Goal: Task Accomplishment & Management: Complete application form

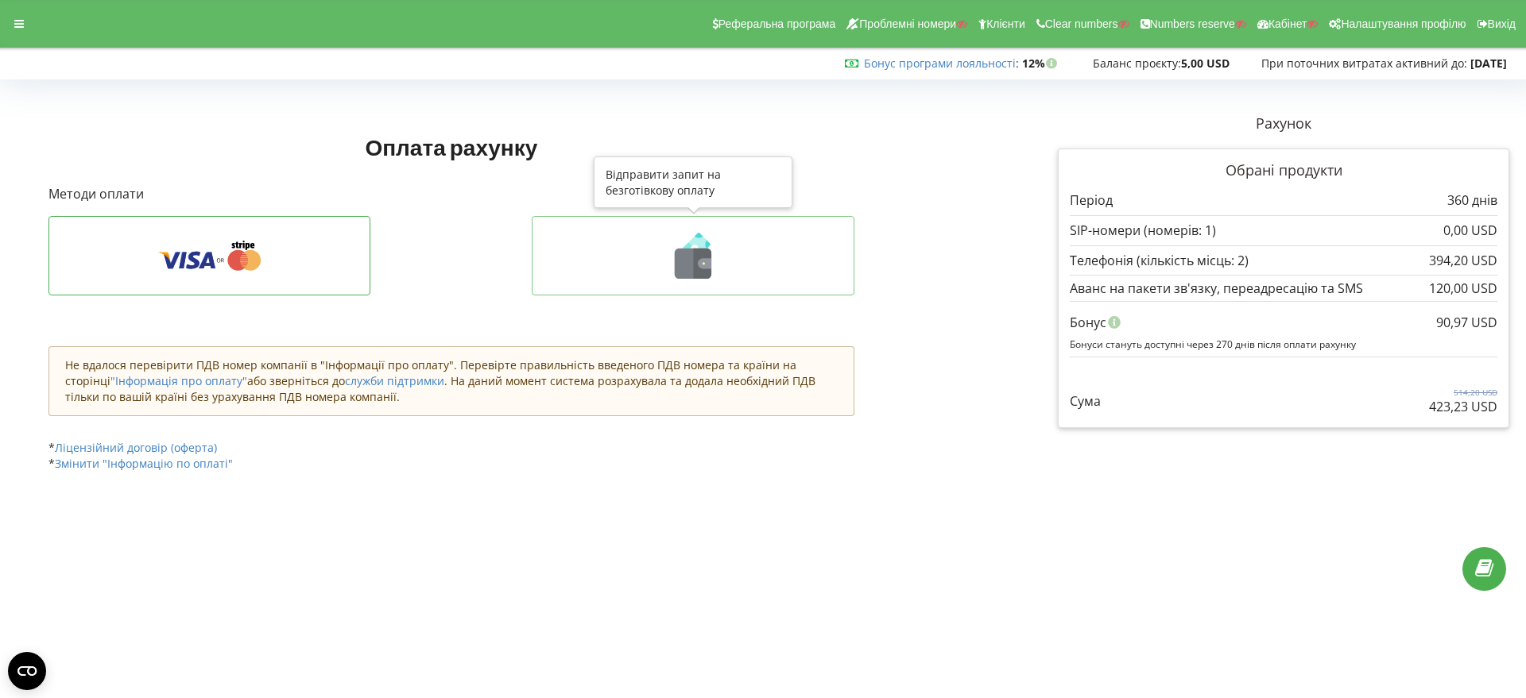
click at [707, 266] on icon at bounding box center [705, 263] width 14 height 10
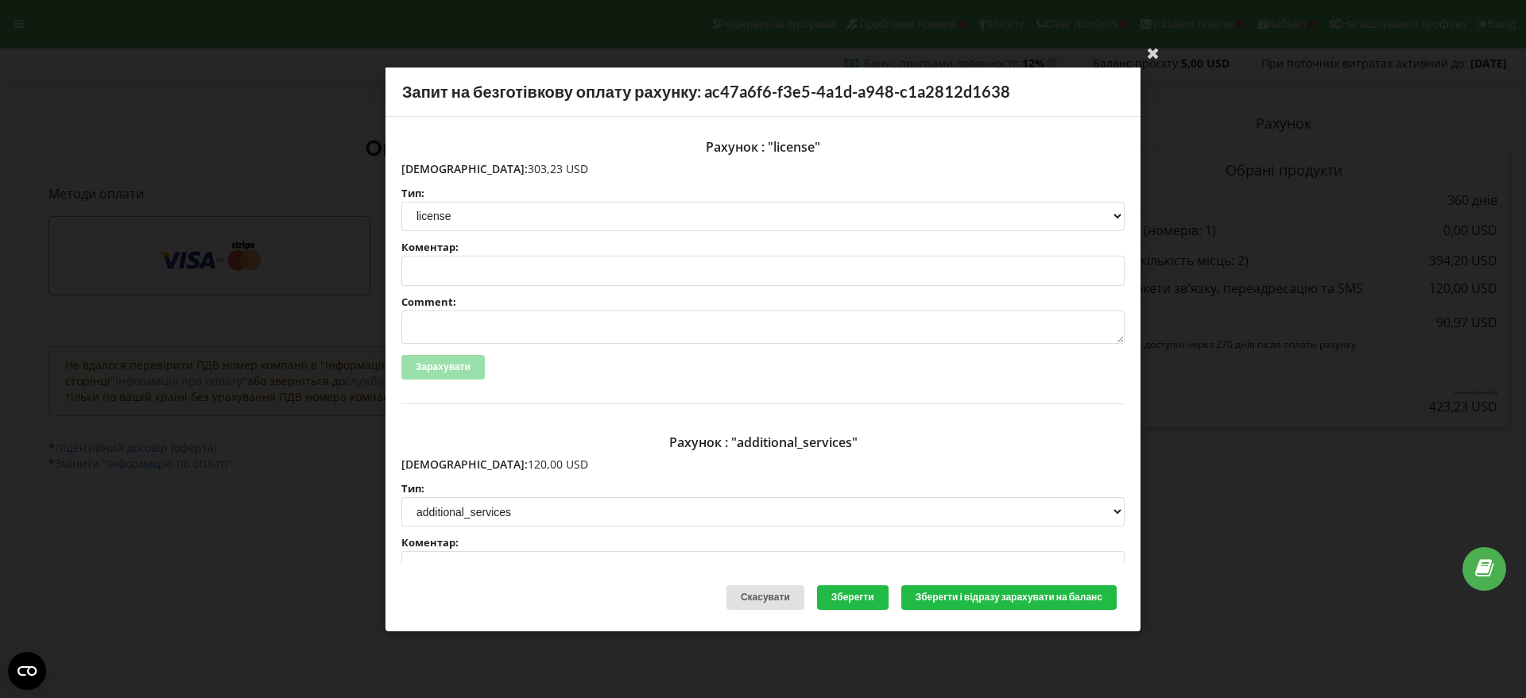
drag, startPoint x: 527, startPoint y: 169, endPoint x: 435, endPoint y: 172, distance: 91.4
click at [435, 172] on p "Сума: 303,23 USD" at bounding box center [762, 169] width 723 height 16
copy p "303,23 USD"
drag, startPoint x: 515, startPoint y: 468, endPoint x: 436, endPoint y: 468, distance: 78.7
click at [436, 468] on p "Сума: 120,00 USD" at bounding box center [762, 465] width 723 height 16
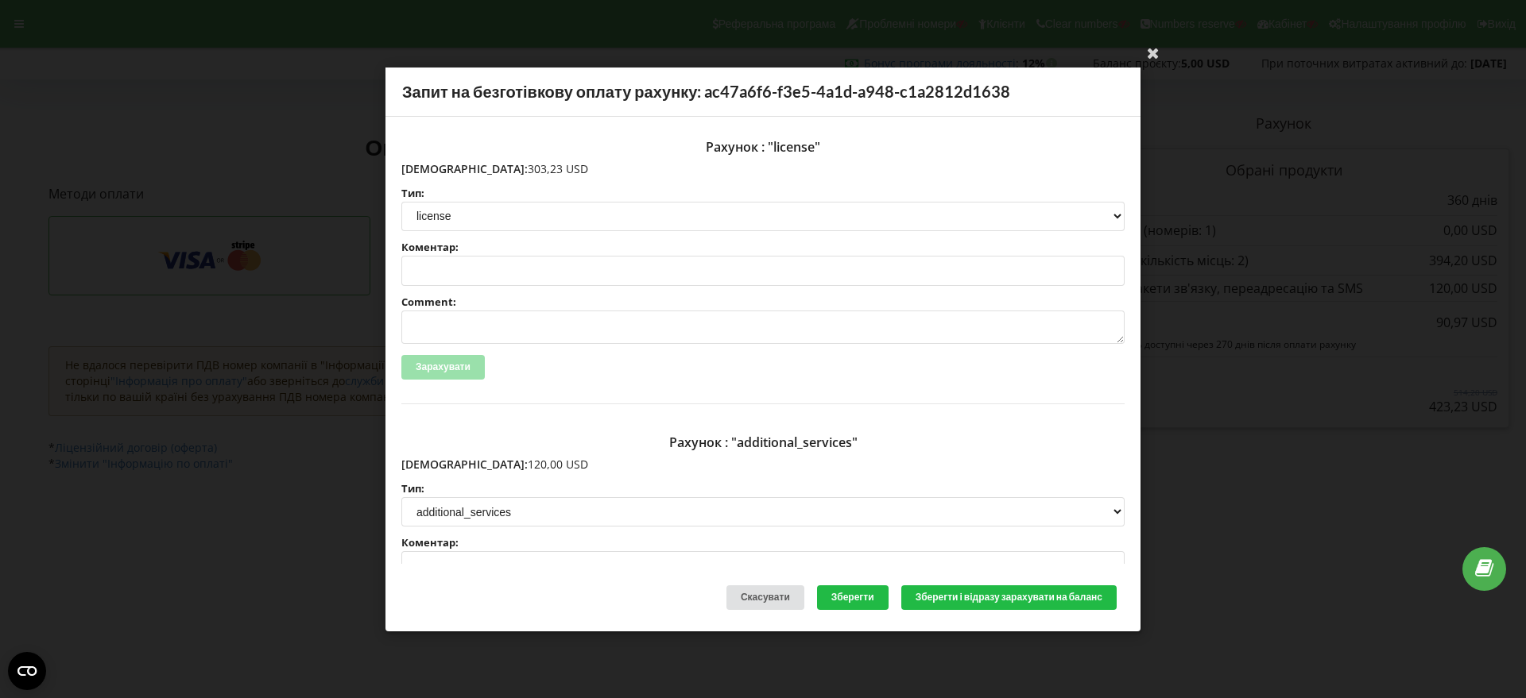
copy p "120,00 USD"
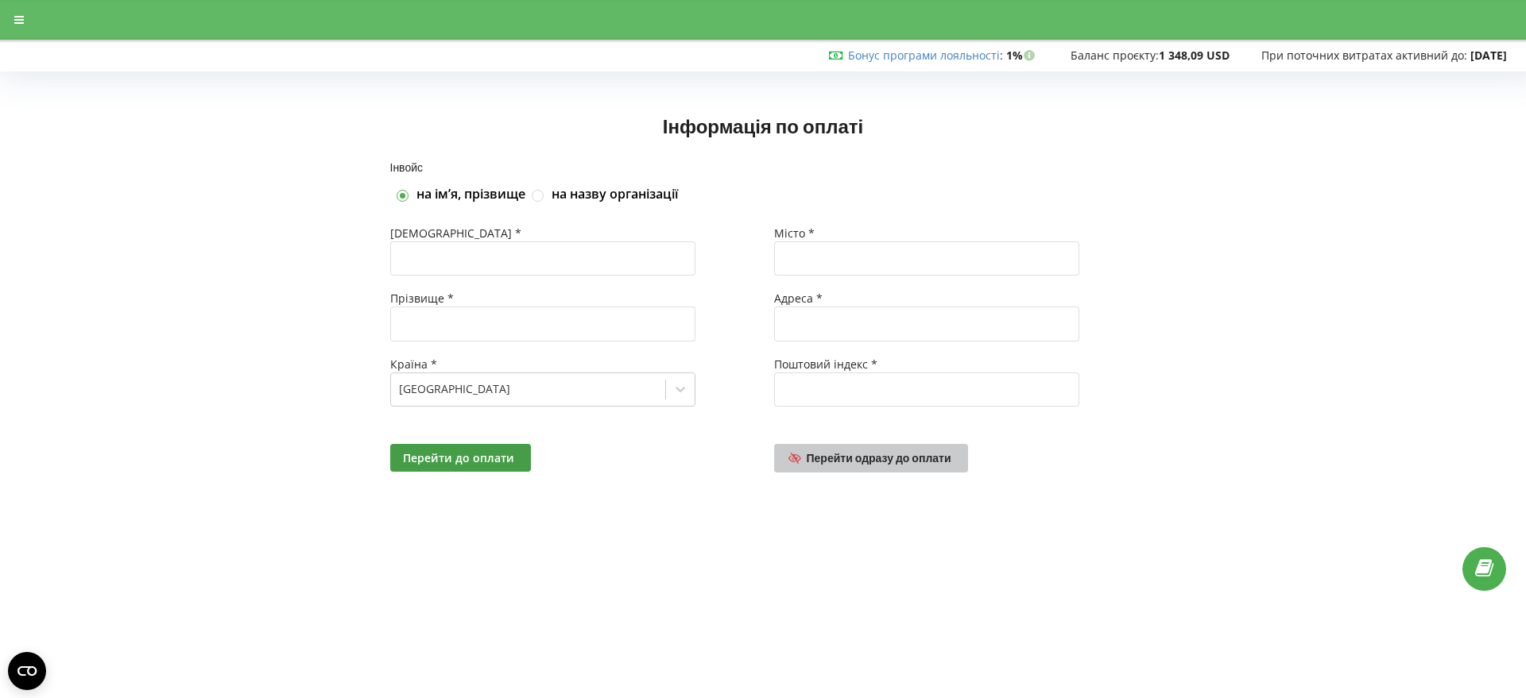
click at [868, 458] on span "Перейти одразу до оплати" at bounding box center [879, 458] width 145 height 14
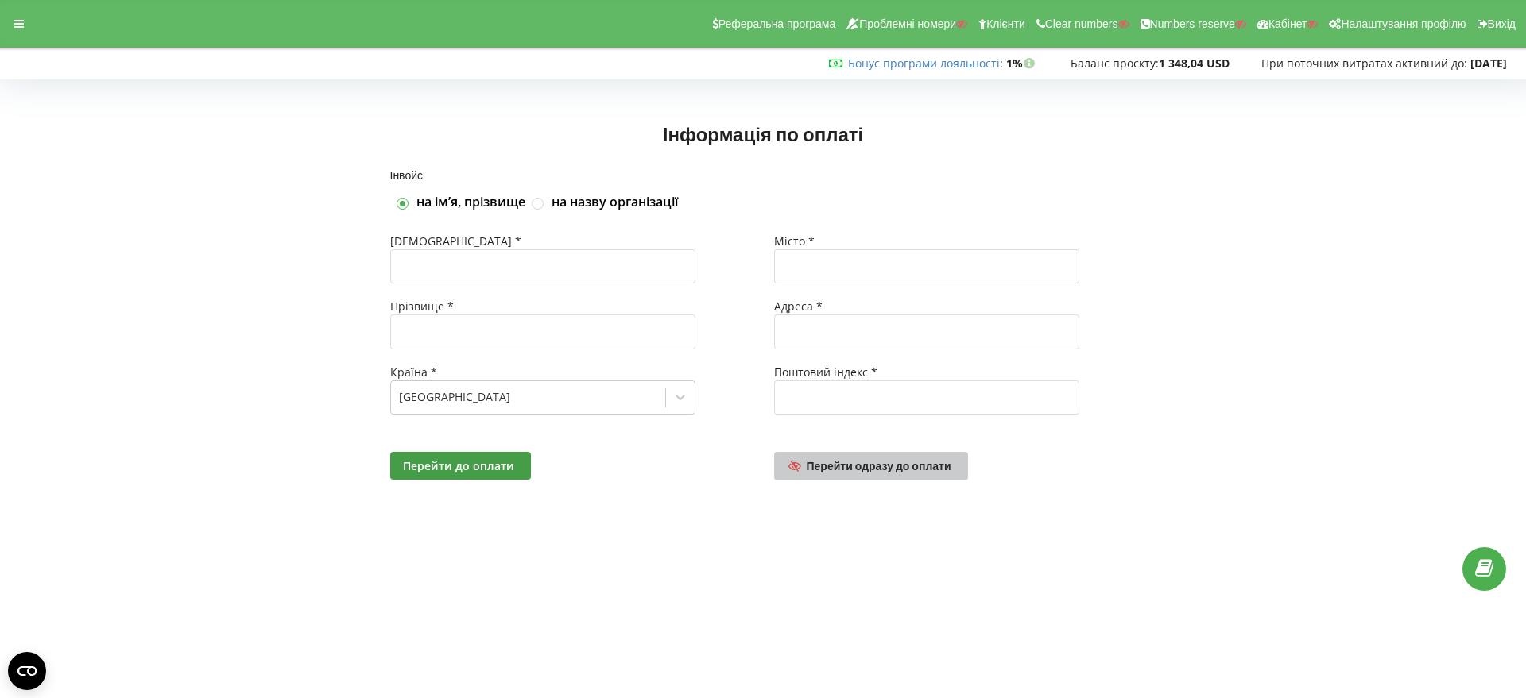
click at [857, 468] on span "Перейти одразу до оплати" at bounding box center [879, 466] width 145 height 14
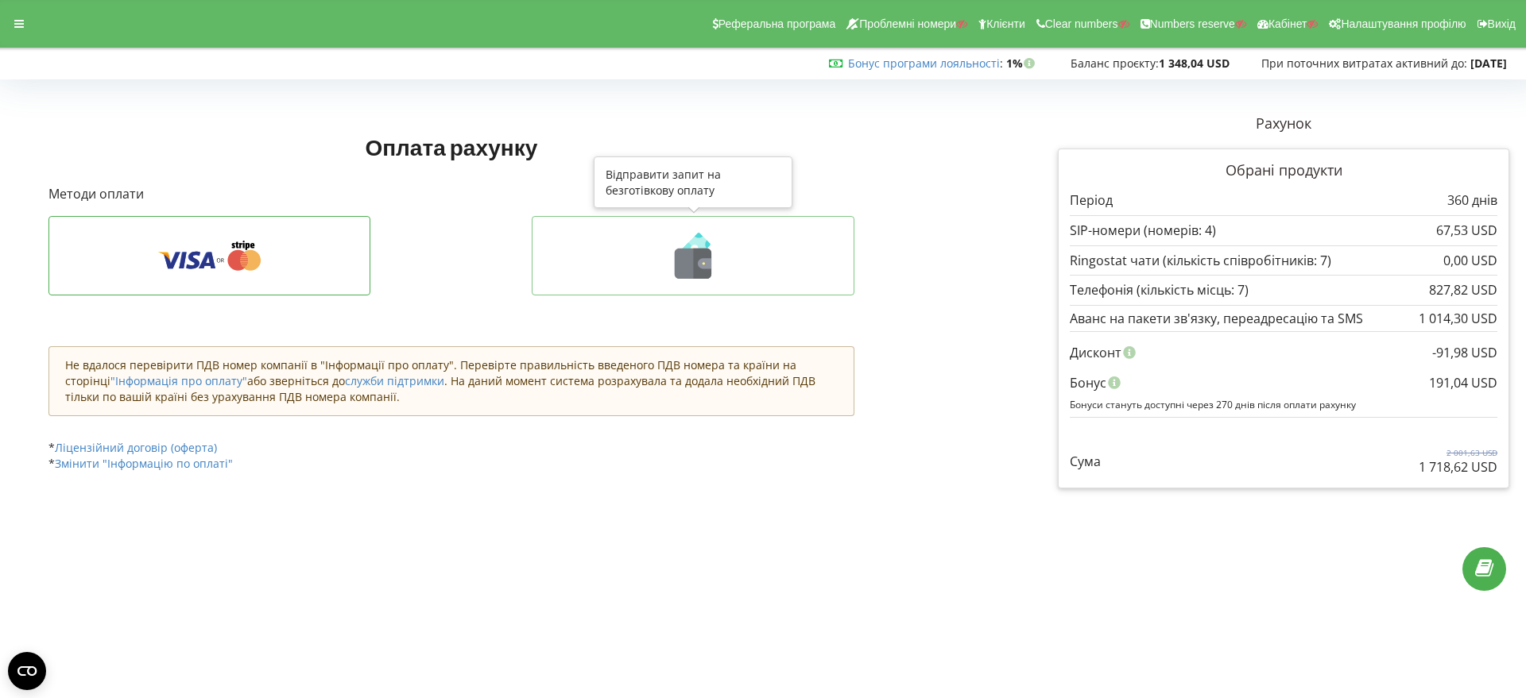
click at [694, 255] on icon at bounding box center [703, 264] width 18 height 30
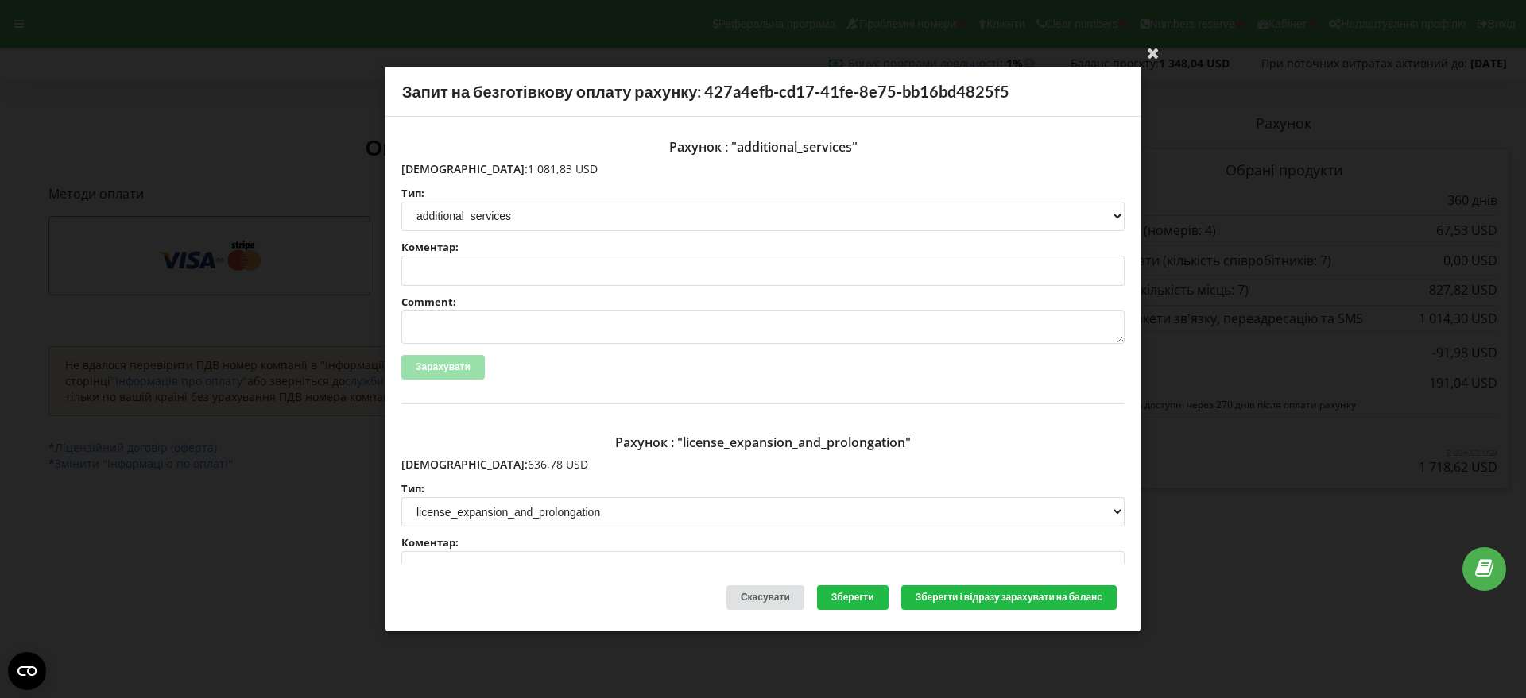
drag, startPoint x: 516, startPoint y: 172, endPoint x: 438, endPoint y: 169, distance: 78.7
click at [438, 169] on p "Сума: 1 081,83 USD" at bounding box center [762, 169] width 723 height 16
copy p "1 081,83 USD"
drag, startPoint x: 512, startPoint y: 462, endPoint x: 436, endPoint y: 463, distance: 75.5
click at [436, 463] on p "Сума: 636,78 USD" at bounding box center [762, 465] width 723 height 16
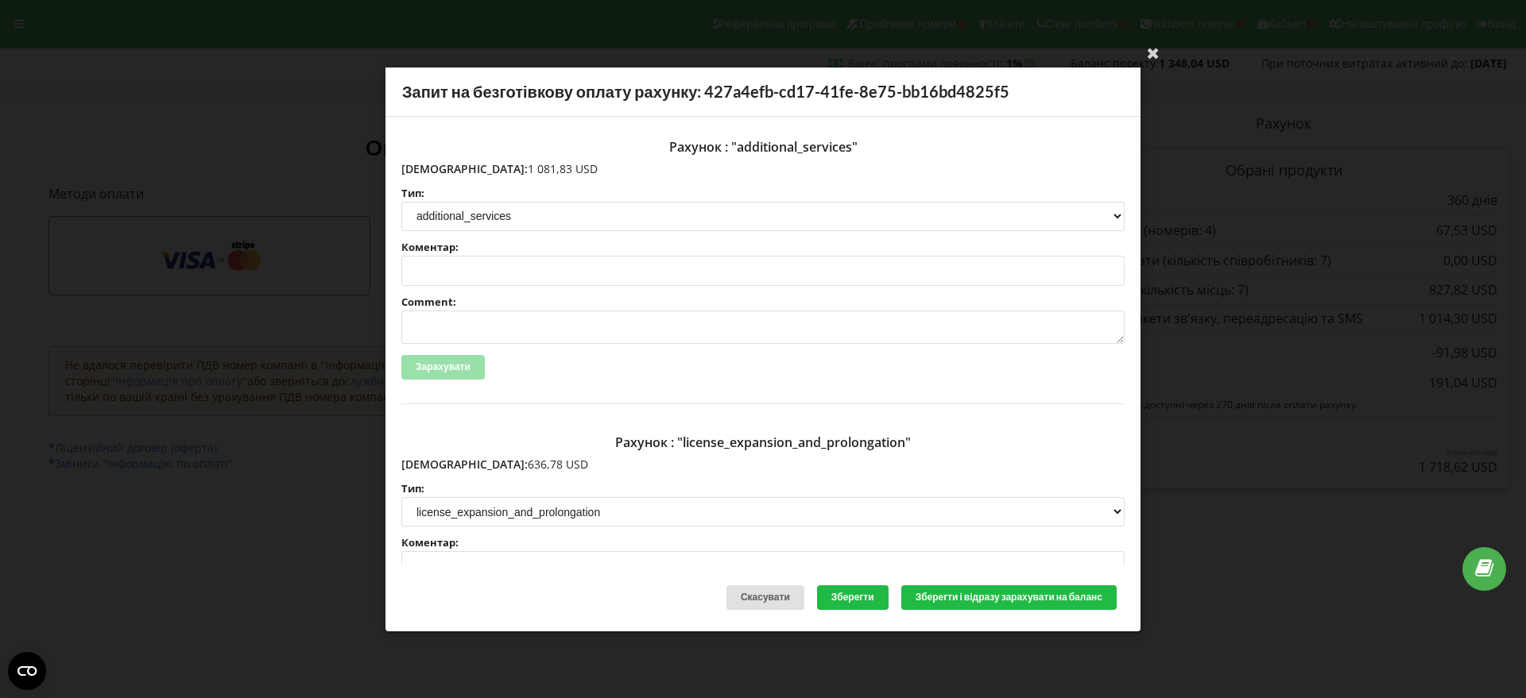
copy p "636,78 USD"
click at [1152, 55] on icon at bounding box center [1152, 52] width 25 height 25
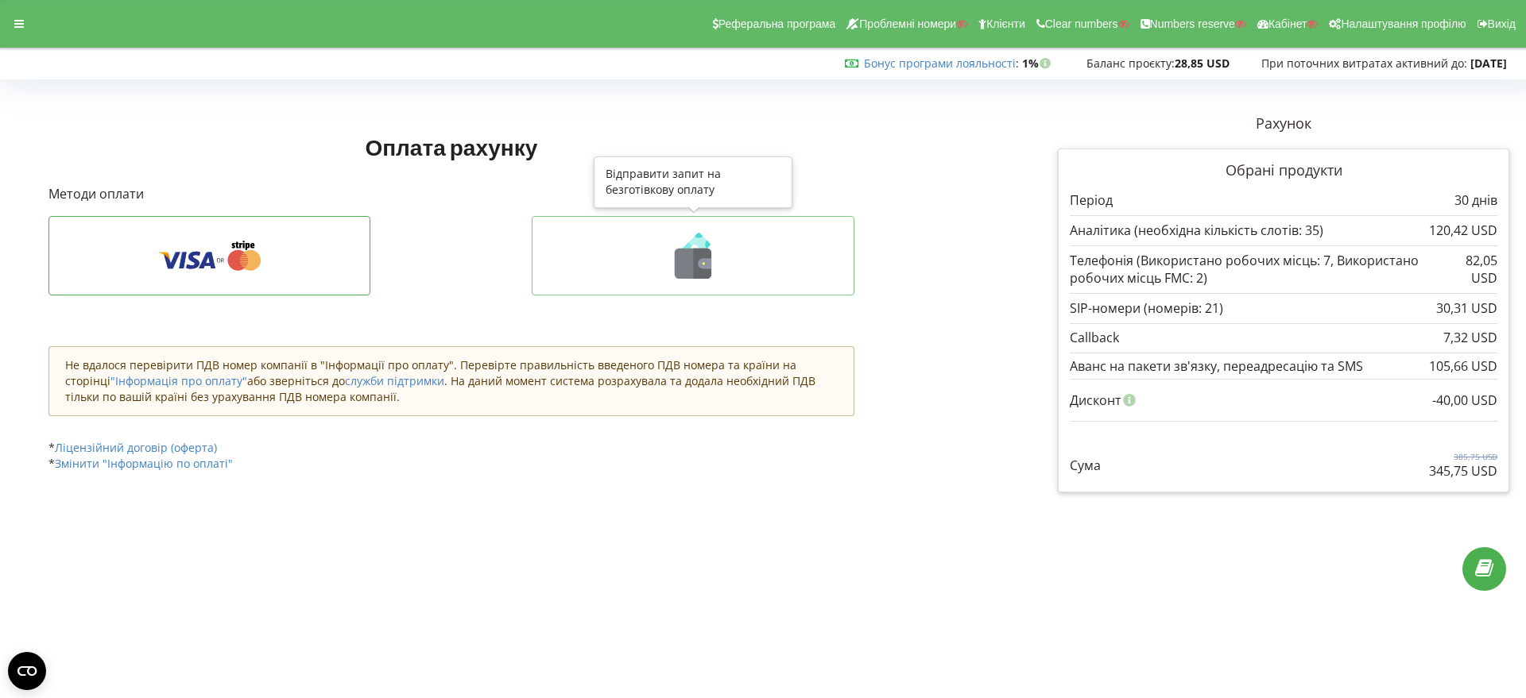
click at [702, 271] on icon at bounding box center [703, 264] width 18 height 30
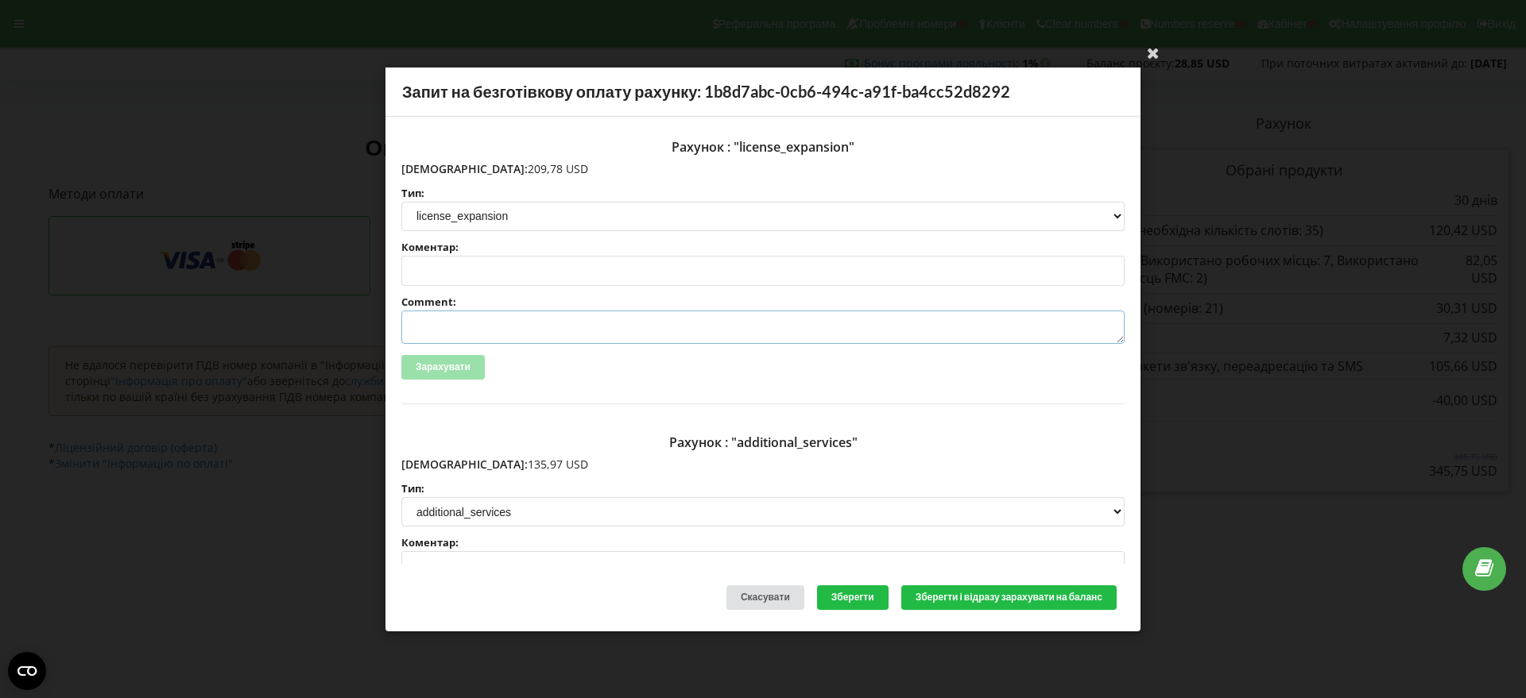
click at [456, 329] on textarea "Comment:" at bounding box center [762, 327] width 723 height 33
paste textarea "№R-06232 від 29.08.2025"
type textarea "Счет №R-06232 від 29.08.2025 на ТОВ АСС"
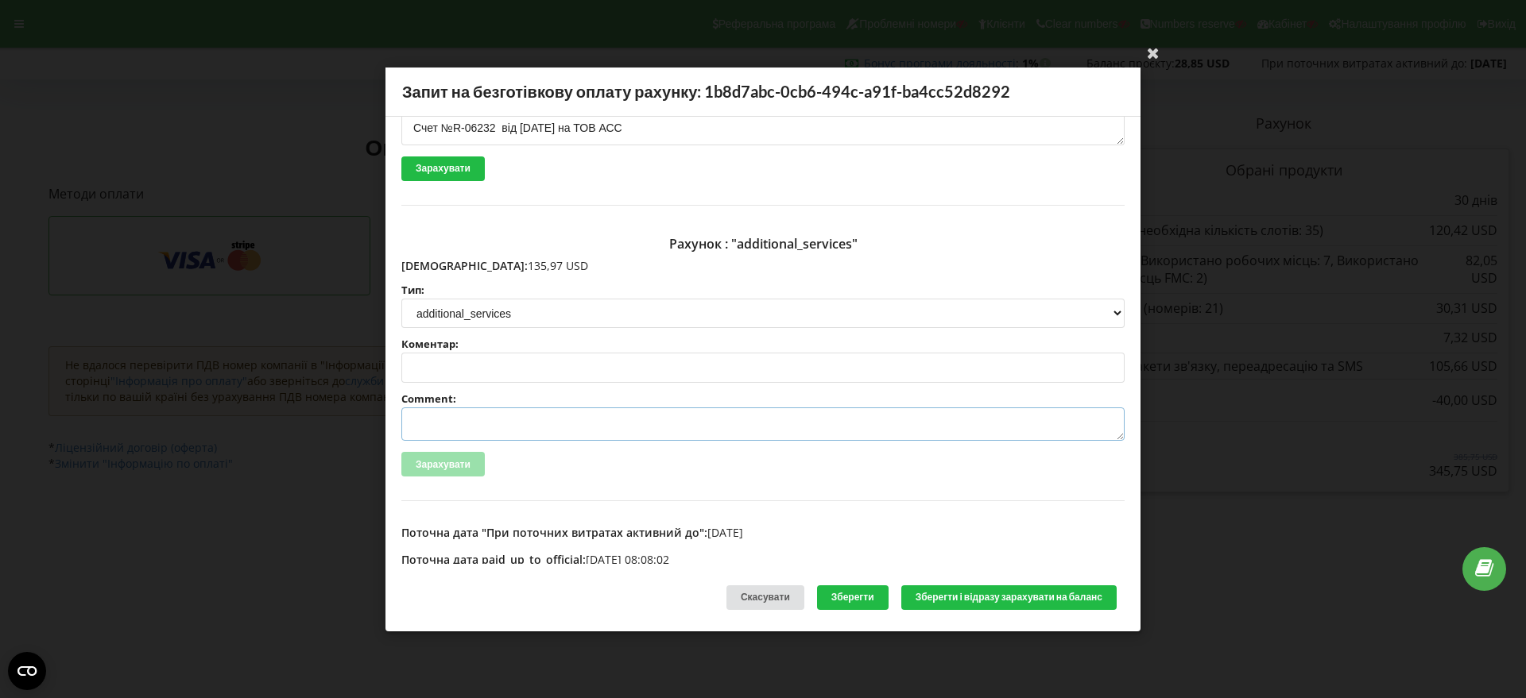
click at [460, 423] on textarea "Comment:" at bounding box center [762, 424] width 723 height 33
paste textarea "№R-06233 від 29.08.2025"
type textarea "Счет №R-06233 від 29.08.2025 на ТОВ АСС"
click at [1012, 598] on button "Зберегти і відразу зарахувати на баланс" at bounding box center [1008, 598] width 215 height 25
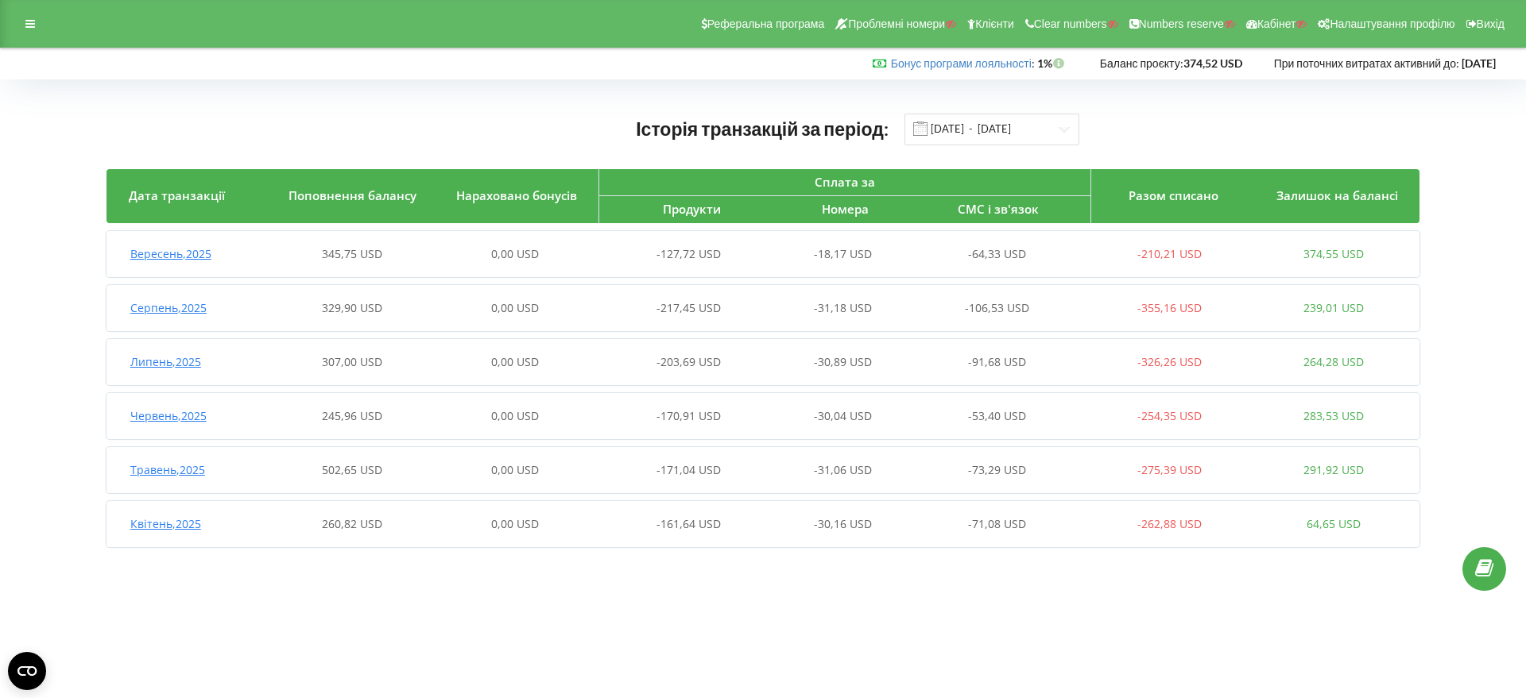
click at [191, 254] on span "Вересень , 2025" at bounding box center [170, 253] width 81 height 15
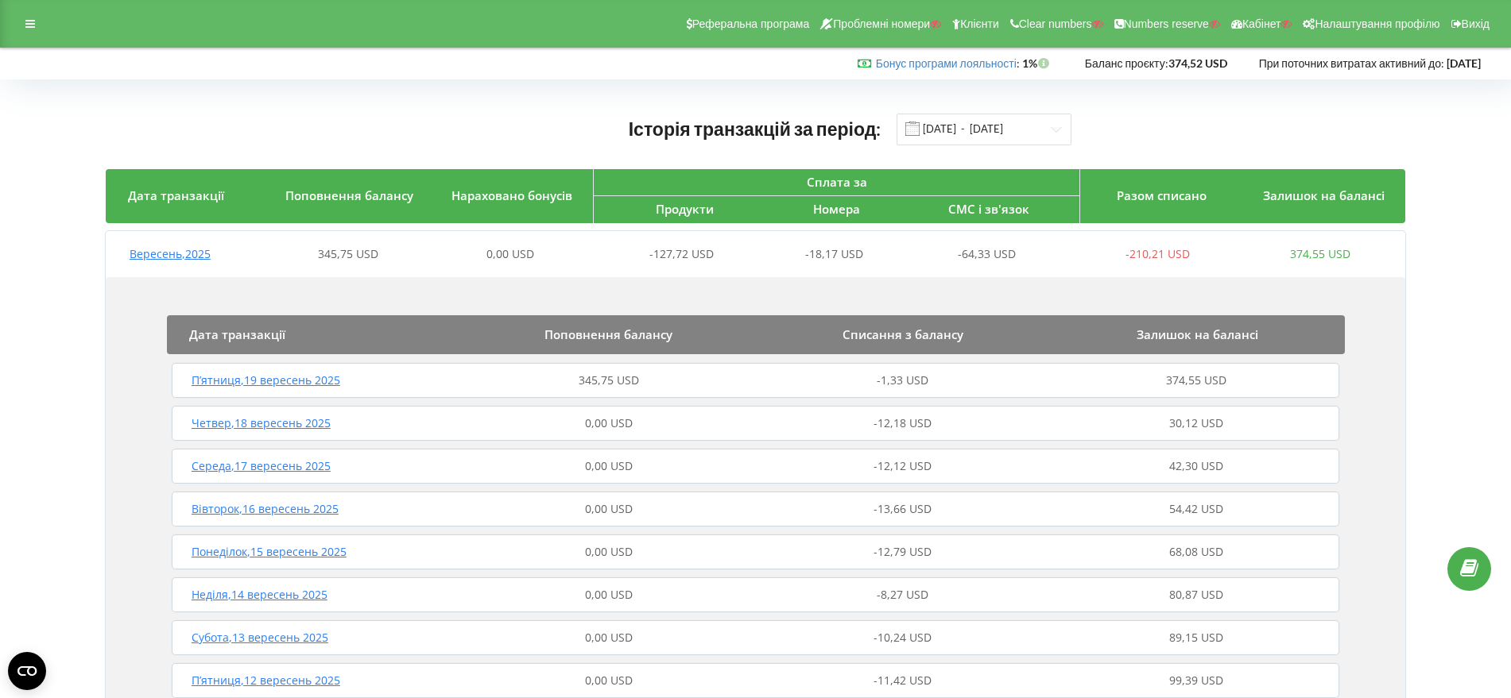
click at [328, 380] on span "П’ятниця , 19 вересень 2025" at bounding box center [265, 380] width 149 height 15
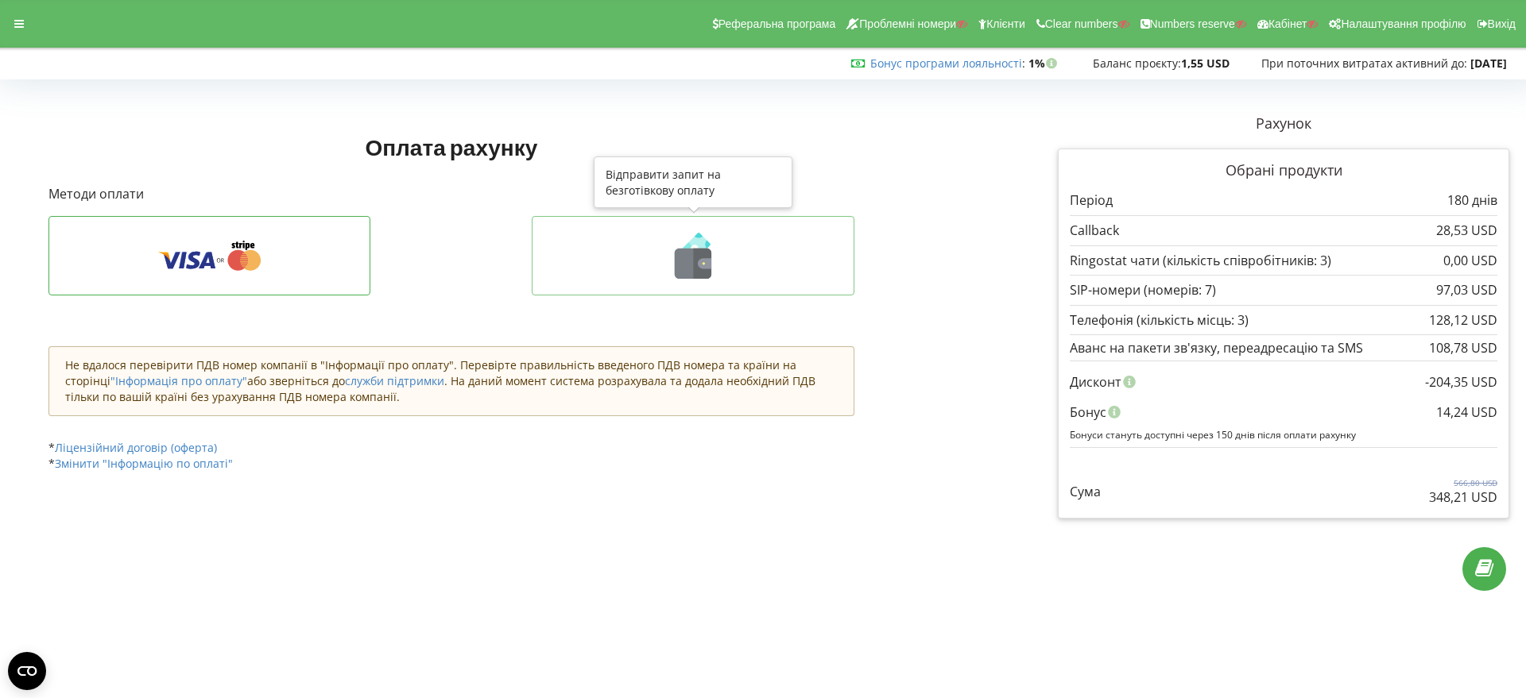
click at [694, 260] on icon at bounding box center [703, 264] width 18 height 30
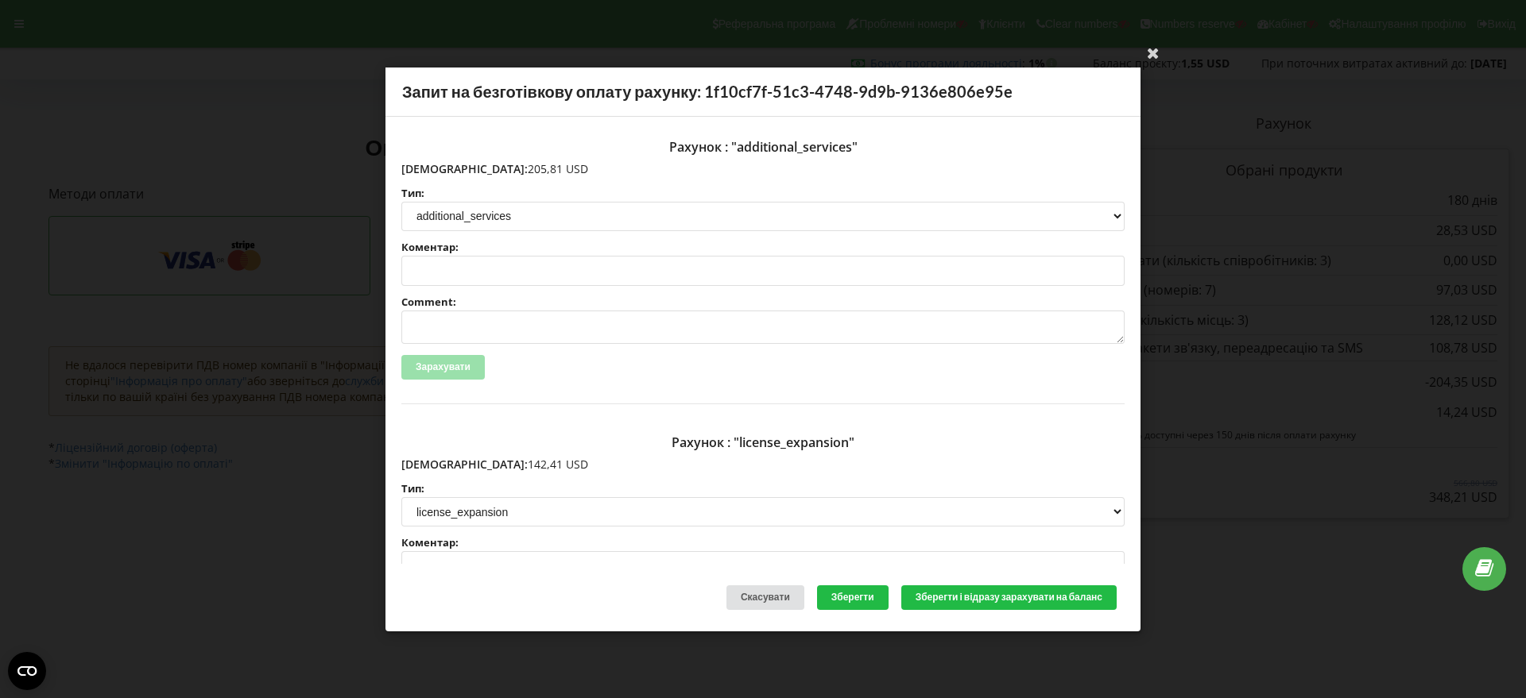
scroll to position [199, 0]
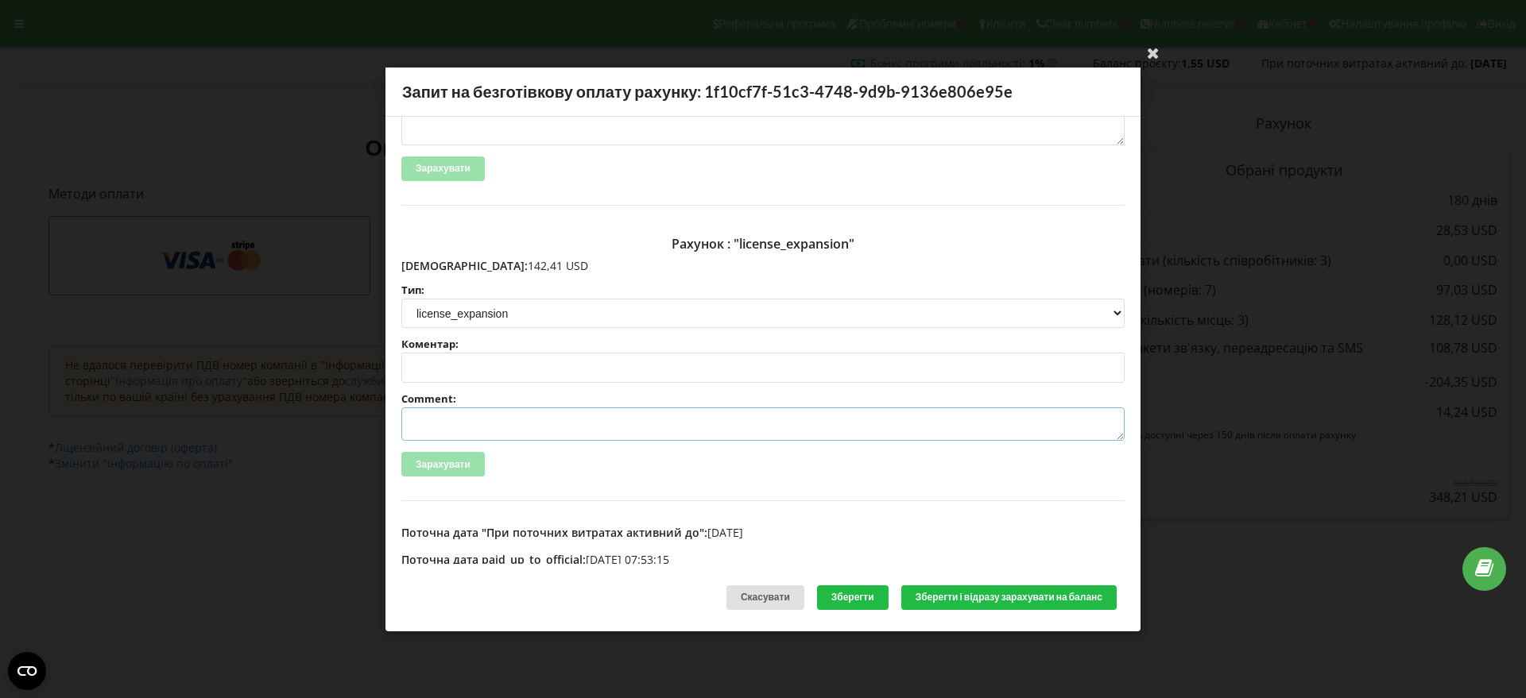
click at [454, 426] on textarea "Comment:" at bounding box center [762, 424] width 723 height 33
paste textarea "№R-06519 від 04.09.2025"
type textarea "Счет №R-06519 від 04.09.2025 на ТОВ АСС"
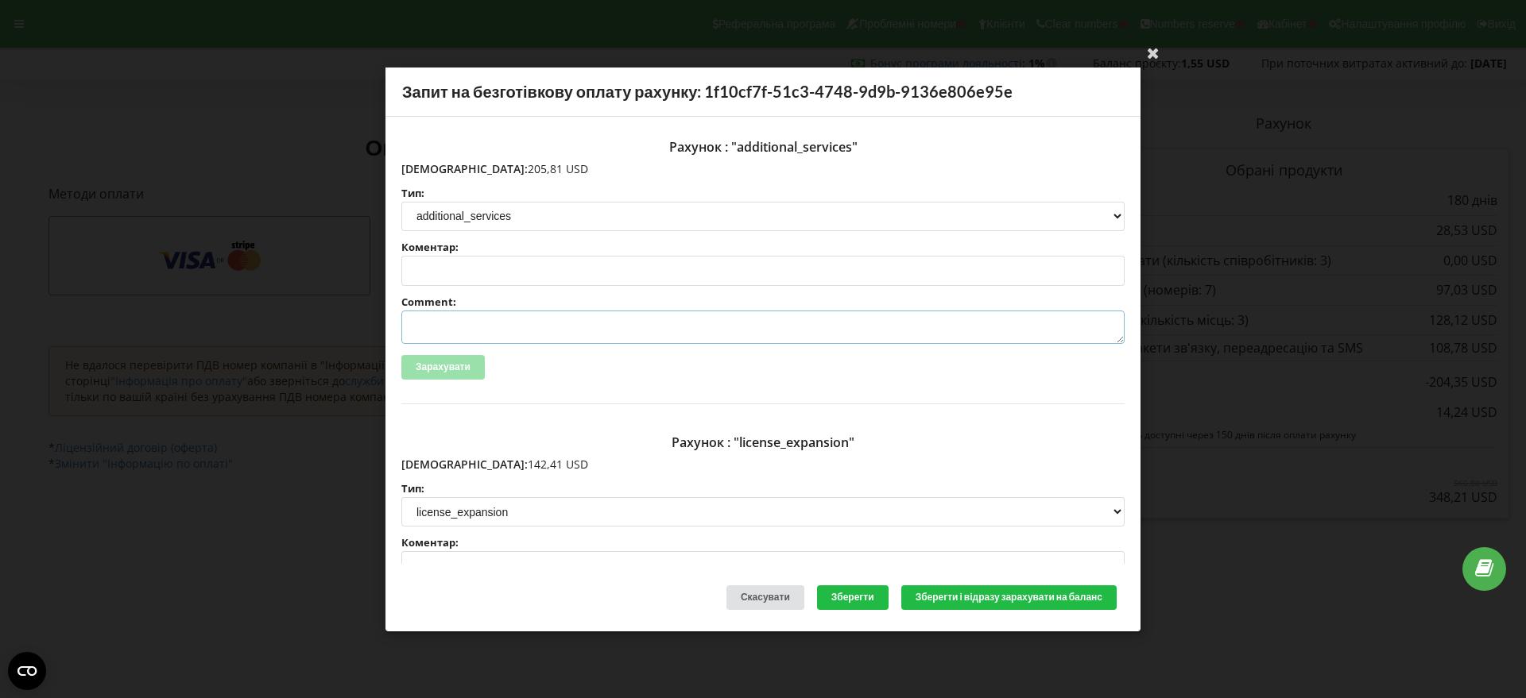
click at [439, 322] on textarea "Comment:" at bounding box center [762, 327] width 723 height 33
paste textarea "№R-06520 від 04.09.2025"
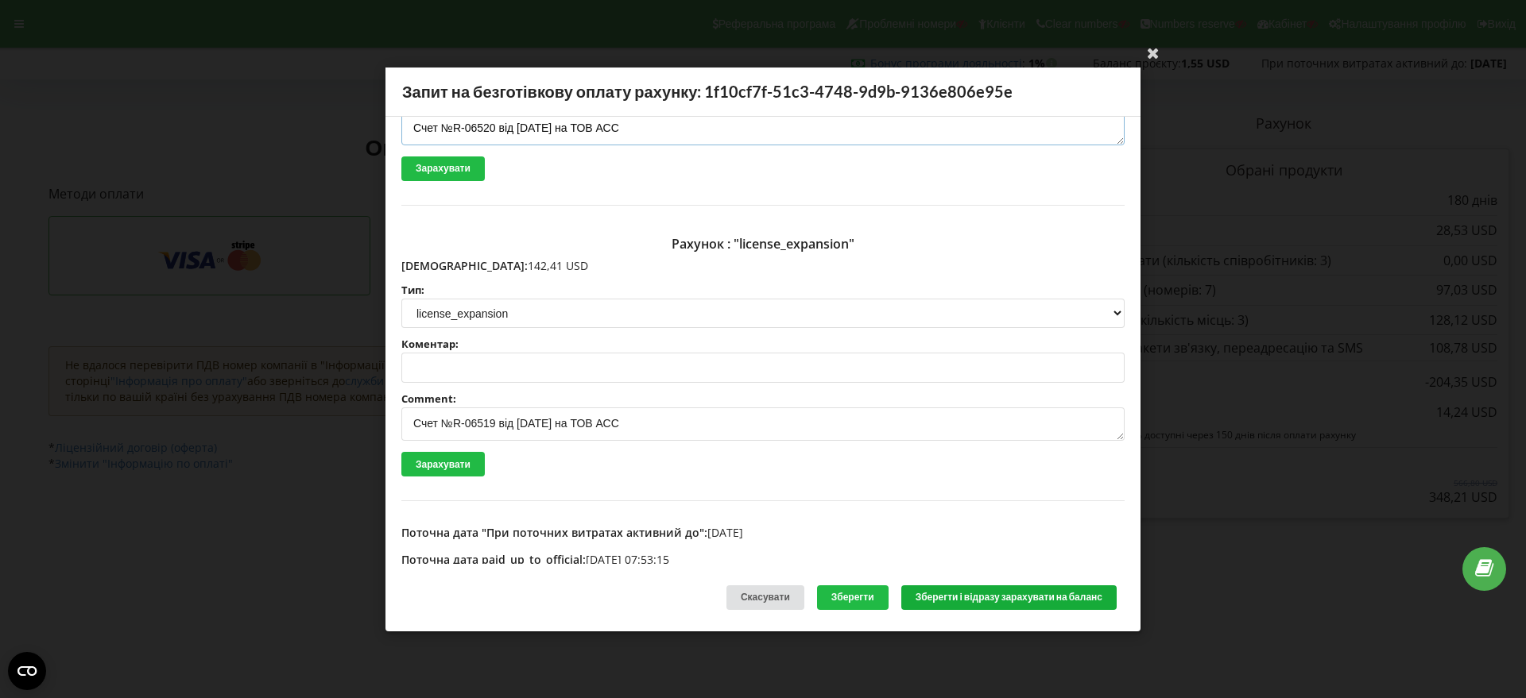
type textarea "Счет №R-06520 від 04.09.2025 на ТОВ АСС"
drag, startPoint x: 987, startPoint y: 597, endPoint x: 1008, endPoint y: 600, distance: 21.7
click at [989, 597] on button "Зберегти і відразу зарахувати на баланс" at bounding box center [1008, 598] width 215 height 25
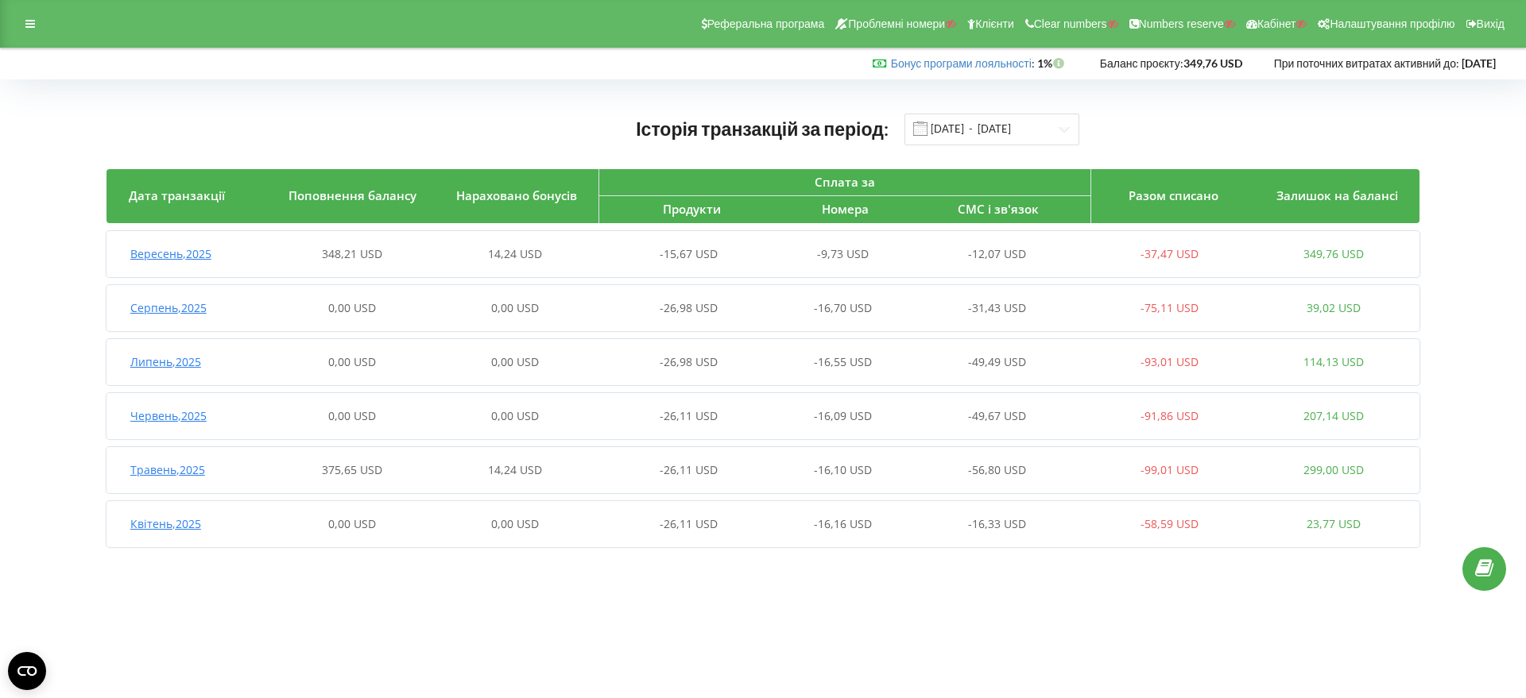
click at [197, 253] on span "Вересень , 2025" at bounding box center [170, 253] width 81 height 15
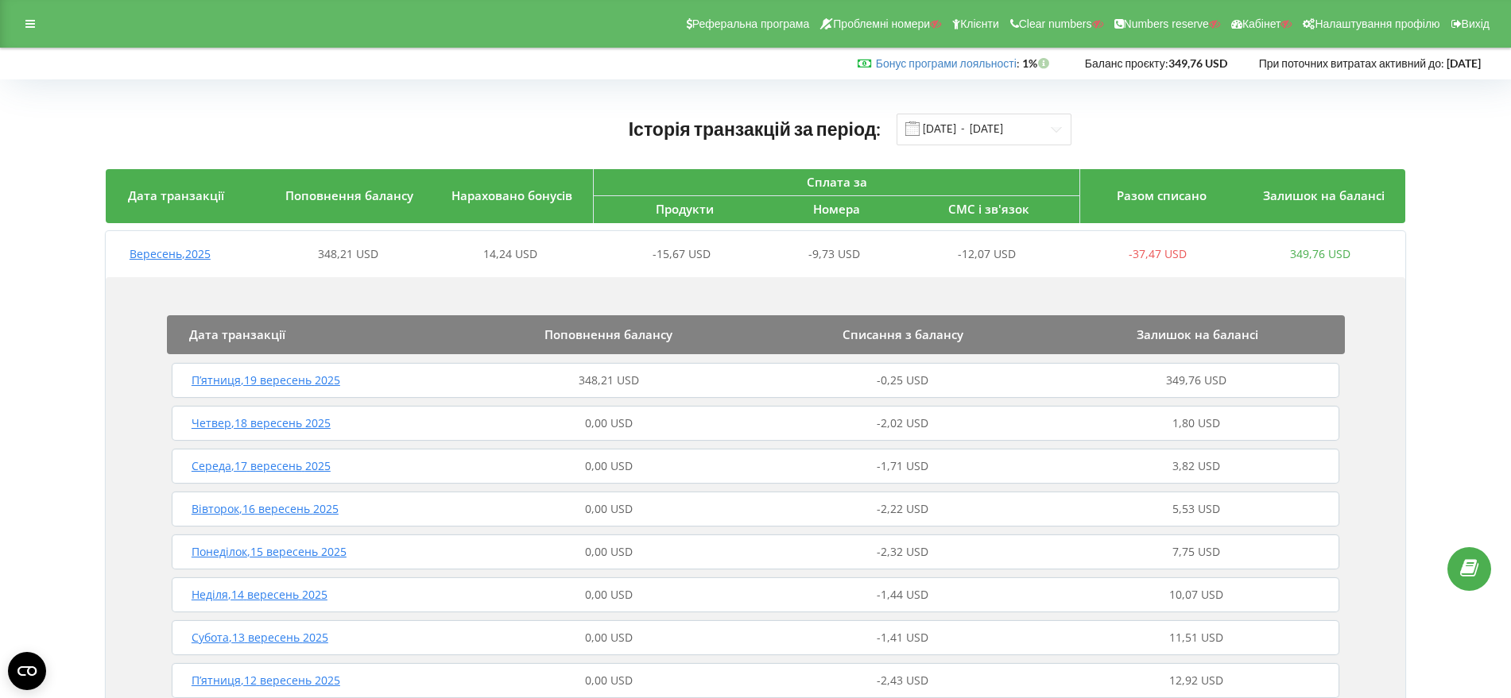
click at [314, 382] on span "П’ятниця , 19 вересень 2025" at bounding box center [265, 380] width 149 height 15
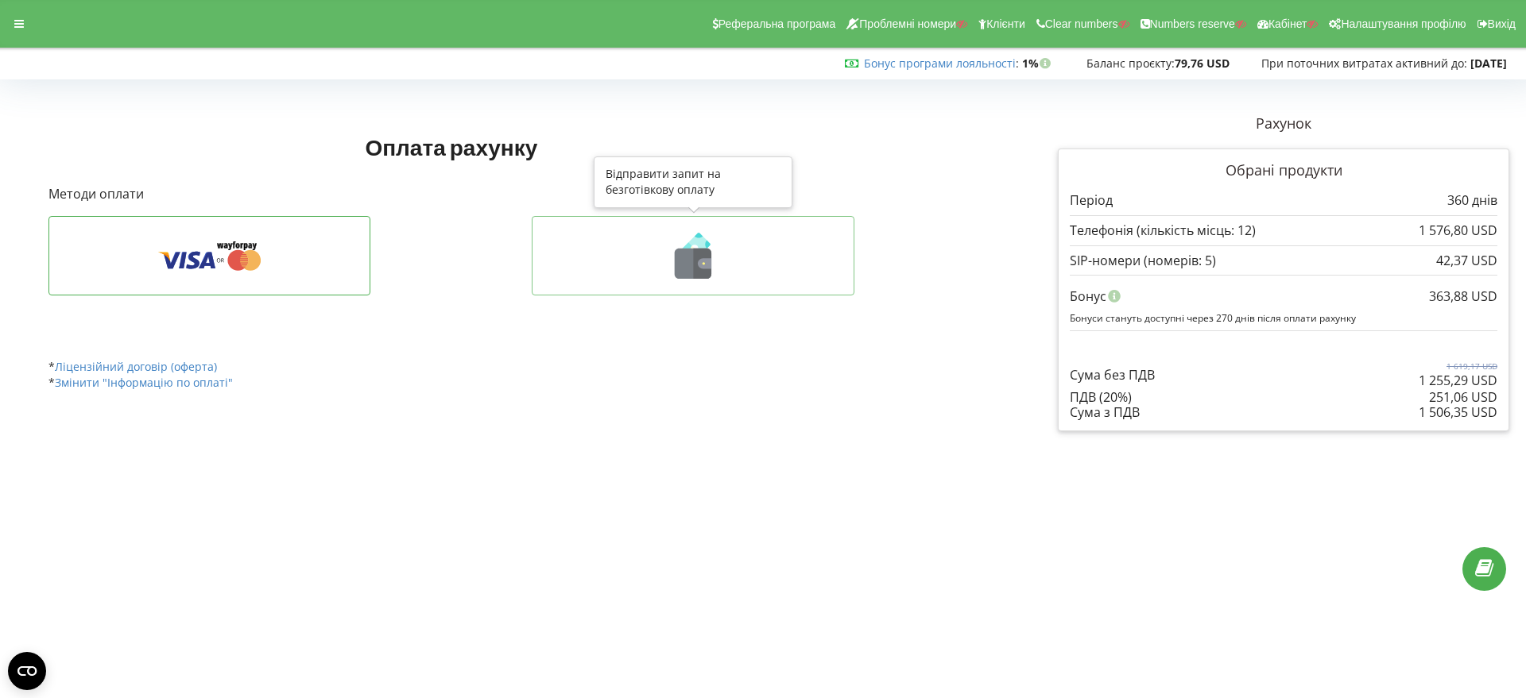
click at [696, 261] on icon at bounding box center [703, 264] width 18 height 30
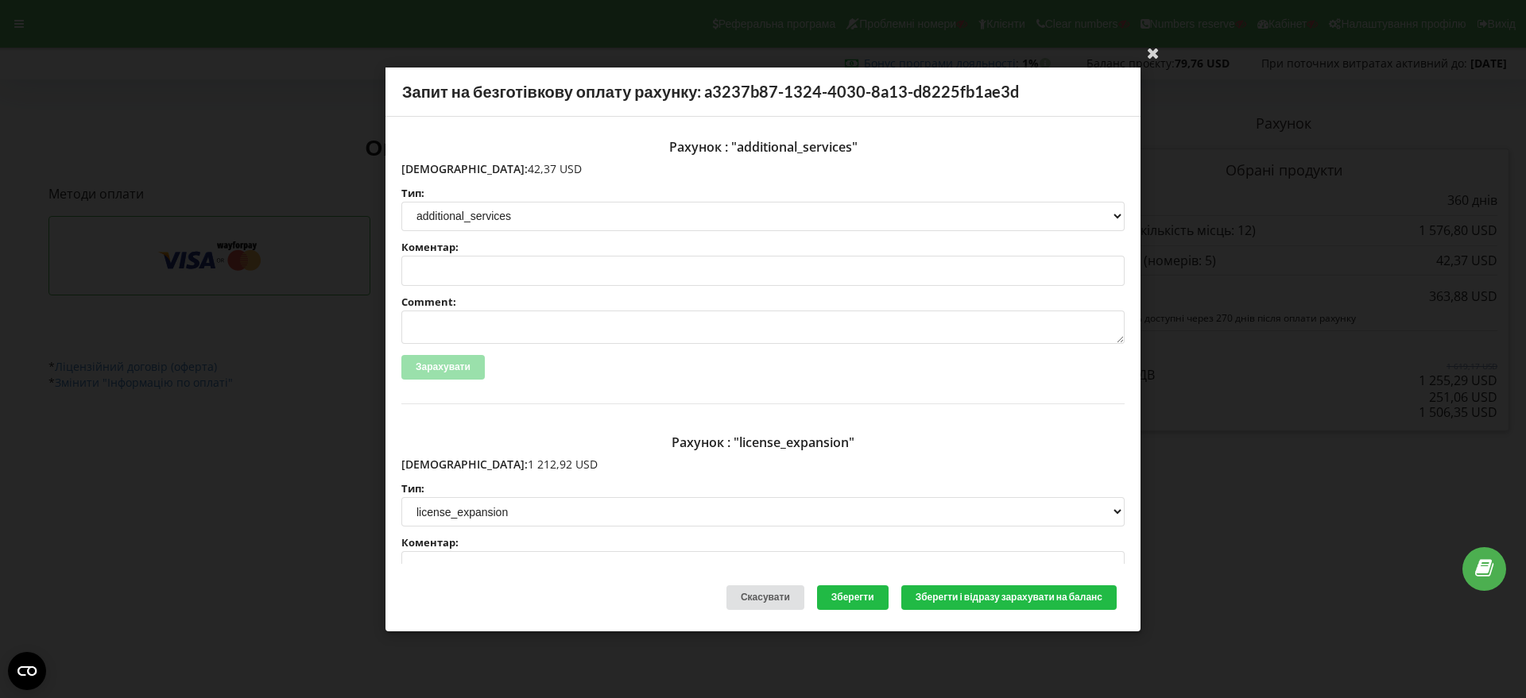
scroll to position [99, 0]
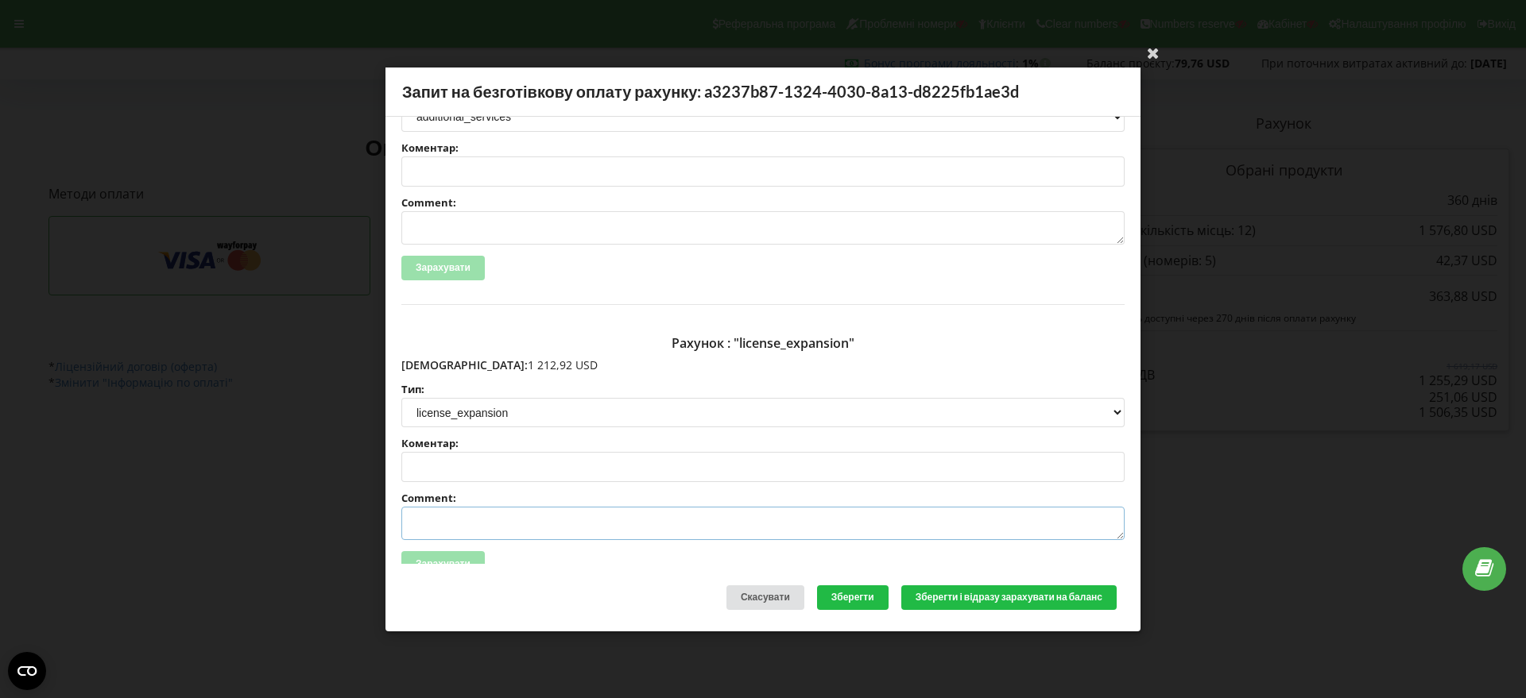
click at [428, 520] on textarea "Comment:" at bounding box center [762, 523] width 723 height 33
paste textarea "№R-06823 від [DATE]"
type textarea "Счет №R-06823 від [DATE] на ТОВ АСС"
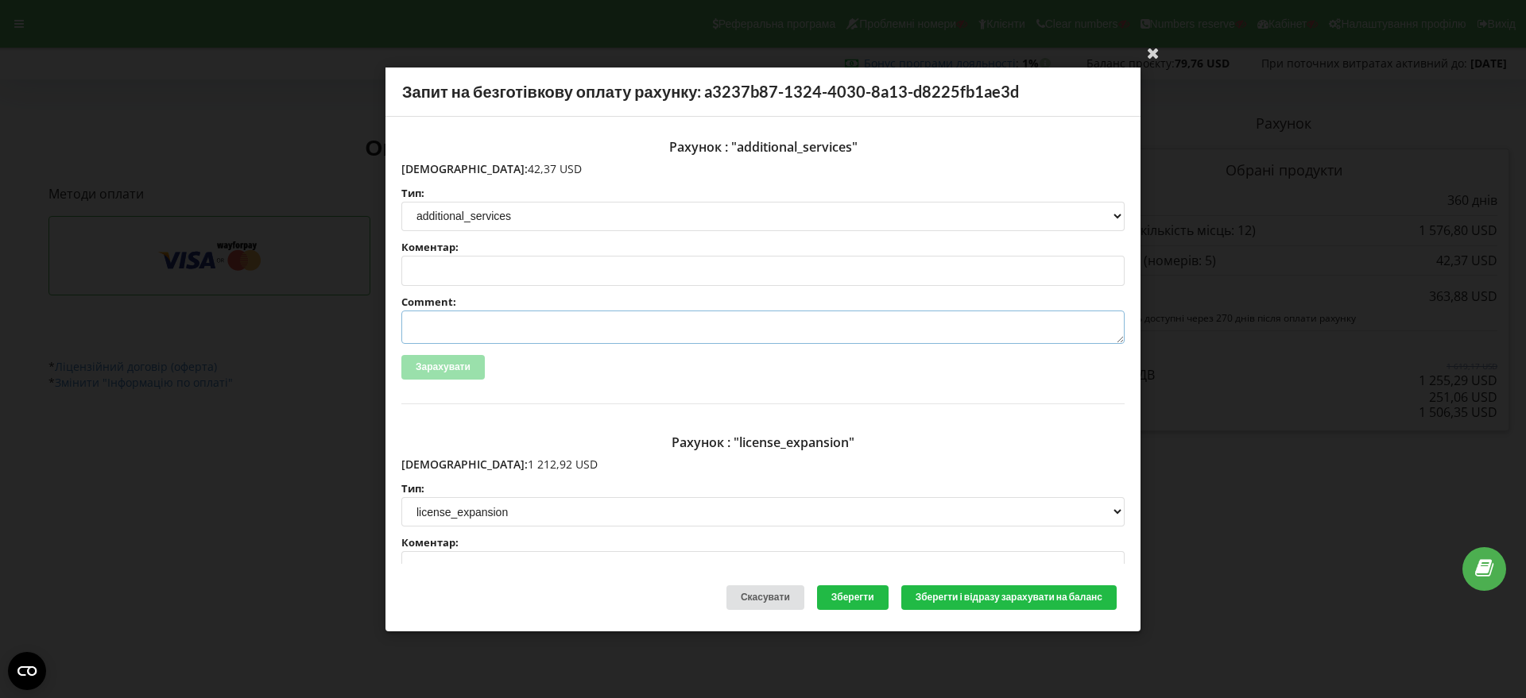
click at [443, 323] on textarea "Comment:" at bounding box center [762, 327] width 723 height 33
paste textarea "№R-06824 від [DATE]"
type textarea "Счет №R-06824 від [DATE] на ТОВ АСС"
click at [1006, 598] on button "Зберегти і відразу зарахувати на баланс" at bounding box center [1008, 598] width 215 height 25
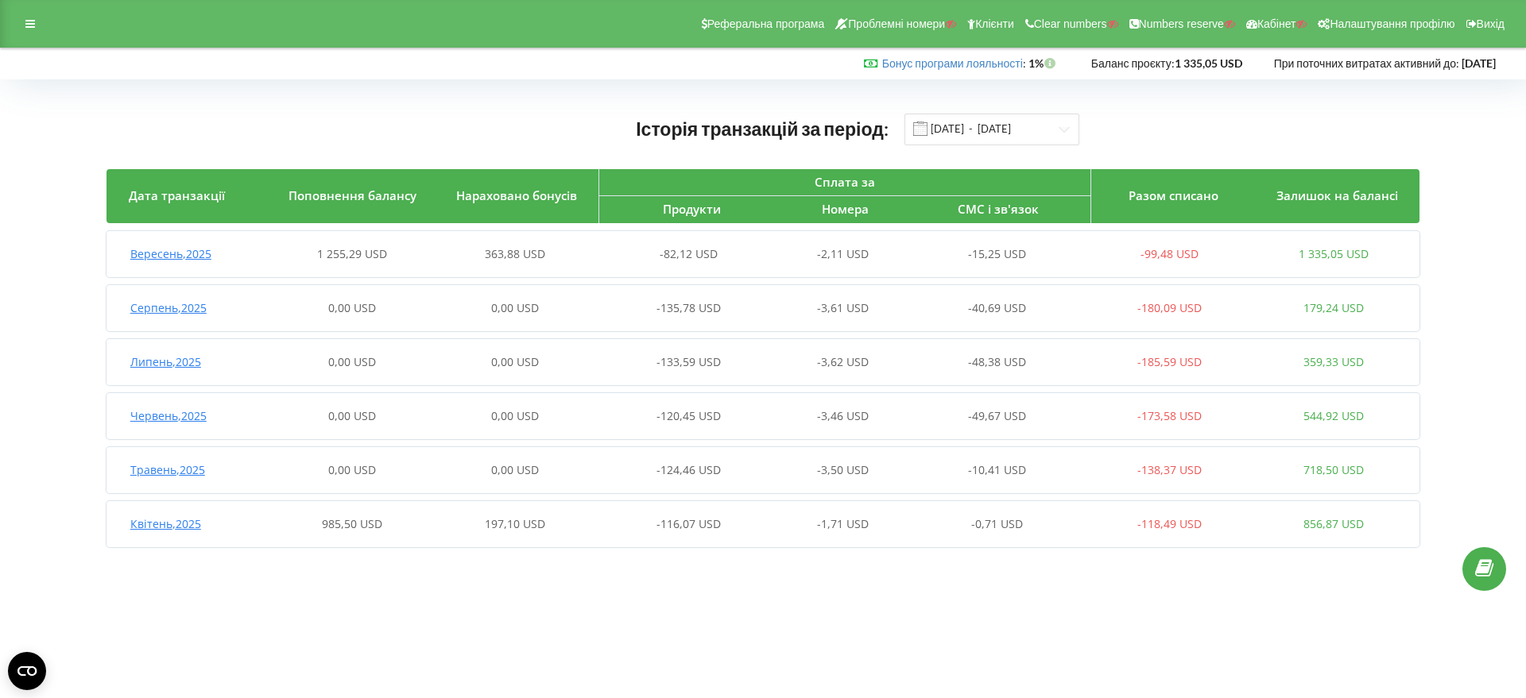
click at [189, 253] on span "Вересень , 2025" at bounding box center [170, 253] width 81 height 15
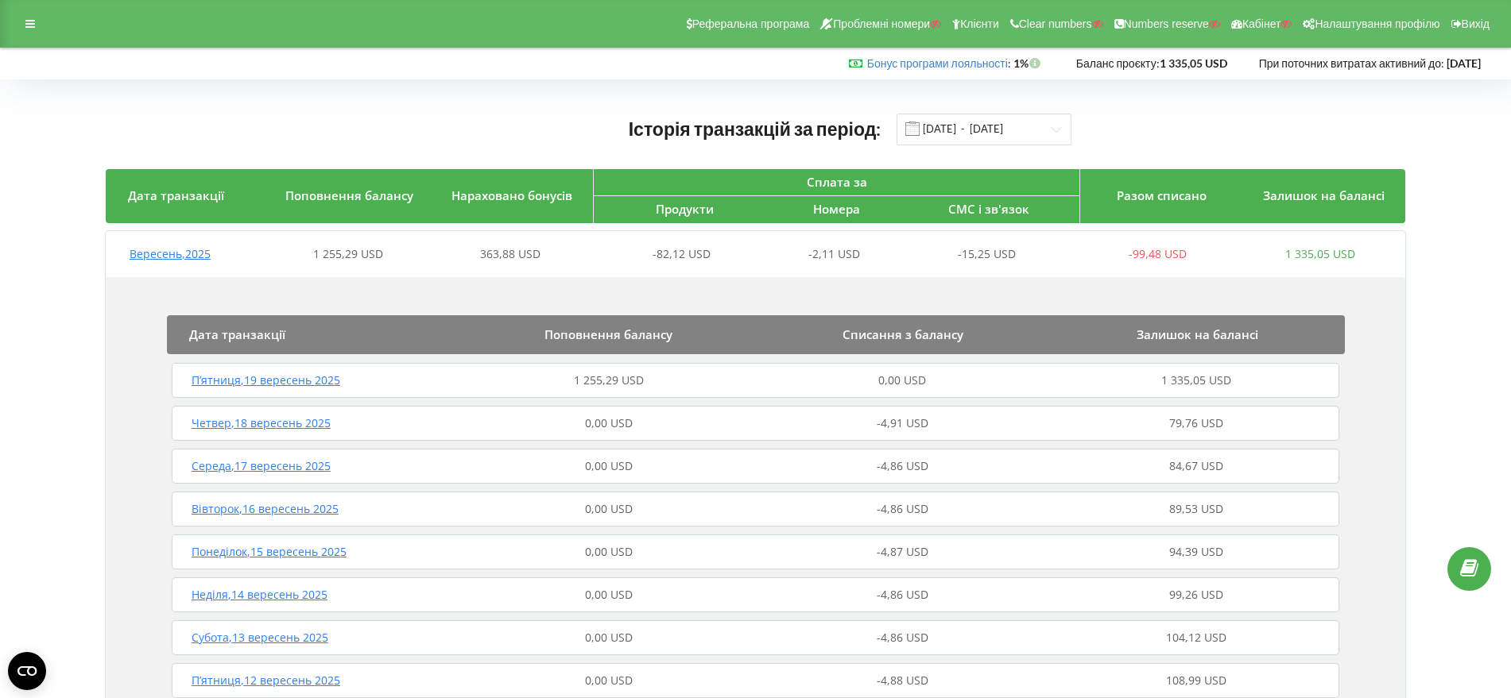
click at [266, 387] on span "П’ятниця , 19 вересень 2025" at bounding box center [265, 380] width 149 height 15
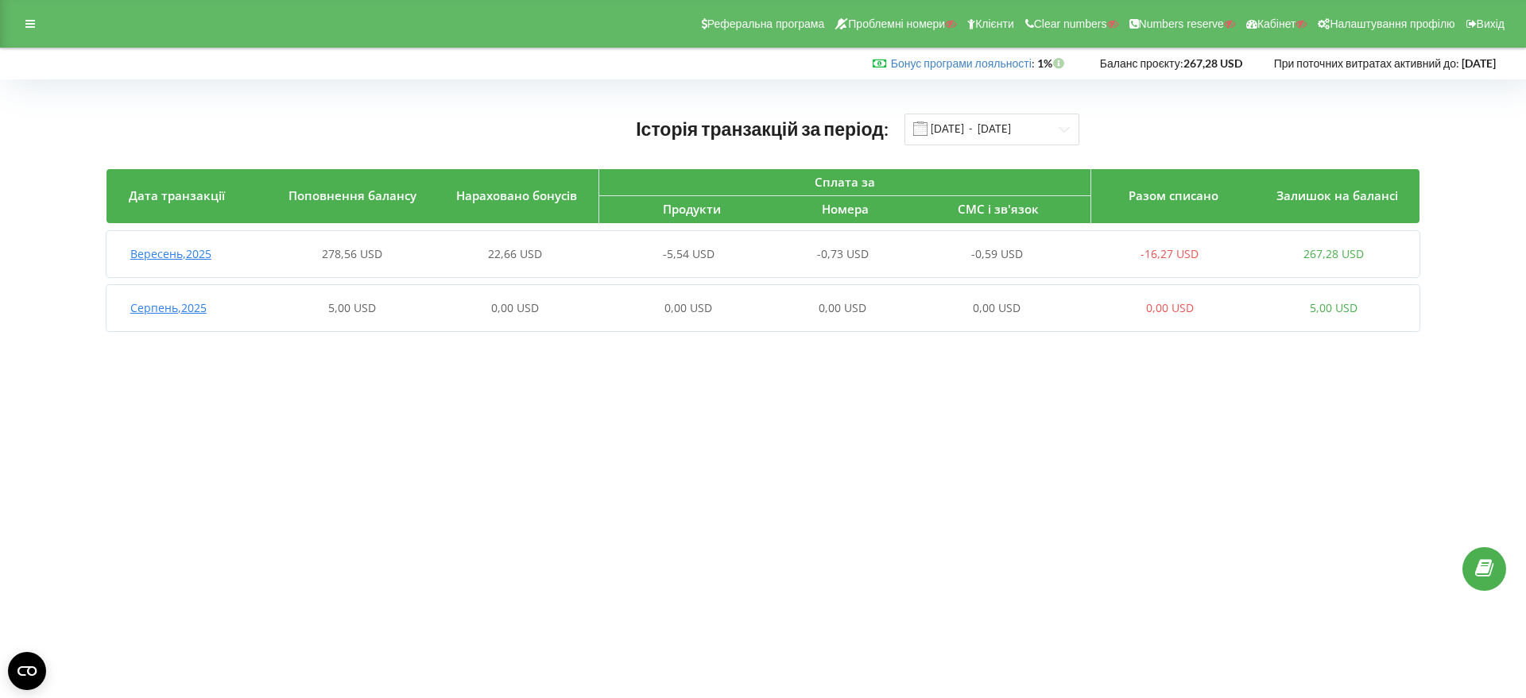
click at [203, 253] on span "Вересень , 2025" at bounding box center [170, 253] width 81 height 15
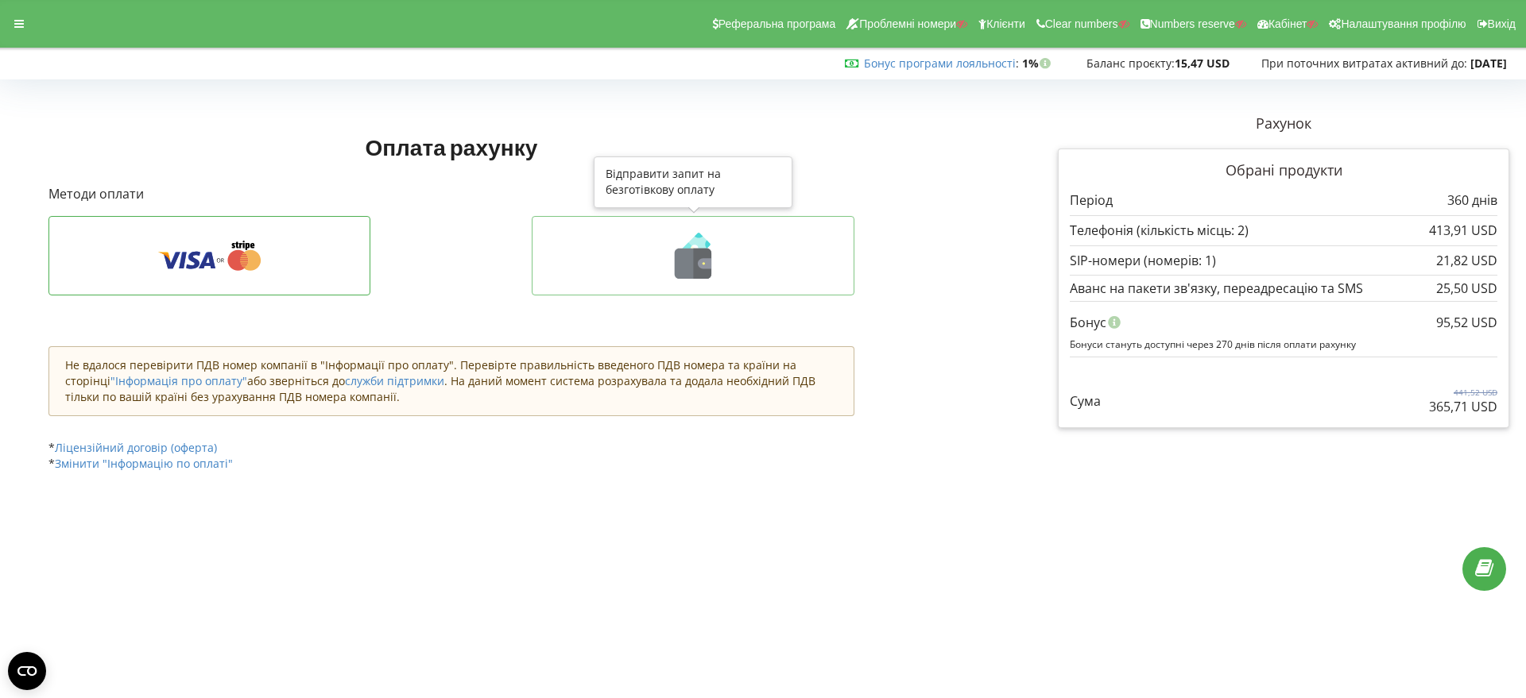
click at [694, 267] on icon at bounding box center [703, 264] width 18 height 30
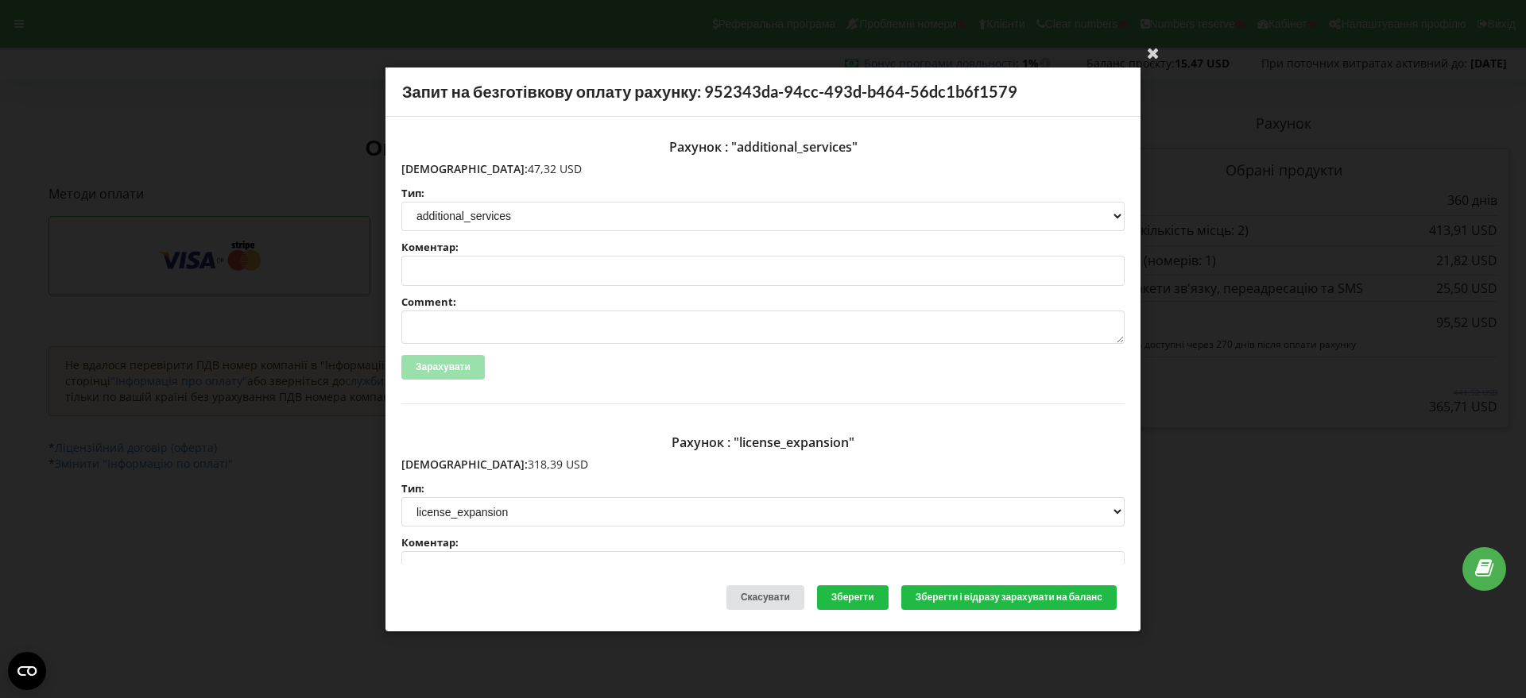
scroll to position [199, 0]
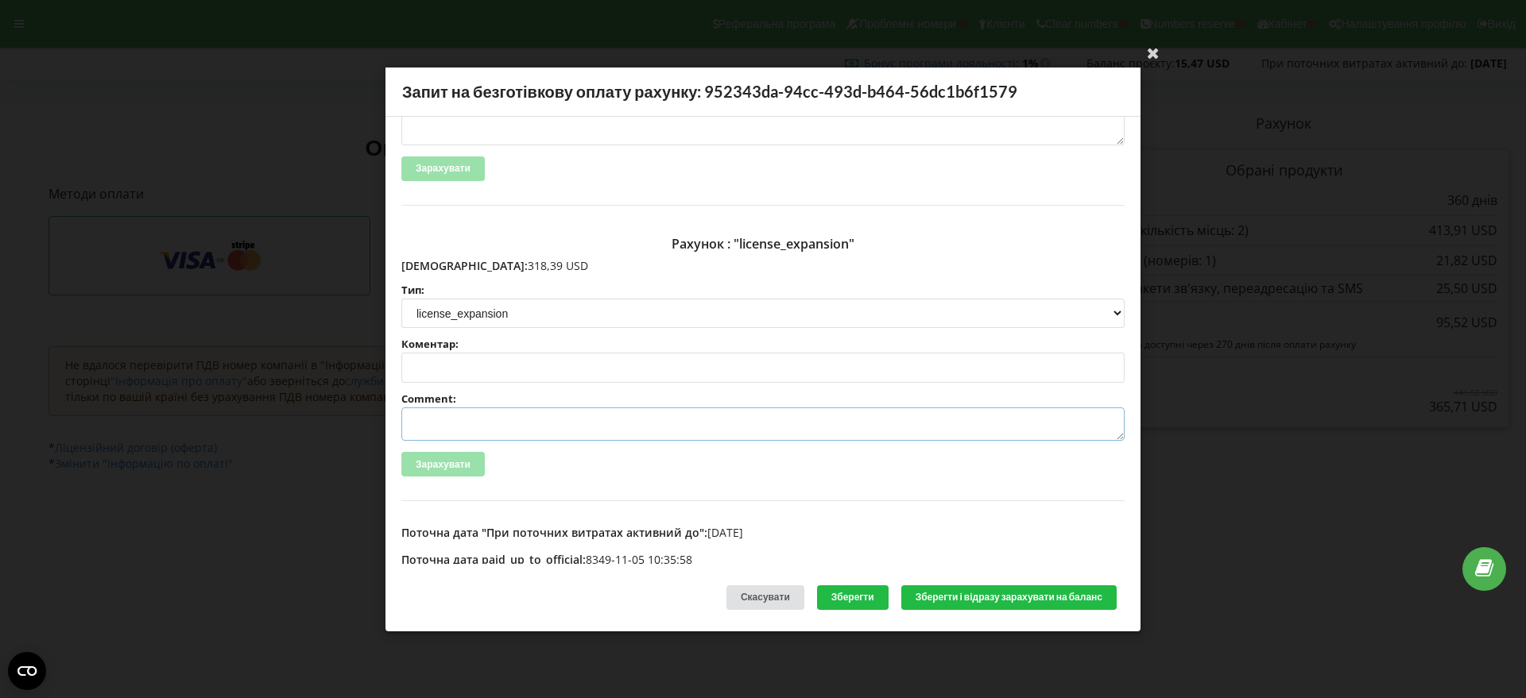
click at [435, 416] on textarea "Comment:" at bounding box center [762, 424] width 723 height 33
paste textarea "№R-06917 від 11.09.2025"
type textarea "Счет №R-06917 від 11.09.2025 на ТОВ АСС"
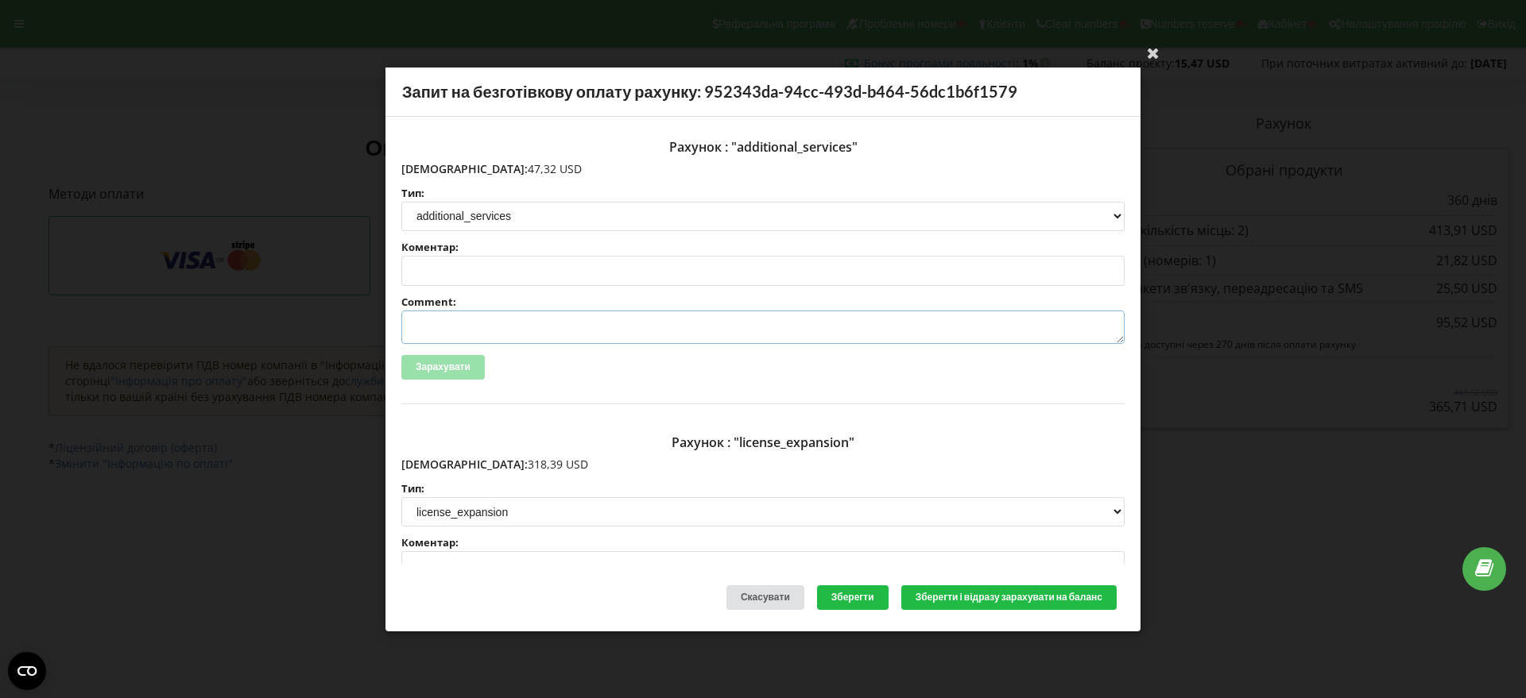
click at [430, 329] on textarea "Comment:" at bounding box center [762, 327] width 723 height 33
paste textarea "№R-06918 від 11.09.2025"
type textarea "Счет №R-06918 від 11.09.2025 на ТОВ АСС"
drag, startPoint x: 979, startPoint y: 592, endPoint x: 1309, endPoint y: 551, distance: 332.3
click at [981, 593] on button "Зберегти і відразу зарахувати на баланс" at bounding box center [1008, 598] width 215 height 25
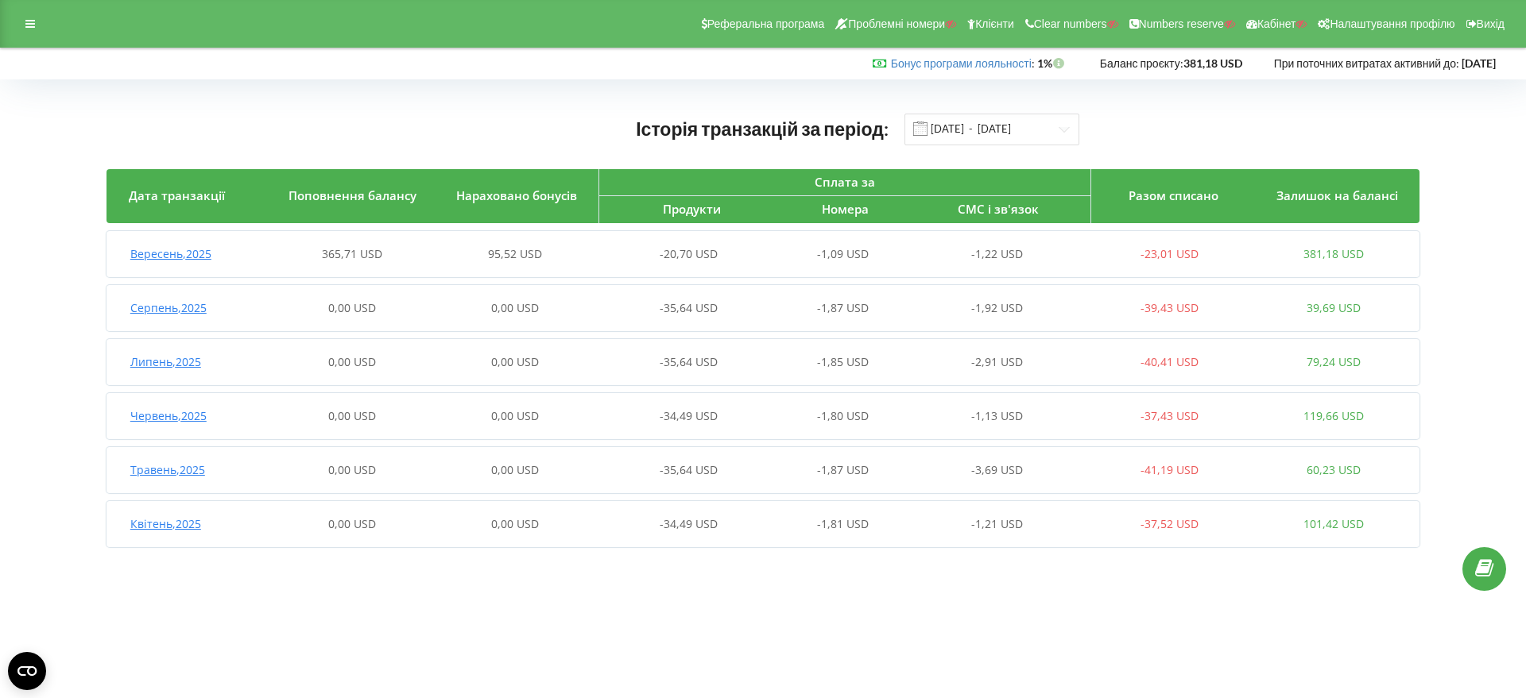
click at [202, 253] on span "Вересень , 2025" at bounding box center [170, 253] width 81 height 15
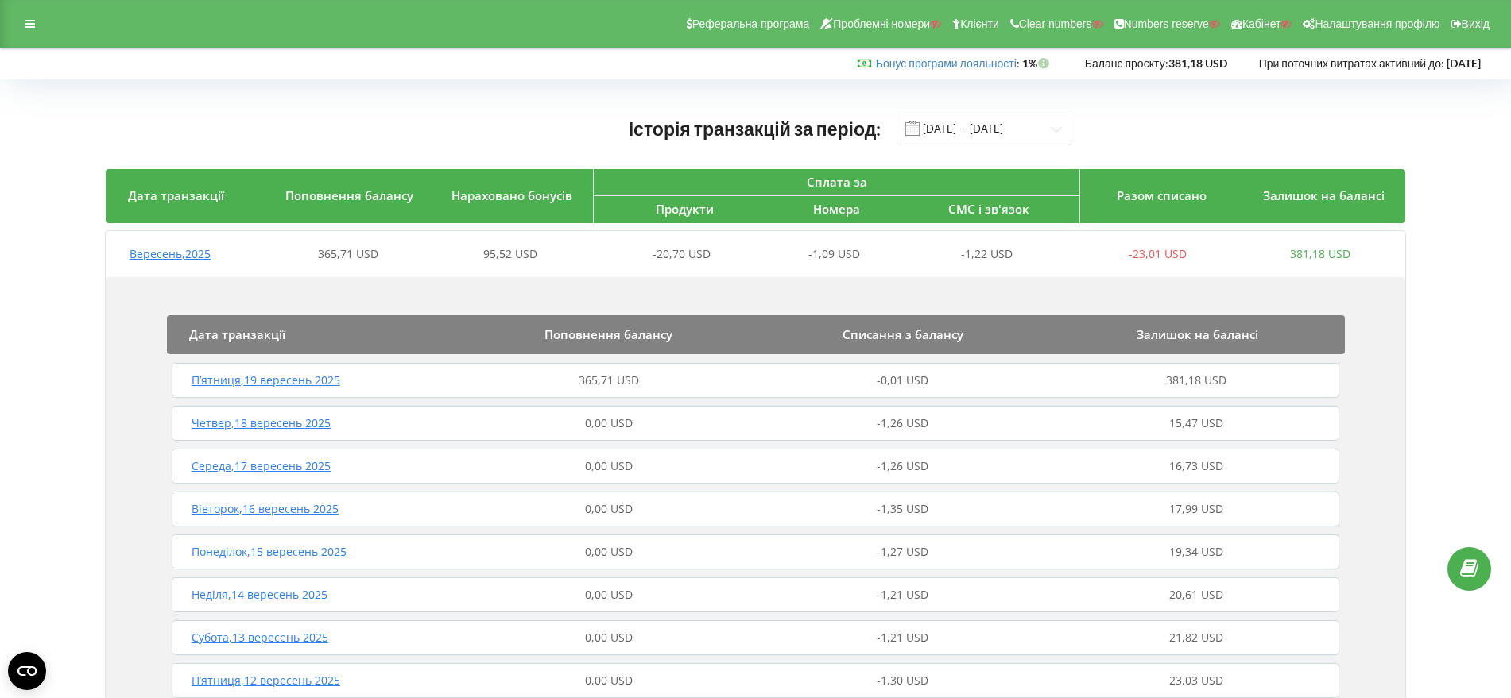
click at [313, 382] on span "П’ятниця , 19 вересень 2025" at bounding box center [265, 380] width 149 height 15
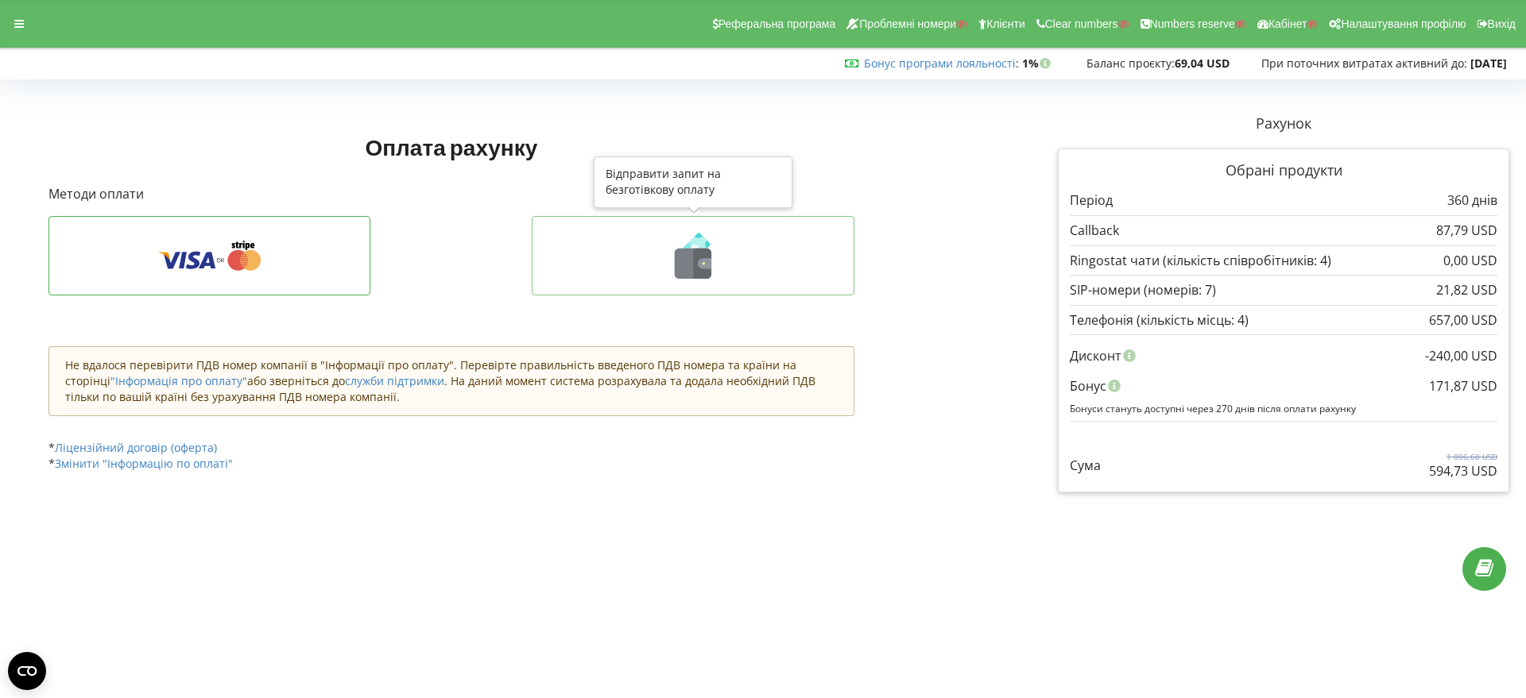
click at [691, 261] on icon at bounding box center [693, 264] width 37 height 30
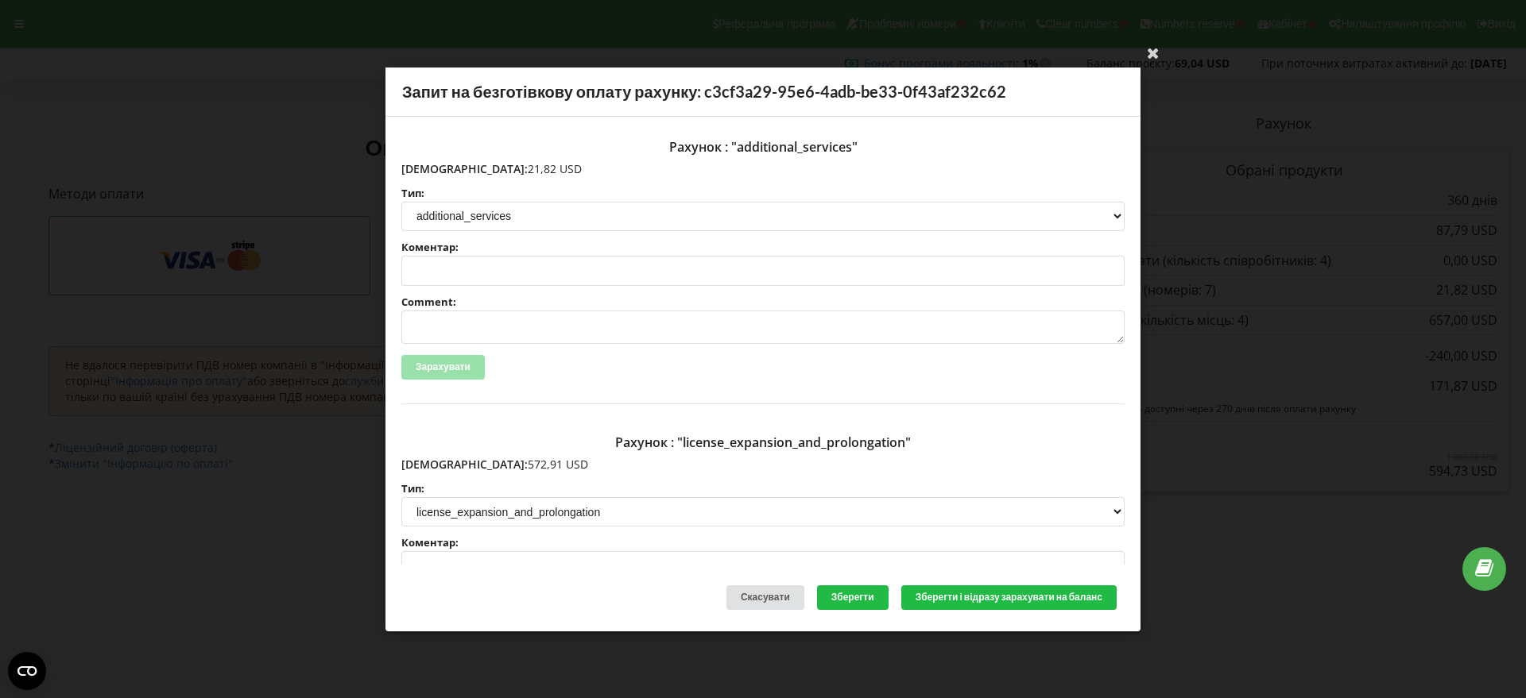
scroll to position [199, 0]
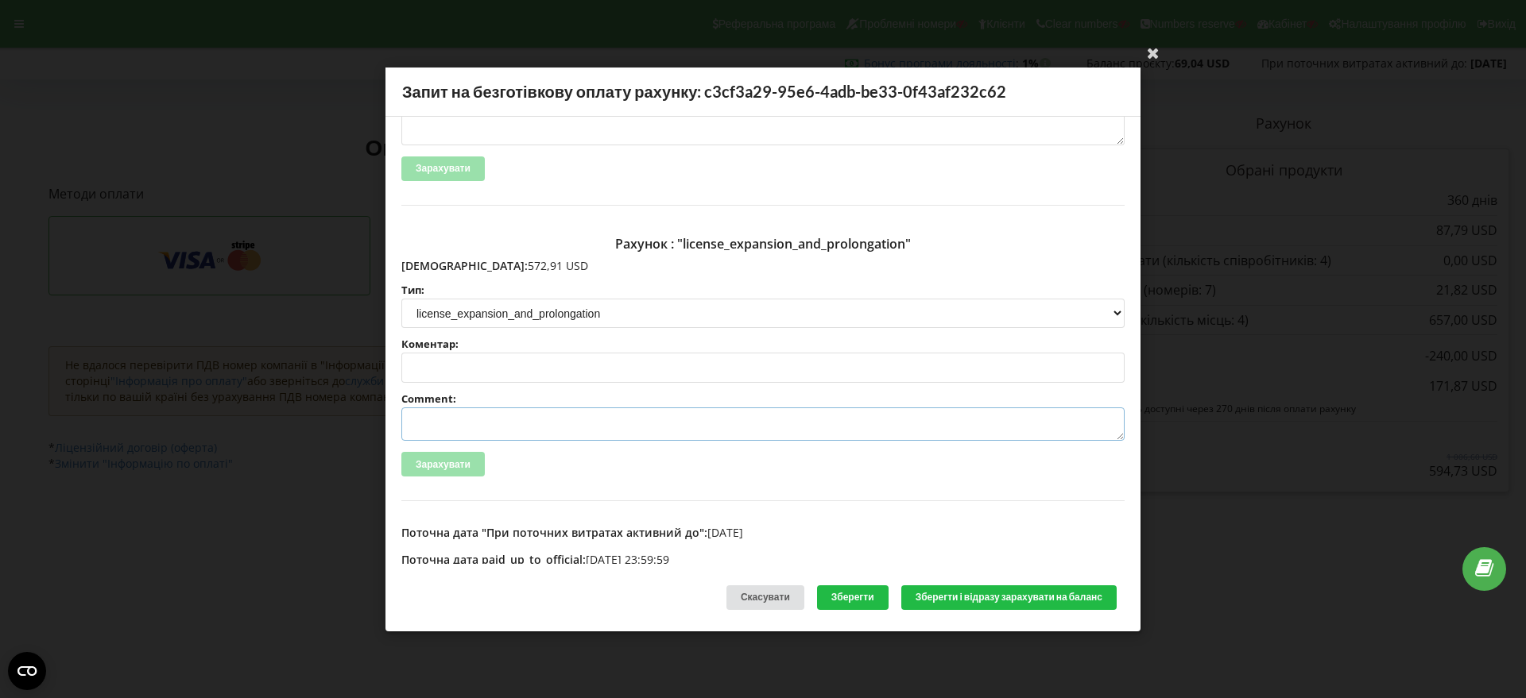
click at [443, 424] on textarea "Comment:" at bounding box center [762, 424] width 723 height 33
paste textarea "№R-06924 від 11.09.2025"
type textarea "Счет №R-06924 від 11.09.2025 на ТОВ АСС"
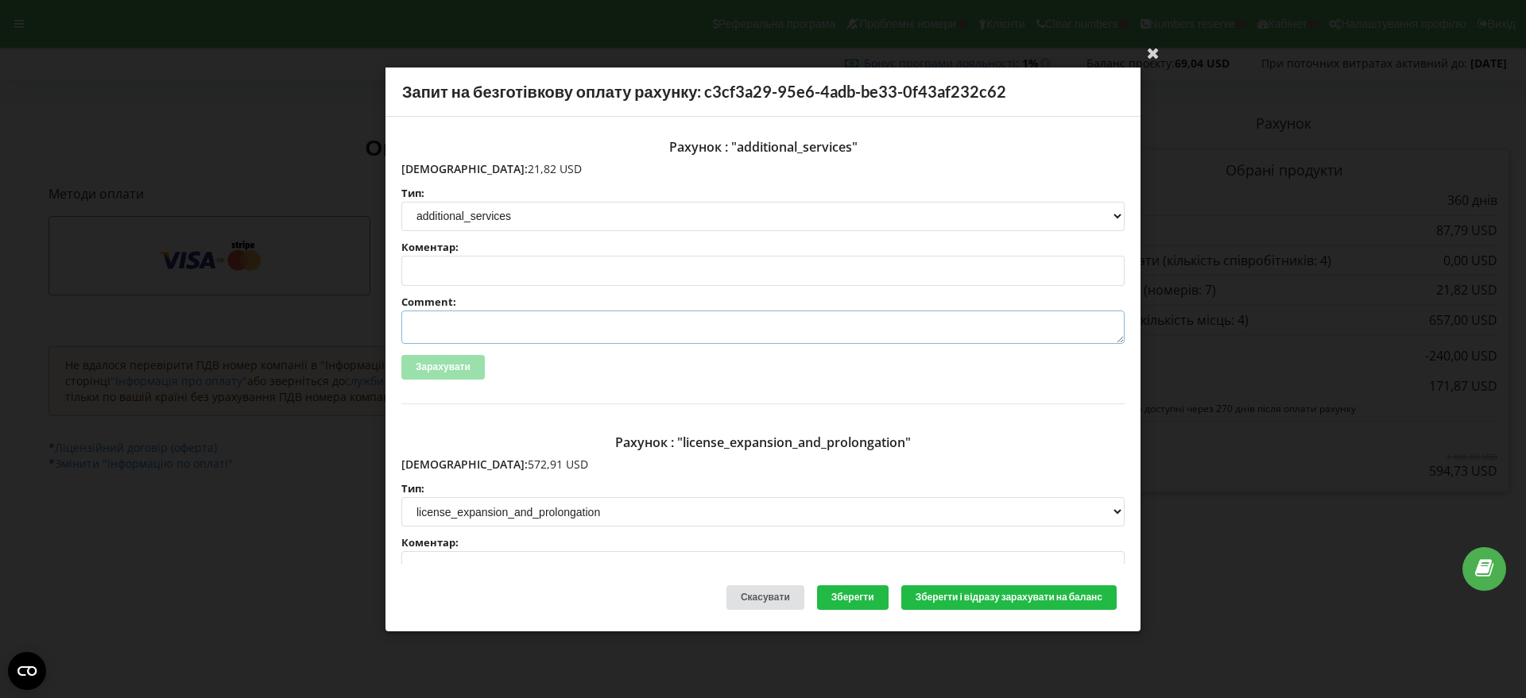
click at [448, 329] on textarea "Comment:" at bounding box center [762, 327] width 723 height 33
paste textarea "№R-06925 від 11.09.2025"
type textarea "Счет №R-06925 від 11.09.2025 на ТОВ АСС"
click at [1023, 599] on button "Зберегти і відразу зарахувати на баланс" at bounding box center [1008, 598] width 215 height 25
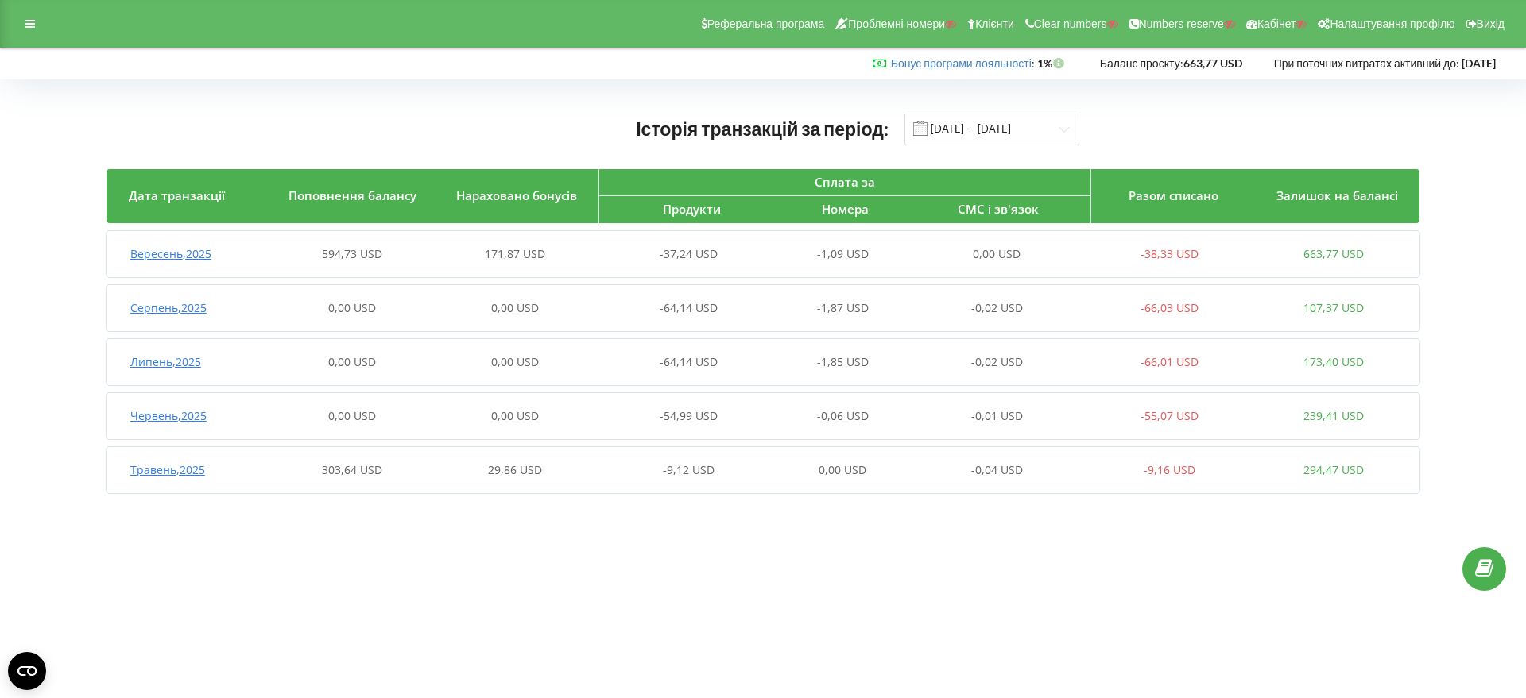
click at [179, 257] on span "Вересень , 2025" at bounding box center [170, 253] width 81 height 15
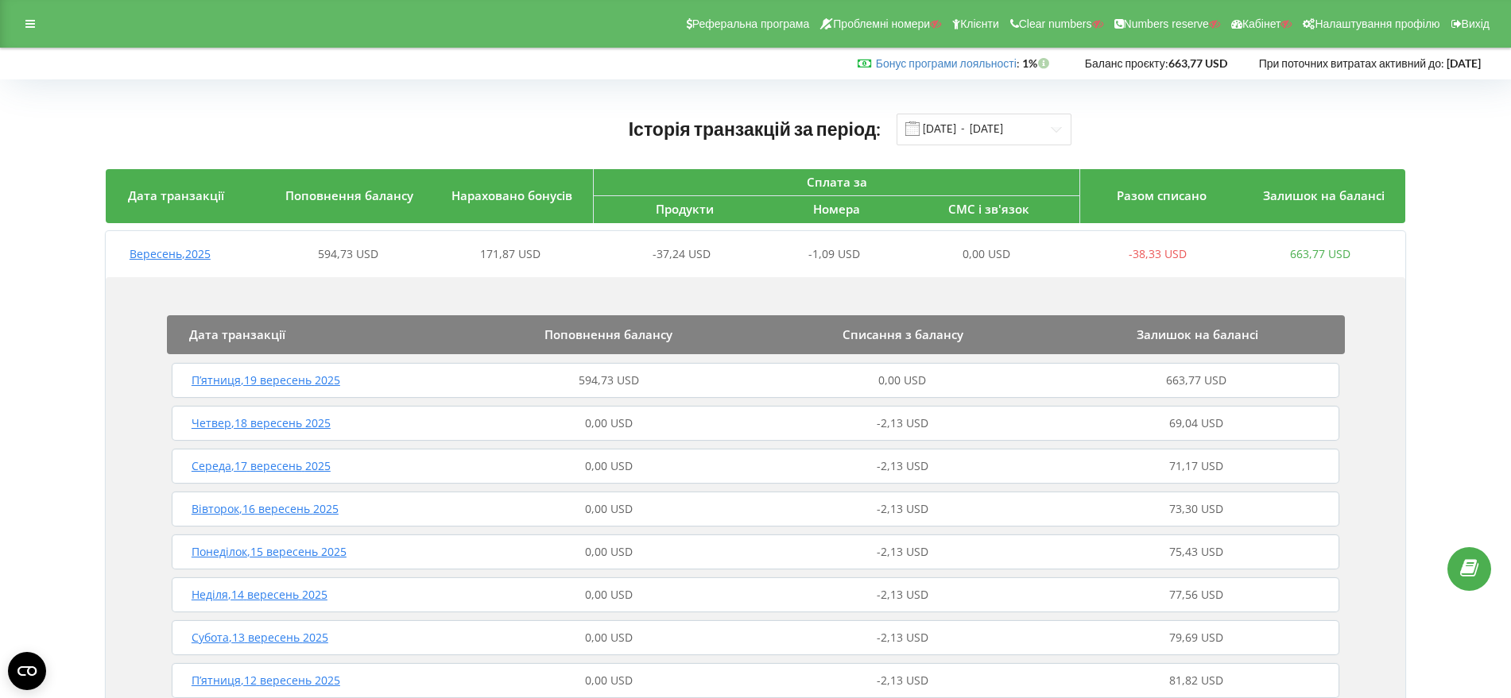
click at [301, 379] on span "П’ятниця , 19 вересень 2025" at bounding box center [265, 380] width 149 height 15
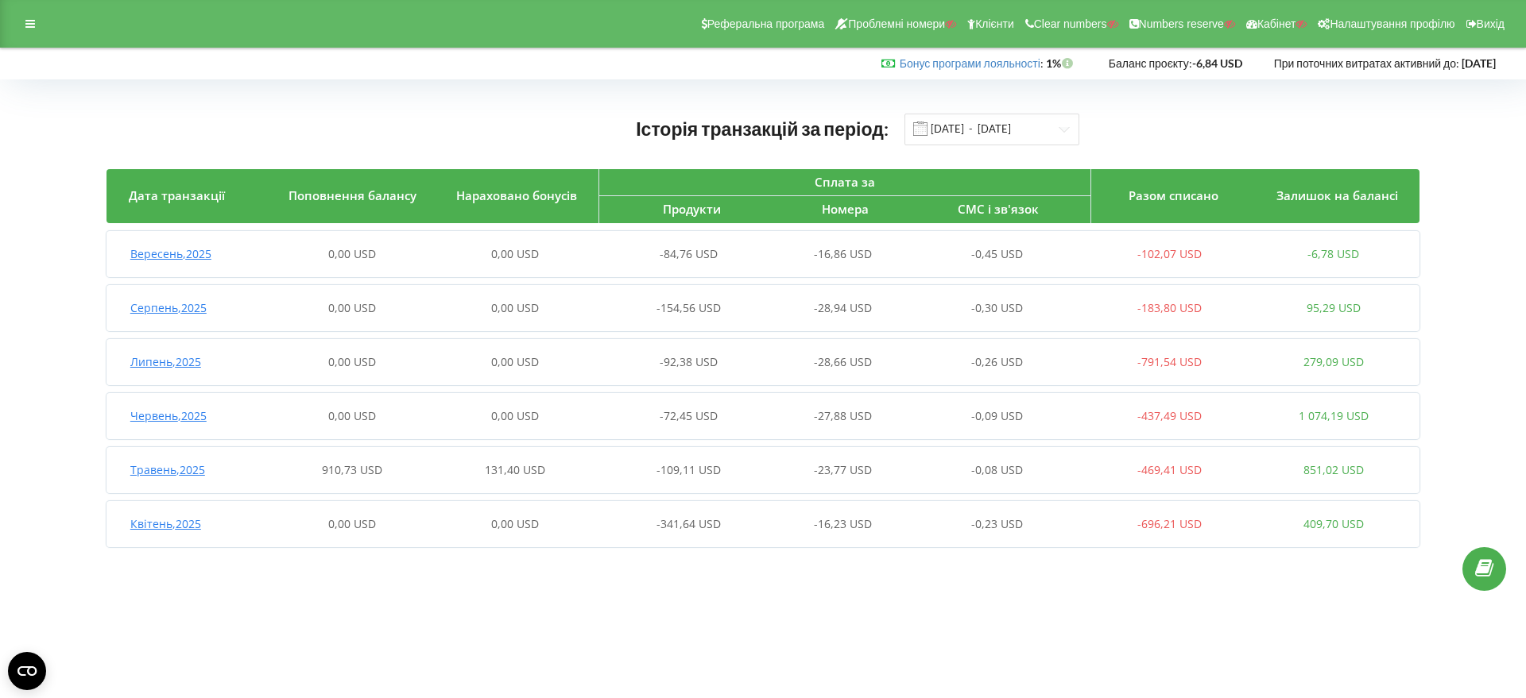
click at [188, 255] on span "Вересень , 2025" at bounding box center [170, 253] width 81 height 15
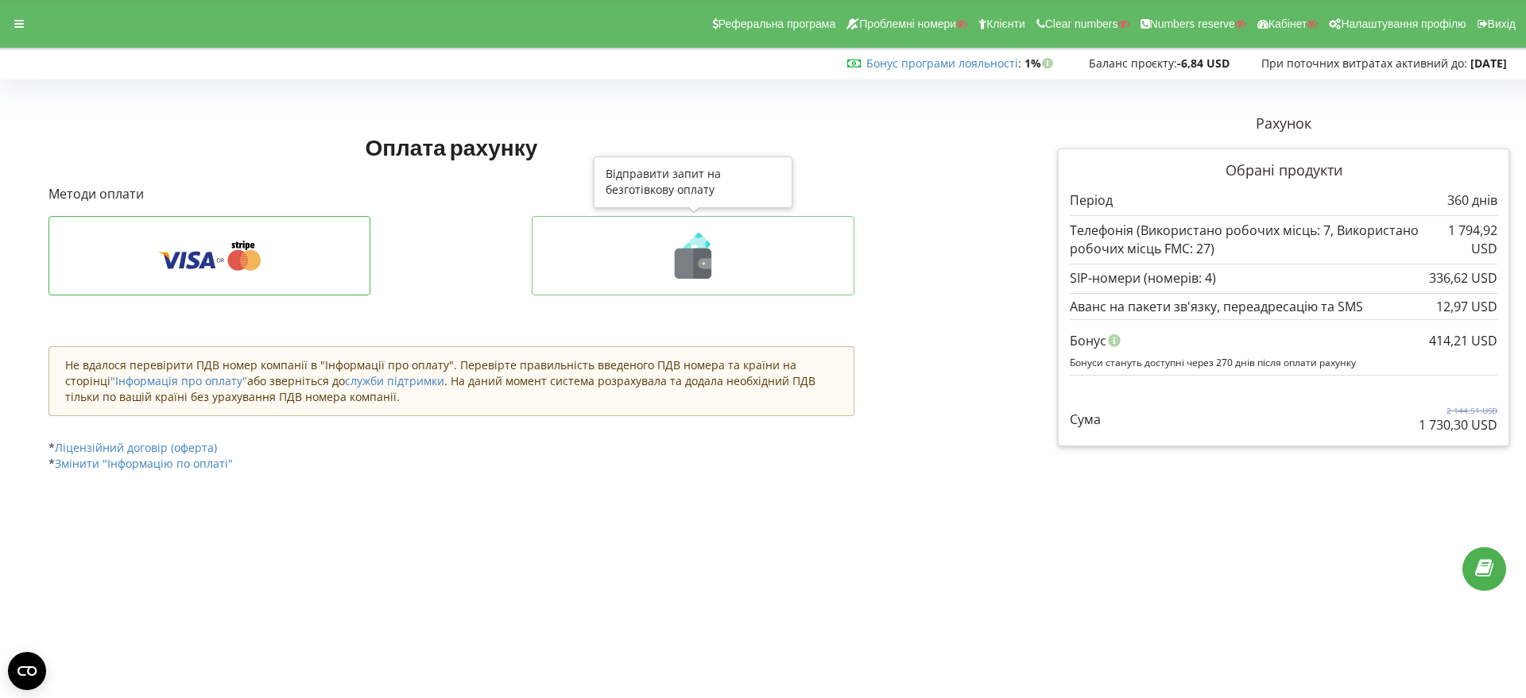
click at [694, 262] on icon at bounding box center [703, 264] width 18 height 30
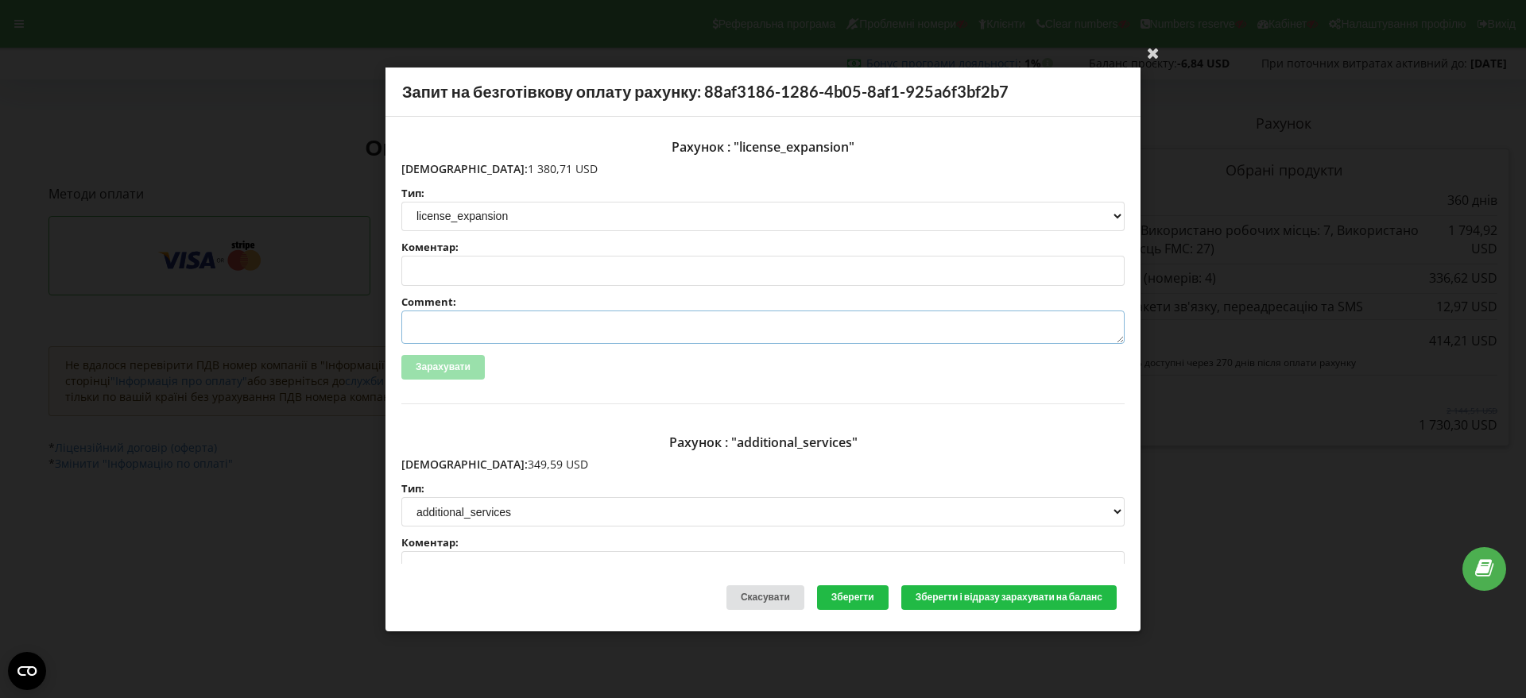
click at [448, 322] on textarea "Comment:" at bounding box center [762, 327] width 723 height 33
paste textarea "№R-06942 від 12.09.2025"
type textarea "Счет №R-06942 від 12.09.2025 на ТОВ АСС"
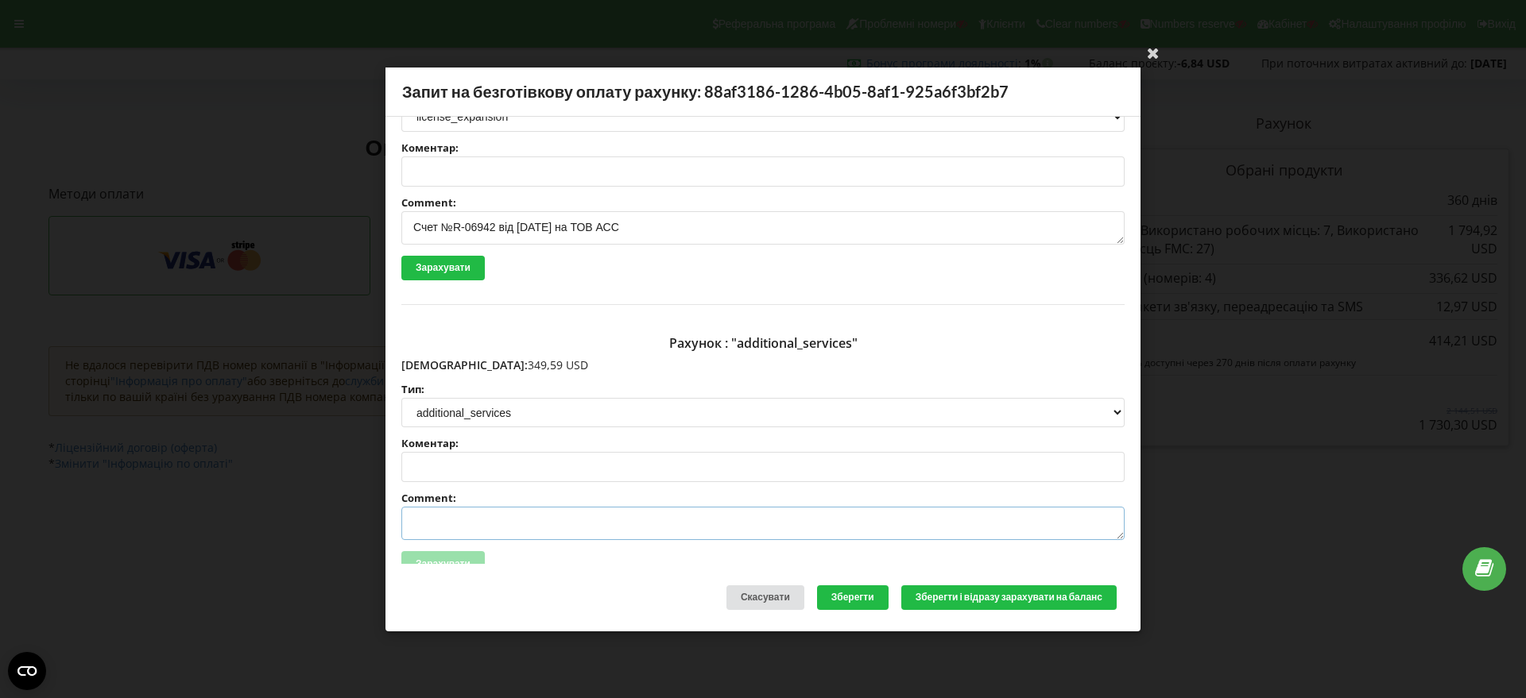
click at [452, 521] on textarea "Comment:" at bounding box center [762, 523] width 723 height 33
paste textarea "№R-06943 від 12.09.2025"
type textarea "Счет №R-06943 від 12.09.2025 на ТОВ АСС"
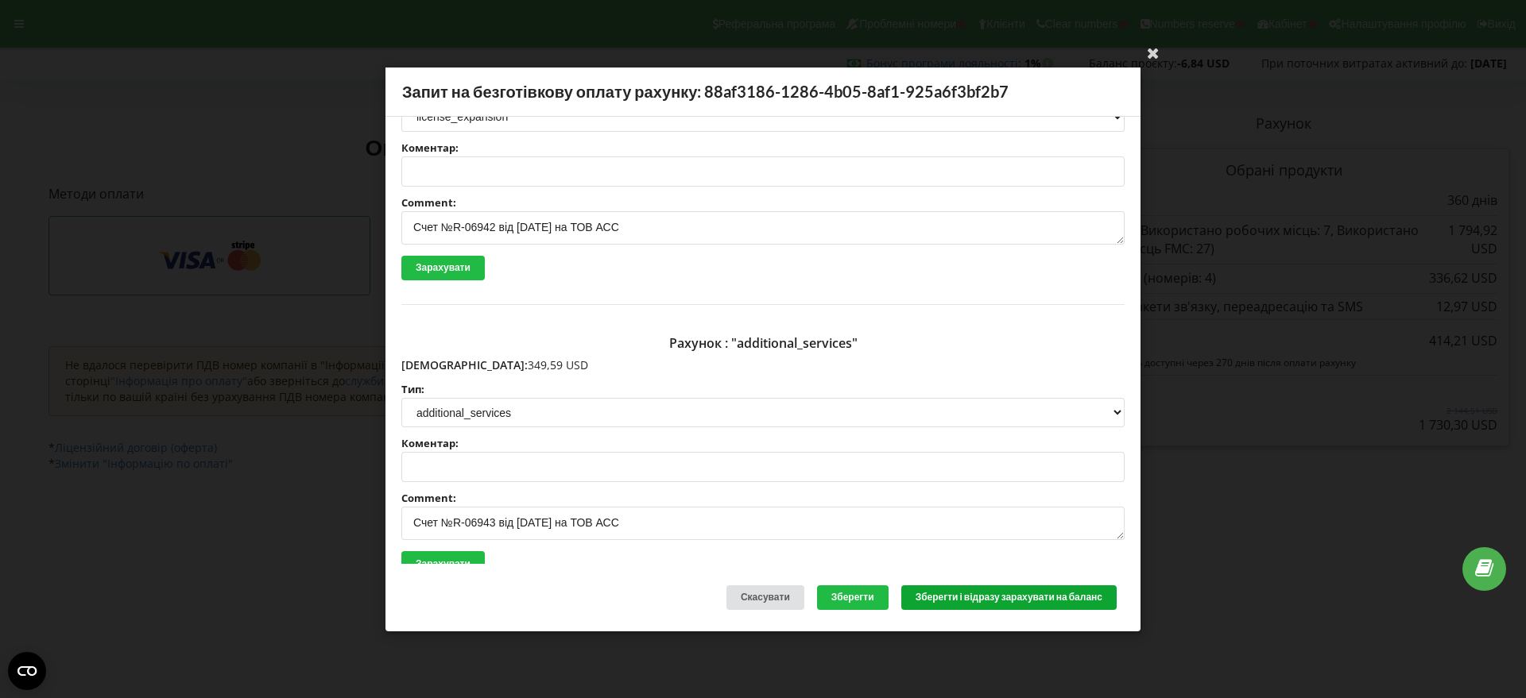
click at [999, 597] on button "Зберегти і відразу зарахувати на баланс" at bounding box center [1008, 598] width 215 height 25
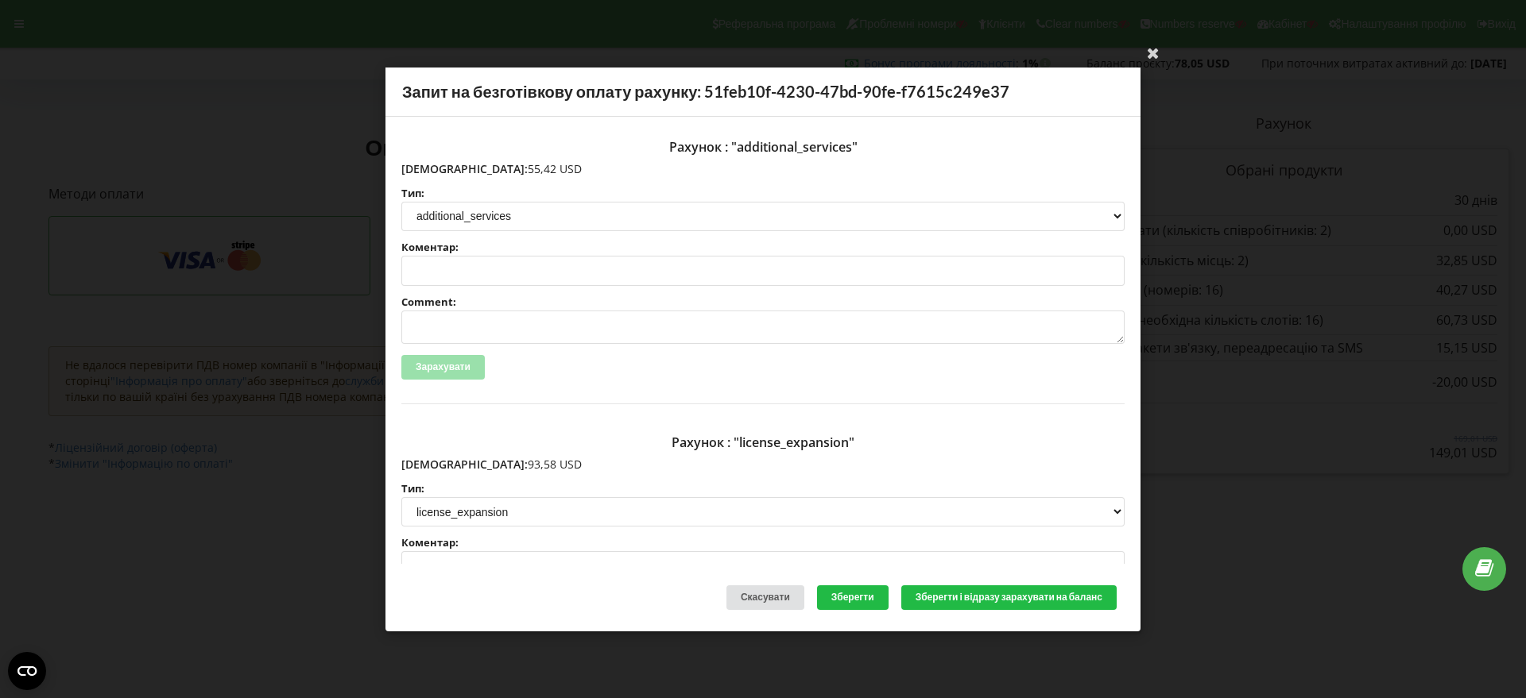
scroll to position [199, 0]
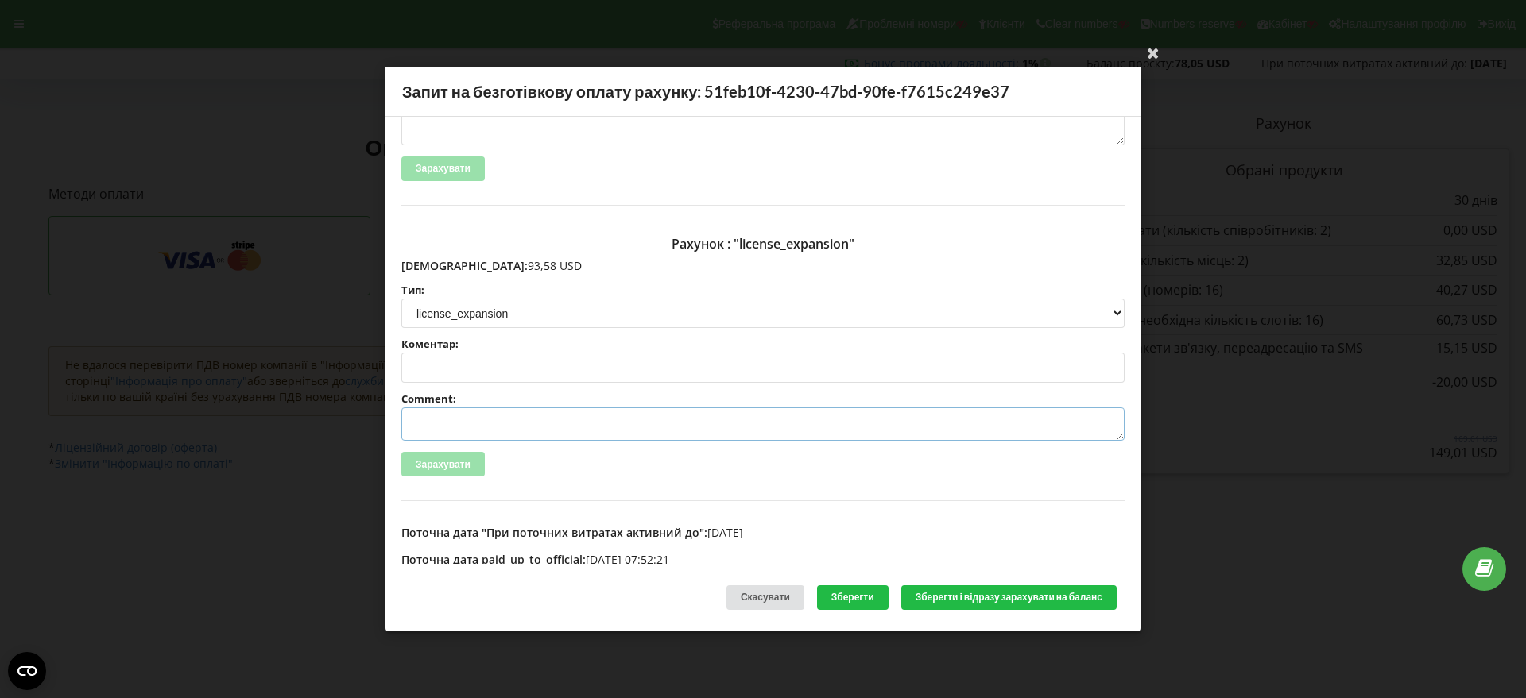
click at [447, 424] on textarea "Comment:" at bounding box center [762, 424] width 723 height 33
paste textarea "№R-06970 від [DATE]"
type textarea "Счет №R-06970 від [DATE] на ТОВ АСС"
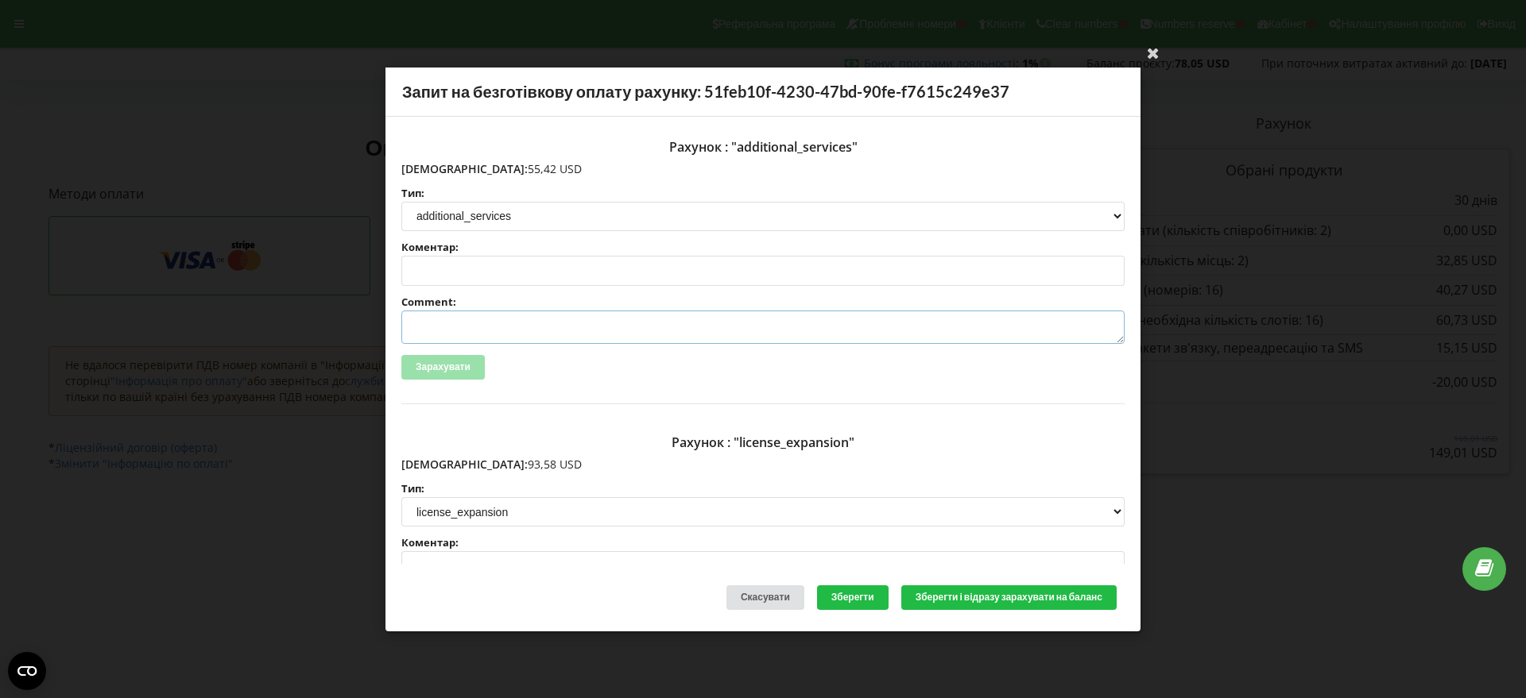
click at [429, 327] on textarea "Comment:" at bounding box center [762, 327] width 723 height 33
paste textarea "№R-06967 від [DATE]"
type textarea "Счет №R-06967 від 12.09.2025 на ТОВ АСС"
click at [1002, 597] on button "Зберегти і відразу зарахувати на баланс" at bounding box center [1008, 598] width 215 height 25
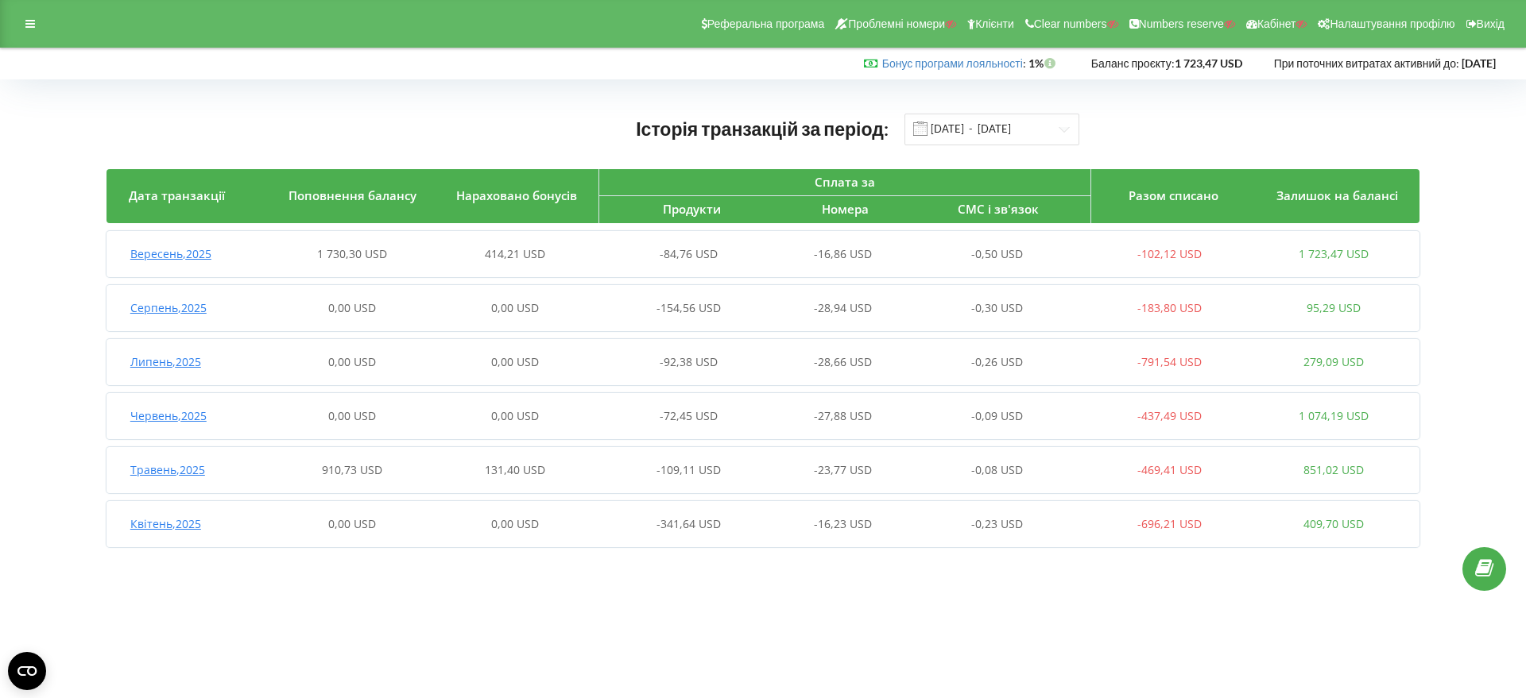
click at [192, 255] on span "Вересень , 2025" at bounding box center [170, 253] width 81 height 15
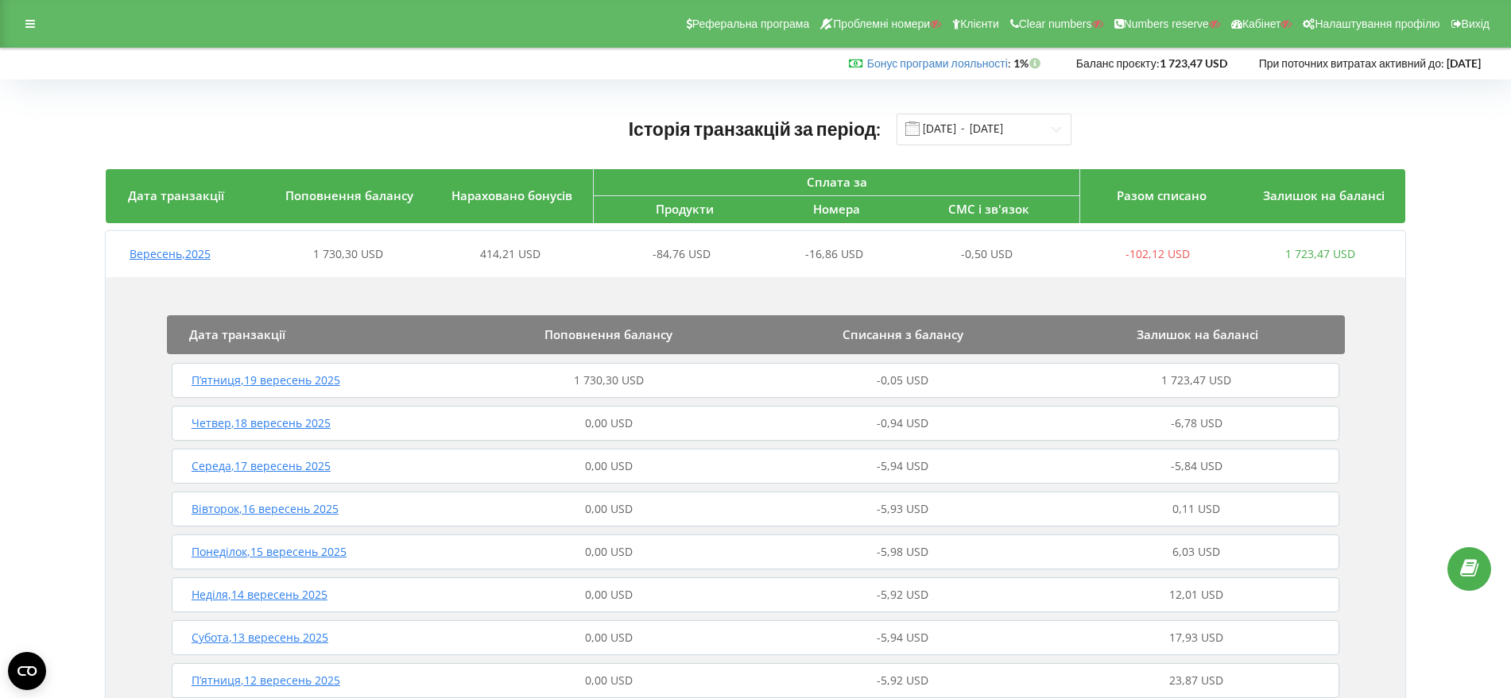
click at [278, 381] on span "П’ятниця , 19 вересень 2025" at bounding box center [265, 380] width 149 height 15
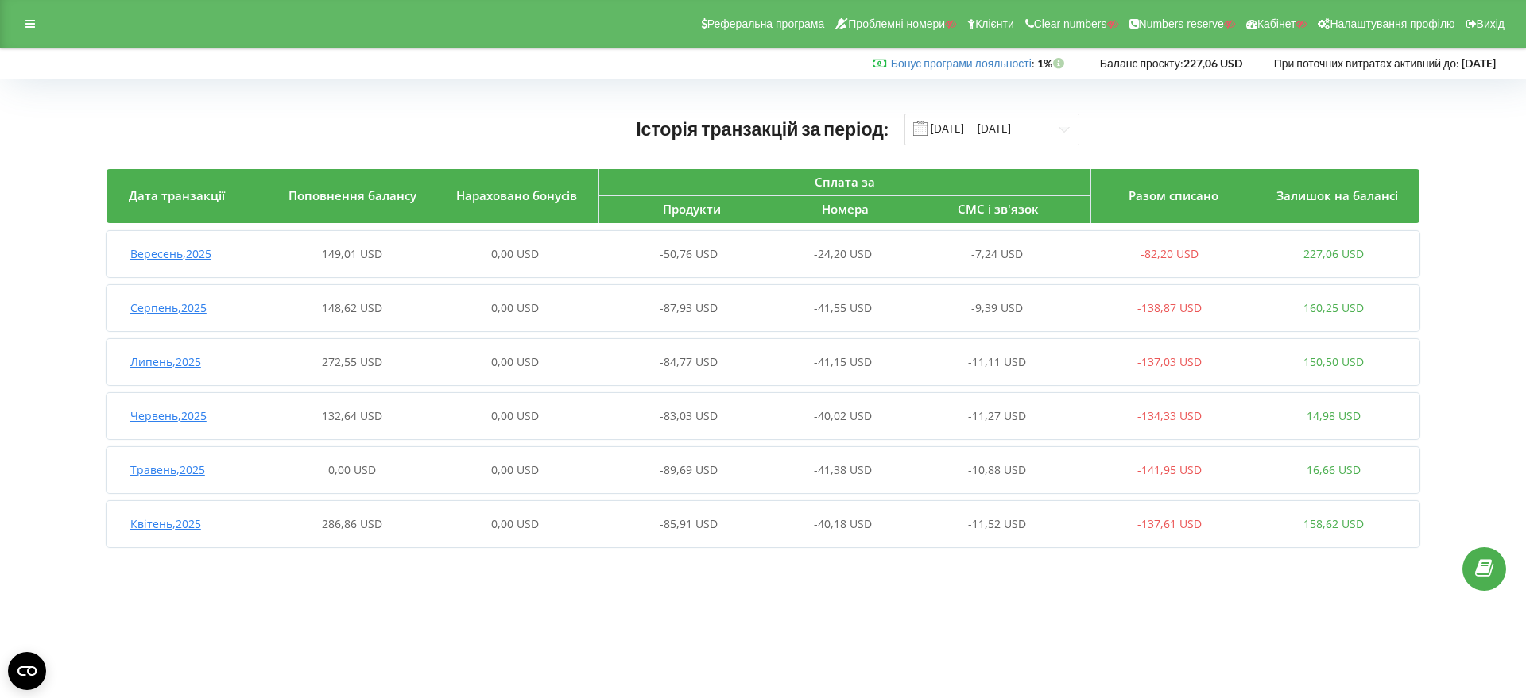
click at [182, 253] on span "Вересень , 2025" at bounding box center [170, 253] width 81 height 15
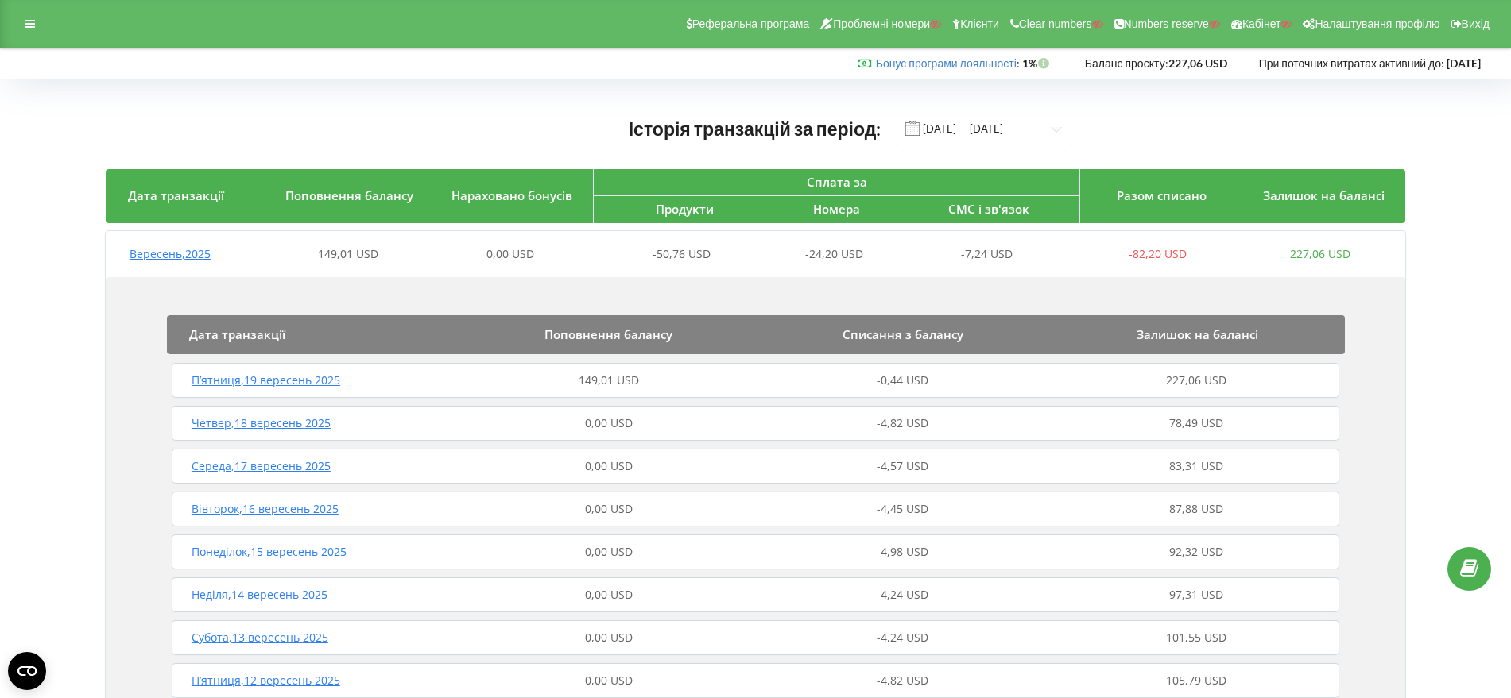
click at [302, 380] on span "П’ятниця , 19 вересень 2025" at bounding box center [265, 380] width 149 height 15
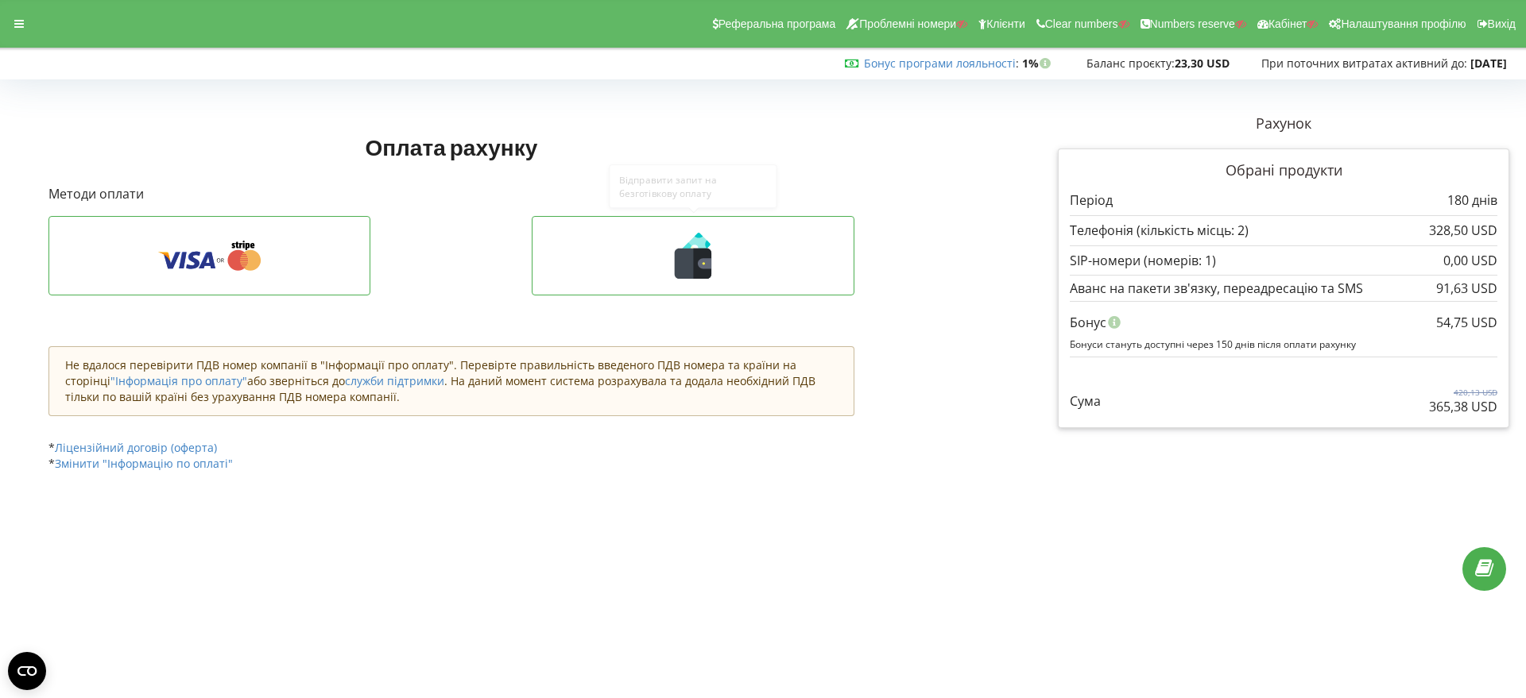
click at [684, 261] on icon at bounding box center [693, 264] width 37 height 30
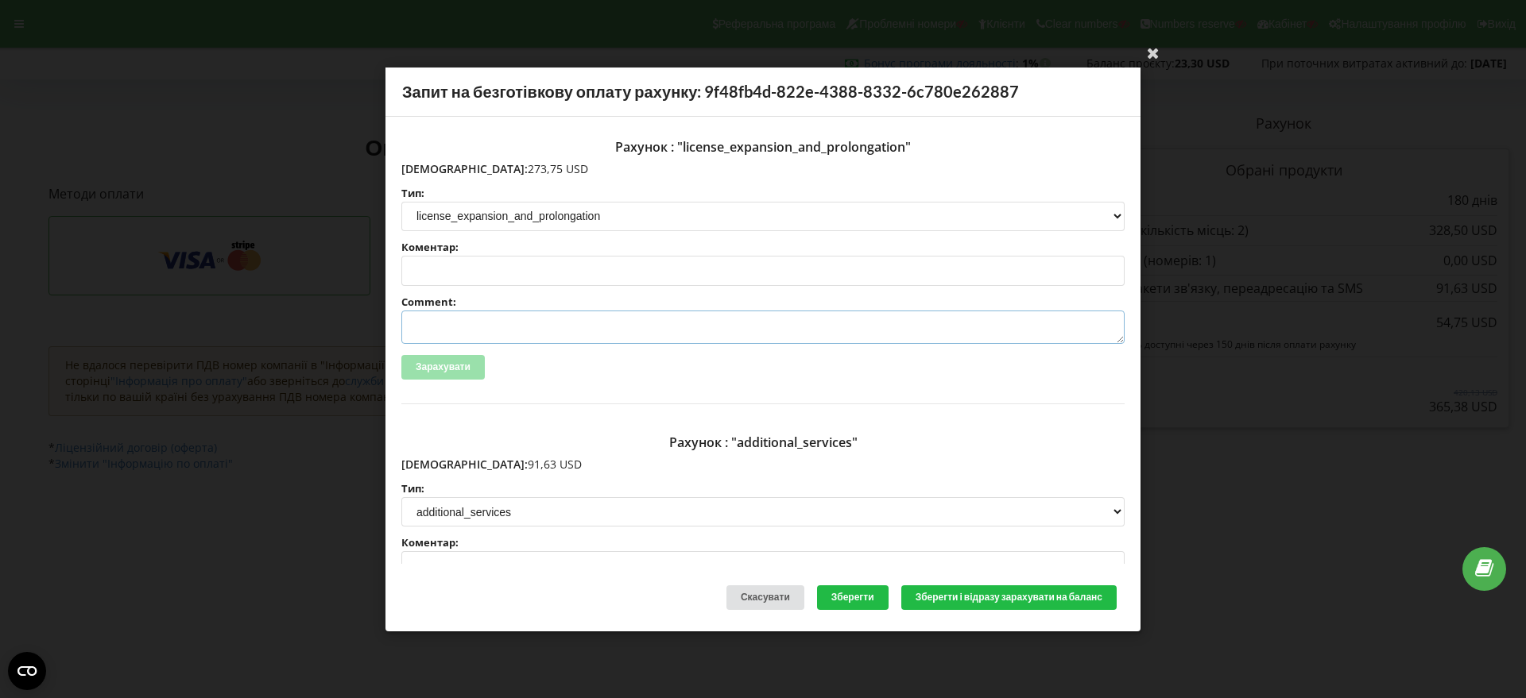
click at [423, 326] on textarea "Comment:" at bounding box center [762, 327] width 723 height 33
paste textarea "№R-06987 від 12.09.2025"
type textarea "Счет №R-06987 від 12.09.2025 на ТОВ АСС"
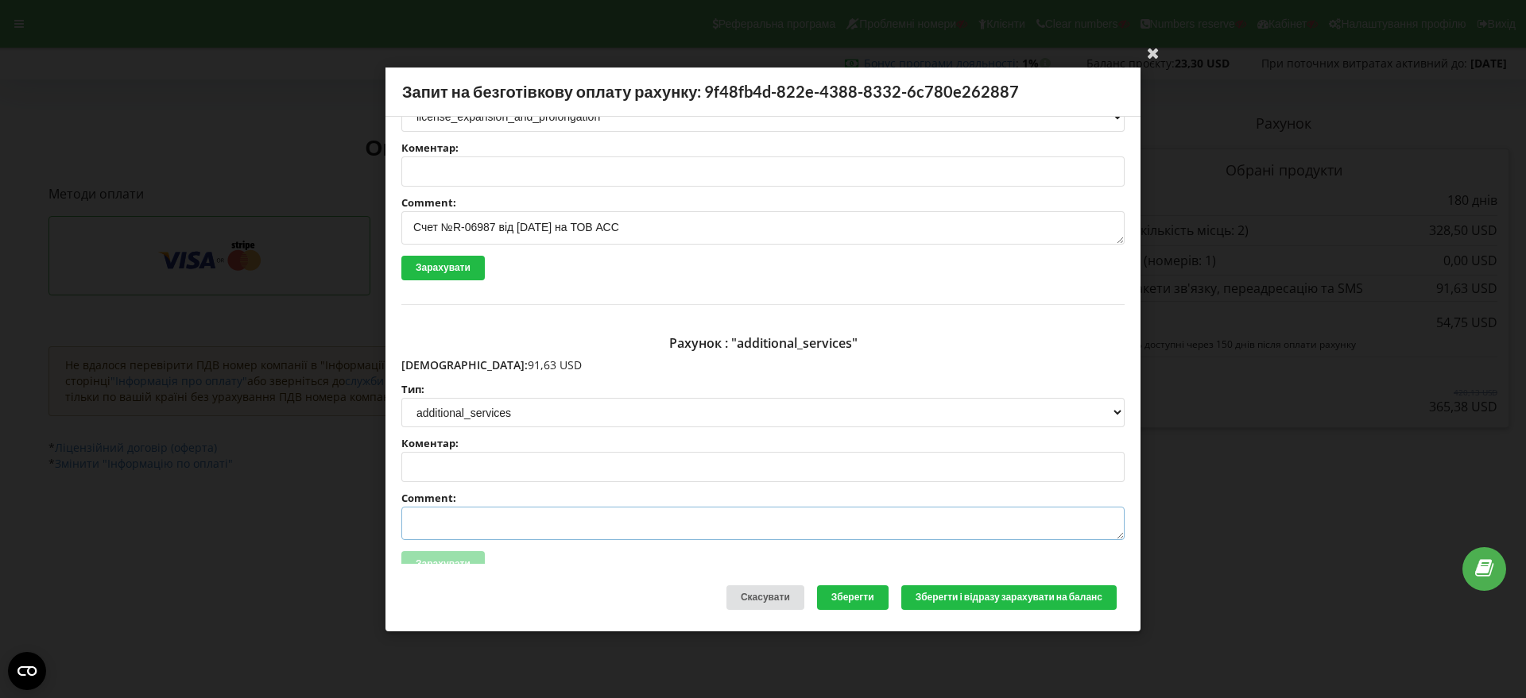
click at [429, 524] on textarea "Comment:" at bounding box center [762, 523] width 723 height 33
paste textarea "№R-06988 від 12.09.2025"
type textarea "Счет №R-06988 від 12.09.2025 на ТОВ АСС"
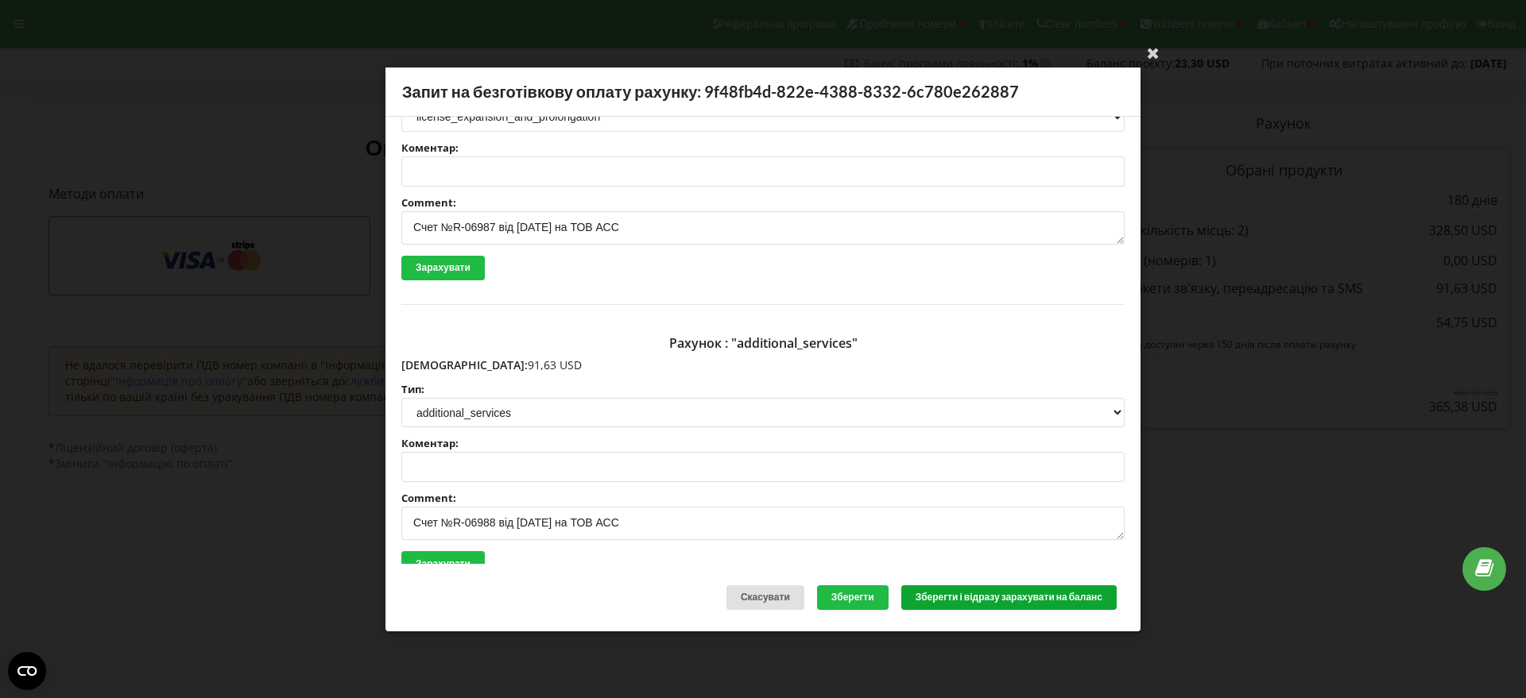
click at [976, 602] on button "Зберегти і відразу зарахувати на баланс" at bounding box center [1008, 598] width 215 height 25
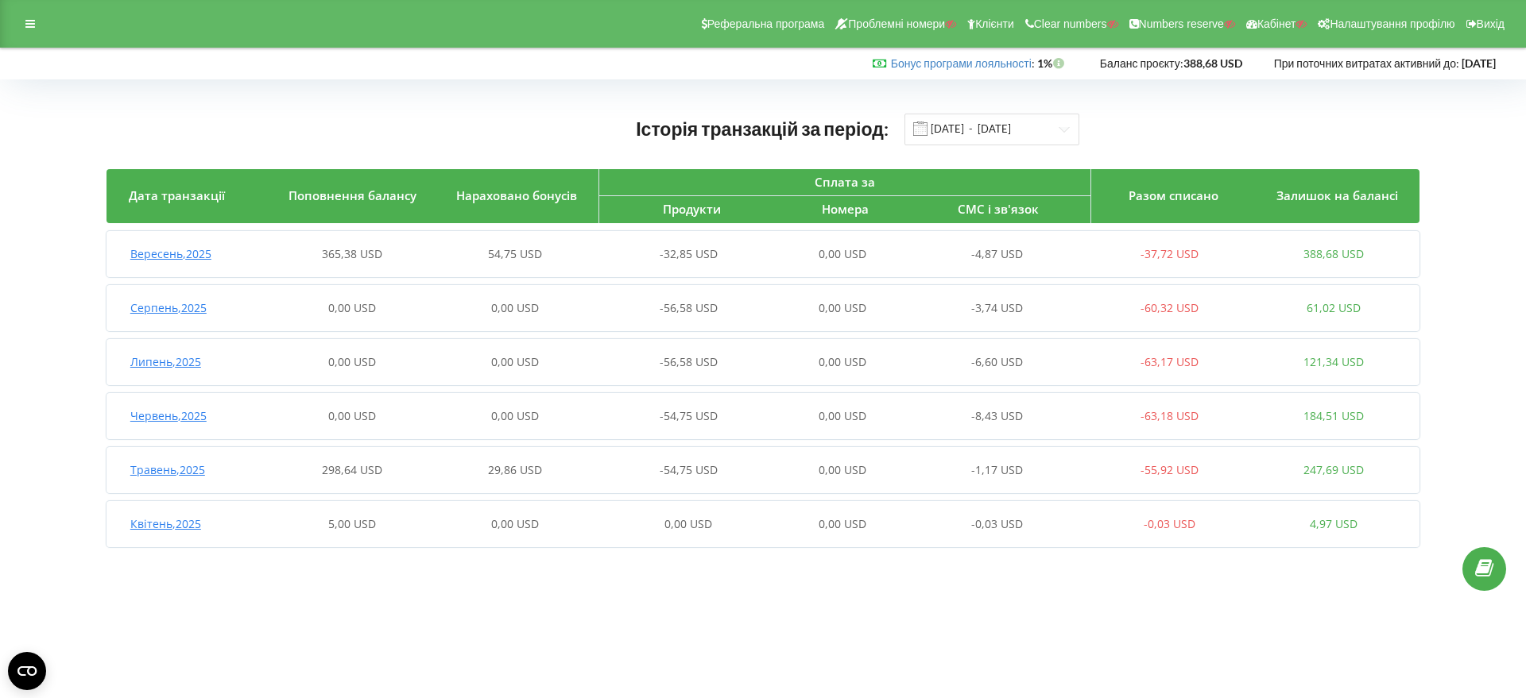
click at [199, 255] on span "Вересень , 2025" at bounding box center [170, 253] width 81 height 15
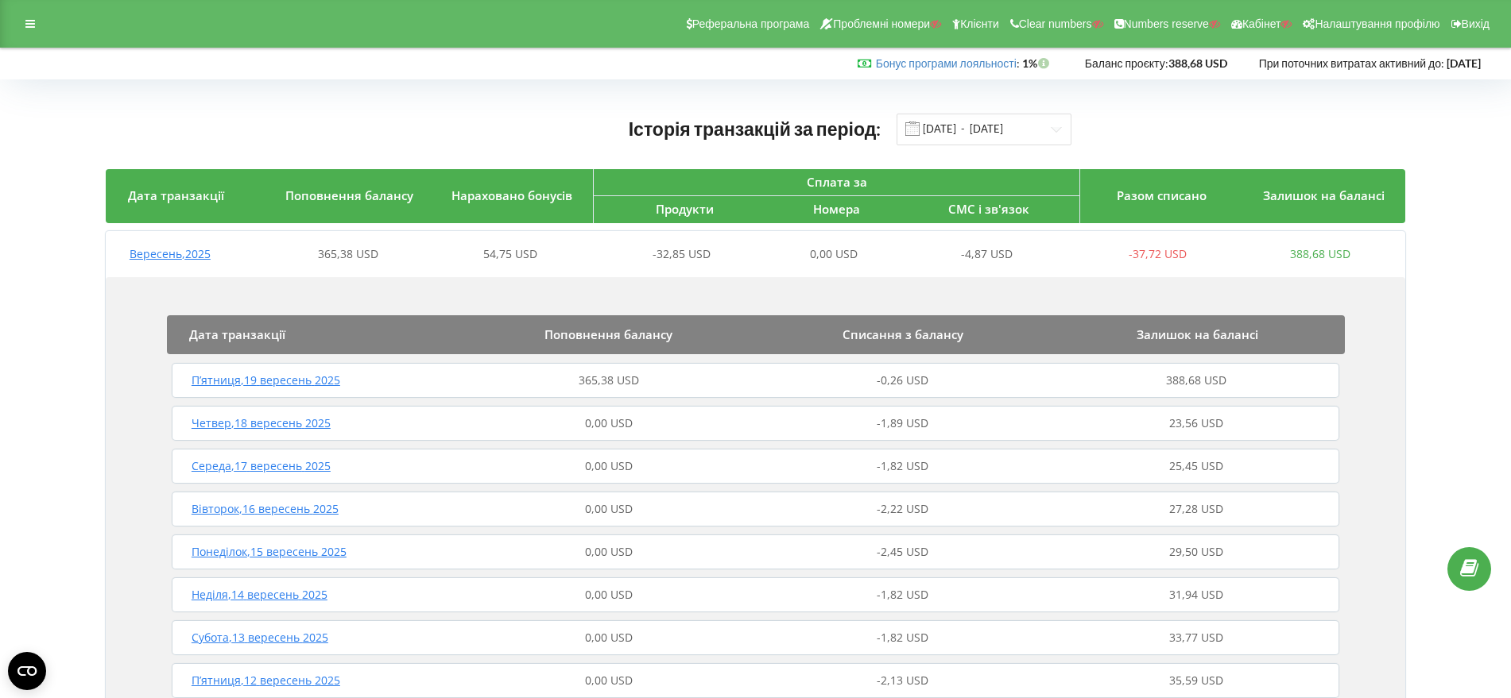
click at [311, 380] on span "П’ятниця , 19 вересень 2025" at bounding box center [265, 380] width 149 height 15
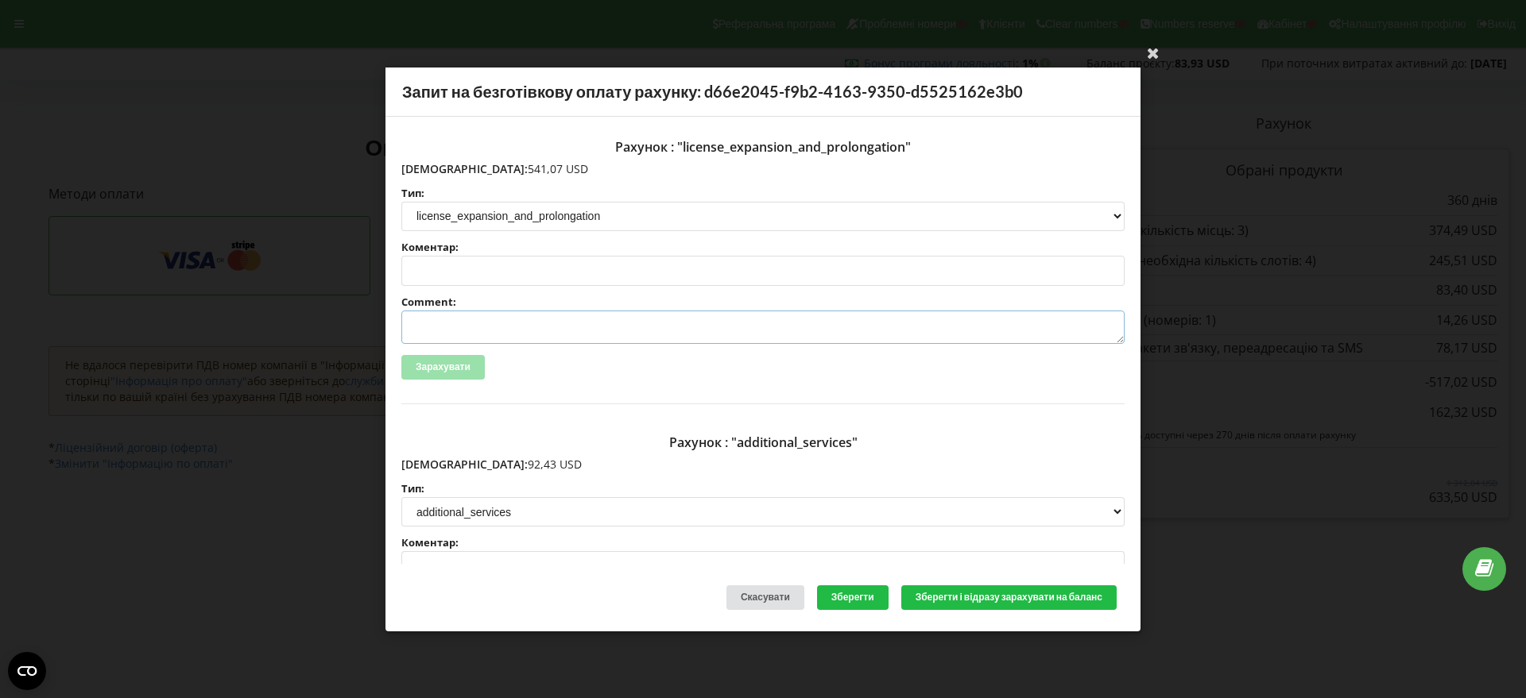
click at [429, 327] on textarea "Comment:" at bounding box center [762, 327] width 723 height 33
paste textarea "№R-07031 від 15.09.2025"
type textarea "Счет №R-07031 від 15.09.2025 на ТОВ АСС"
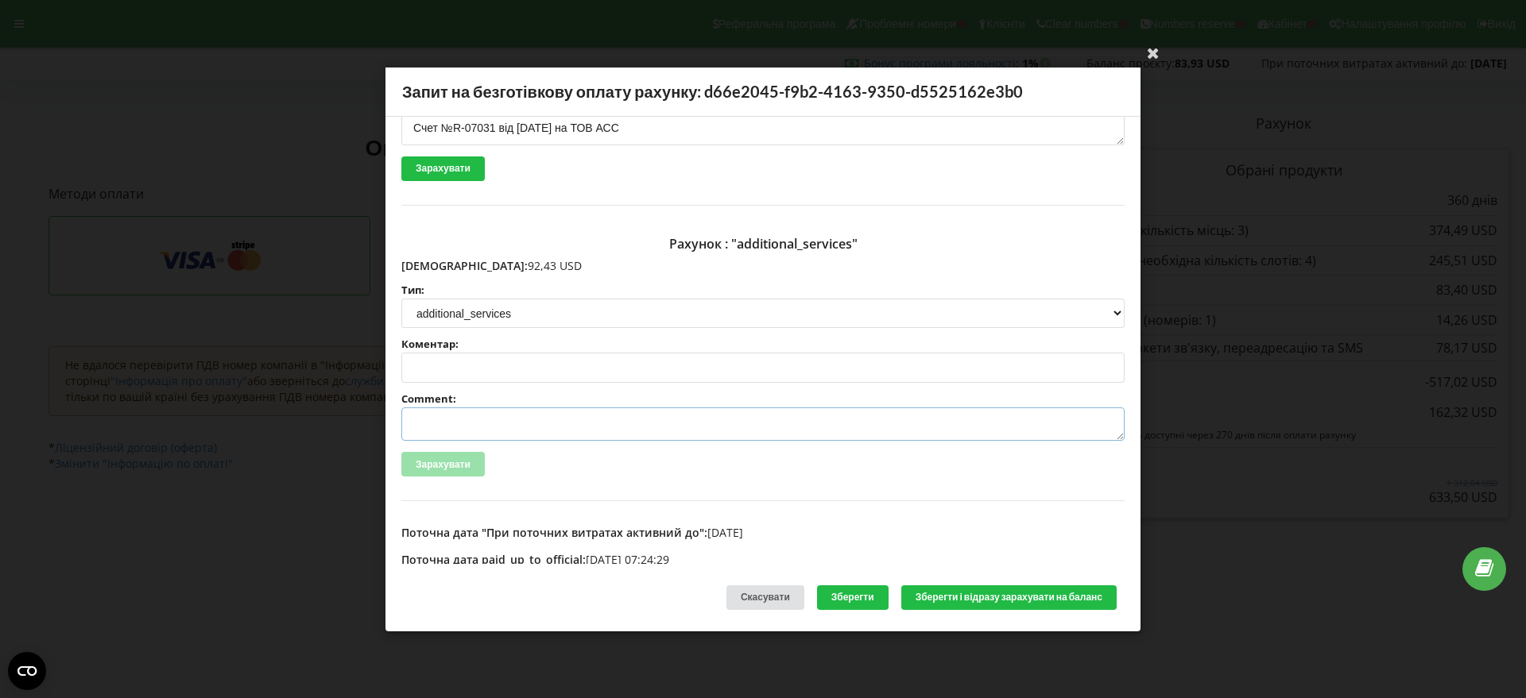
click at [463, 424] on textarea "Comment:" at bounding box center [762, 424] width 723 height 33
paste textarea "№R-07032 від 15.09.2025"
type textarea "Счет №R-07032 від 15.09.2025 на ТОВ АСС"
click at [965, 594] on button "Зберегти і відразу зарахувати на баланс" at bounding box center [1008, 598] width 215 height 25
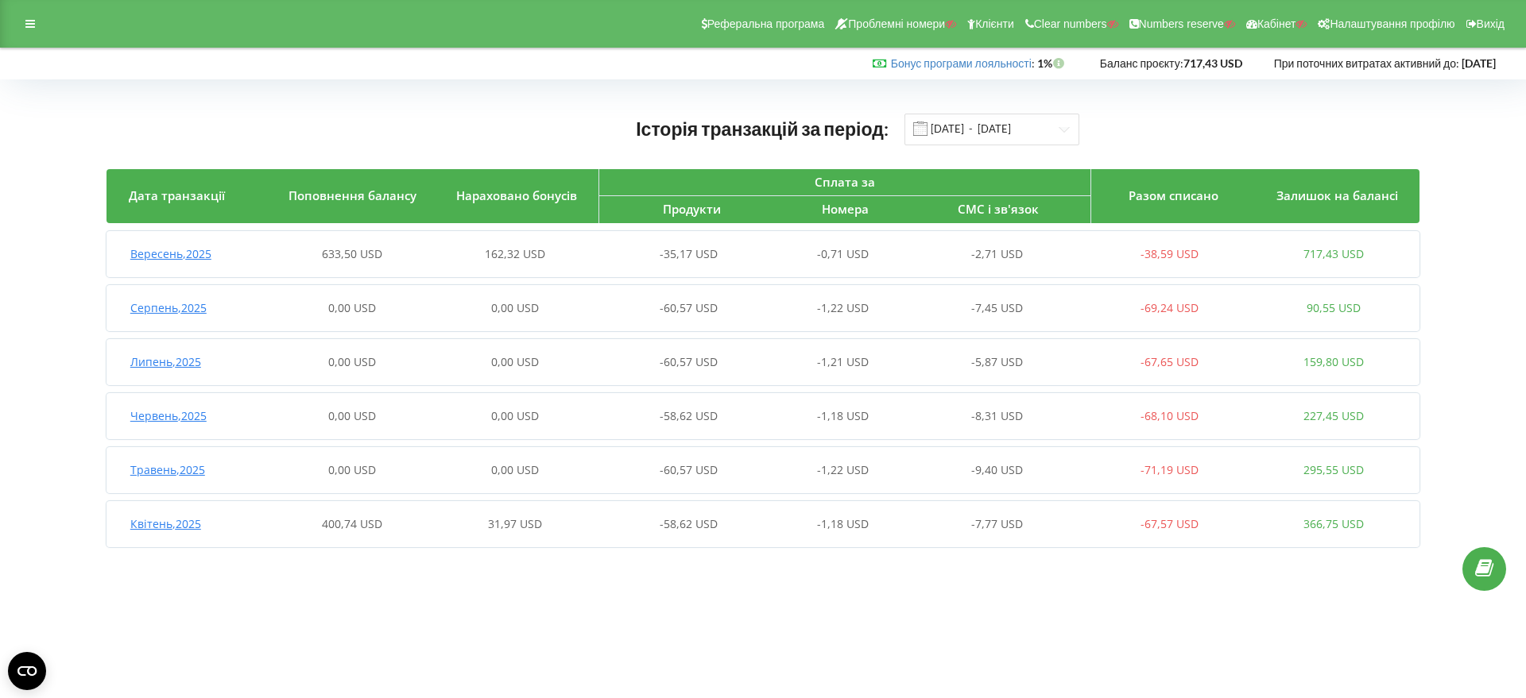
click at [184, 253] on span "Вересень , 2025" at bounding box center [170, 253] width 81 height 15
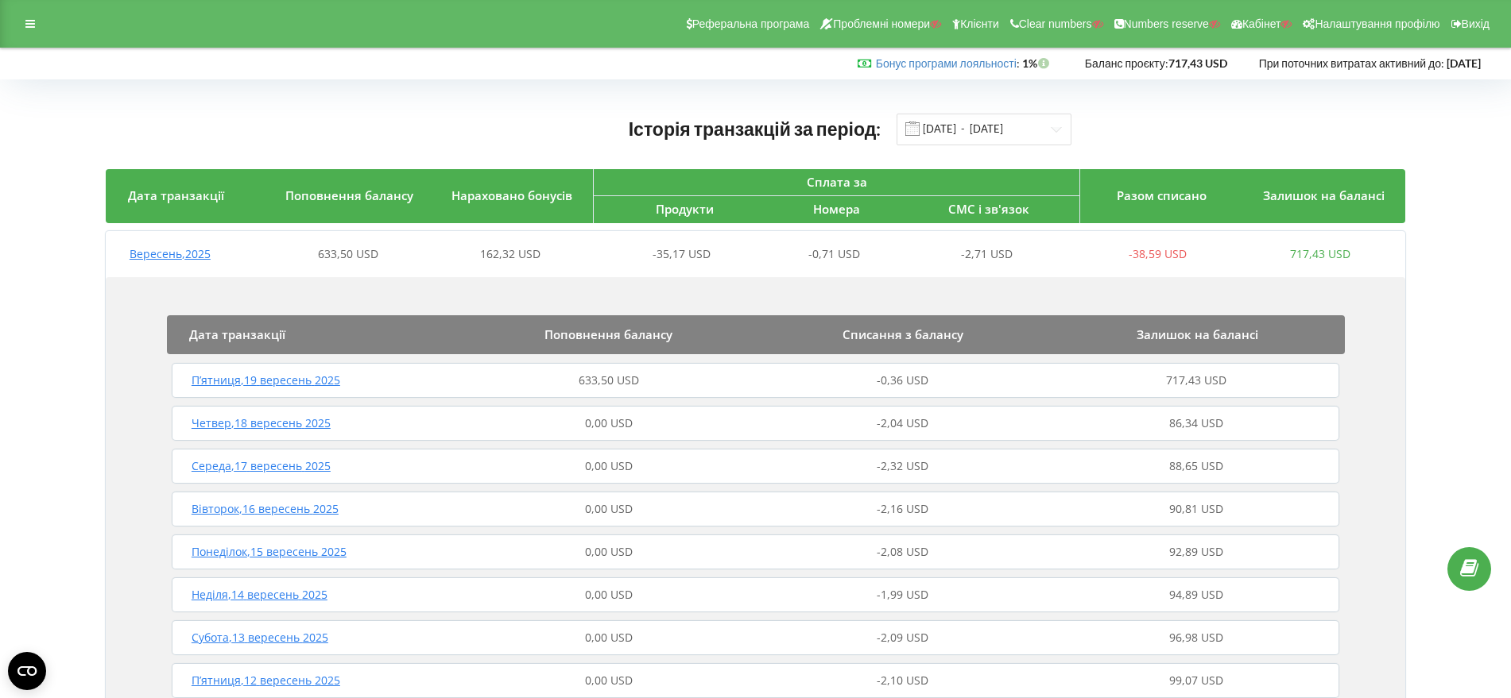
click at [323, 381] on span "П’ятниця , 19 вересень 2025" at bounding box center [265, 380] width 149 height 15
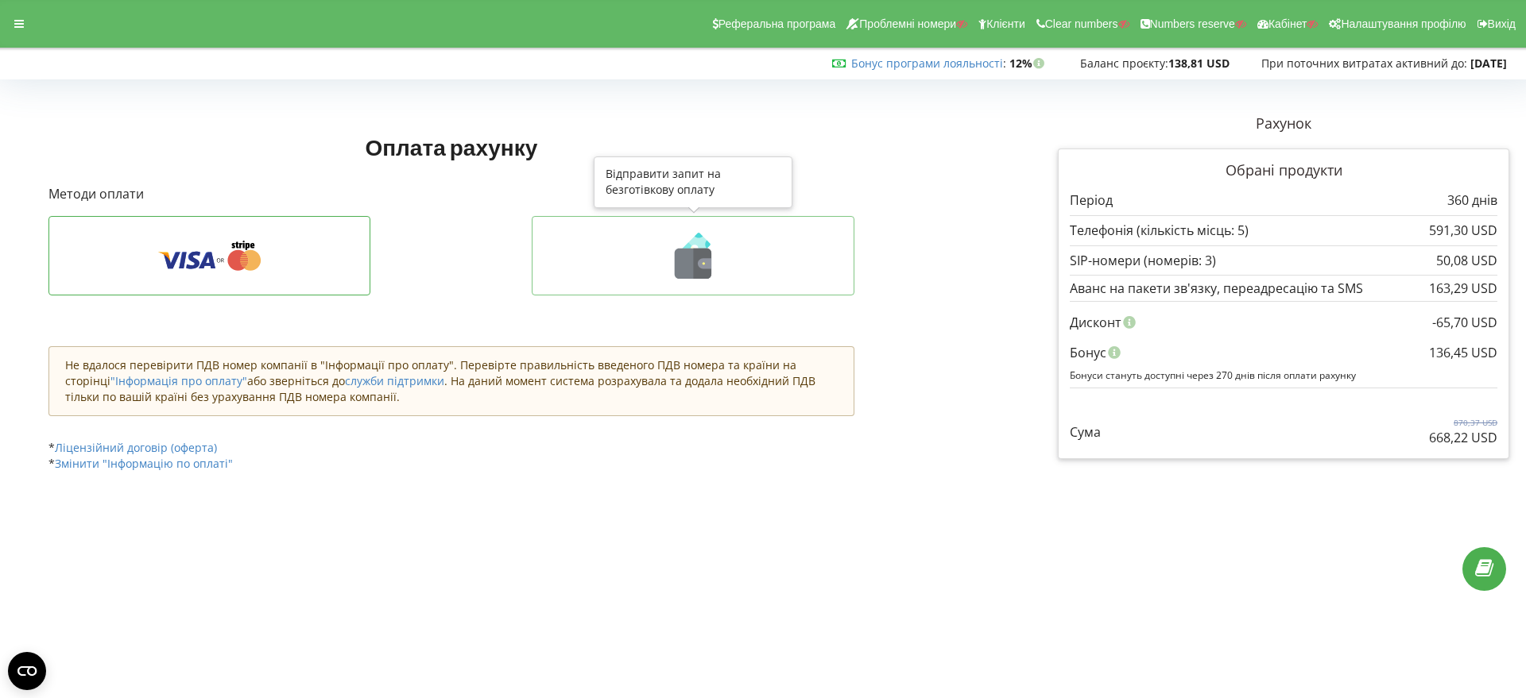
click at [701, 260] on icon at bounding box center [705, 263] width 14 height 10
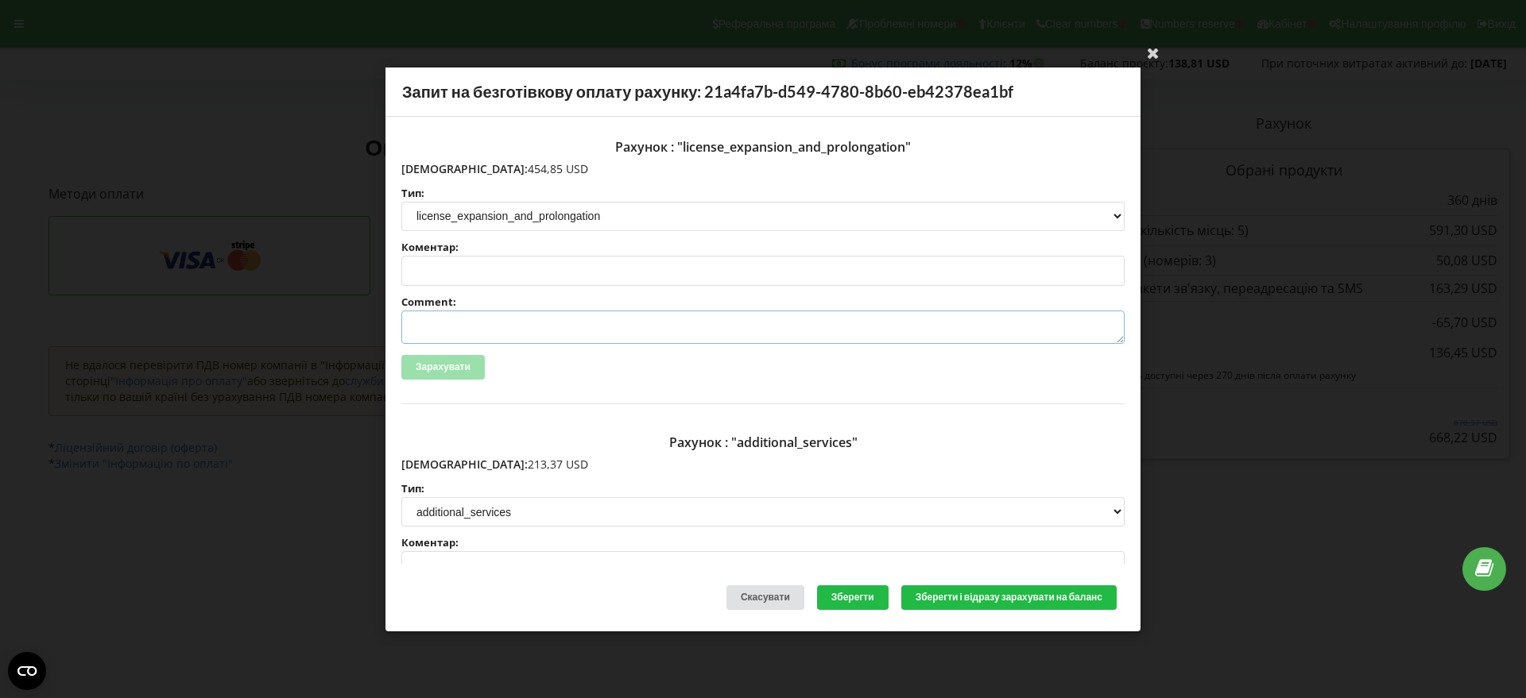
click at [467, 327] on textarea "Comment:" at bounding box center [762, 327] width 723 height 33
paste textarea "№R-07068 від [DATE]"
type textarea "Счет №R-07068 від [DATE] на ТОВ АСС"
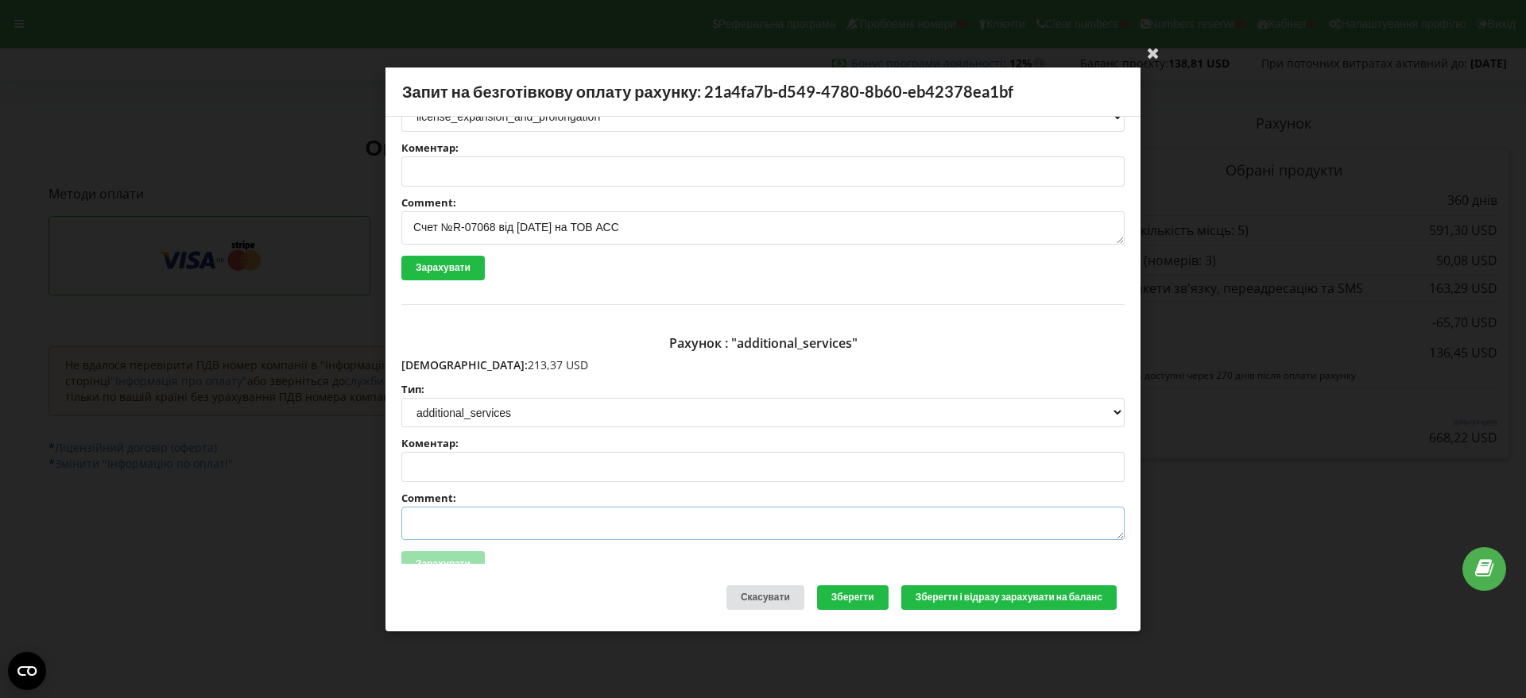
click at [436, 516] on textarea "Comment:" at bounding box center [762, 523] width 723 height 33
paste textarea "№R-07069 від 16.09.2025"
type textarea "Счет №R-07069 від 16.09.2025 на ТОВ АСС"
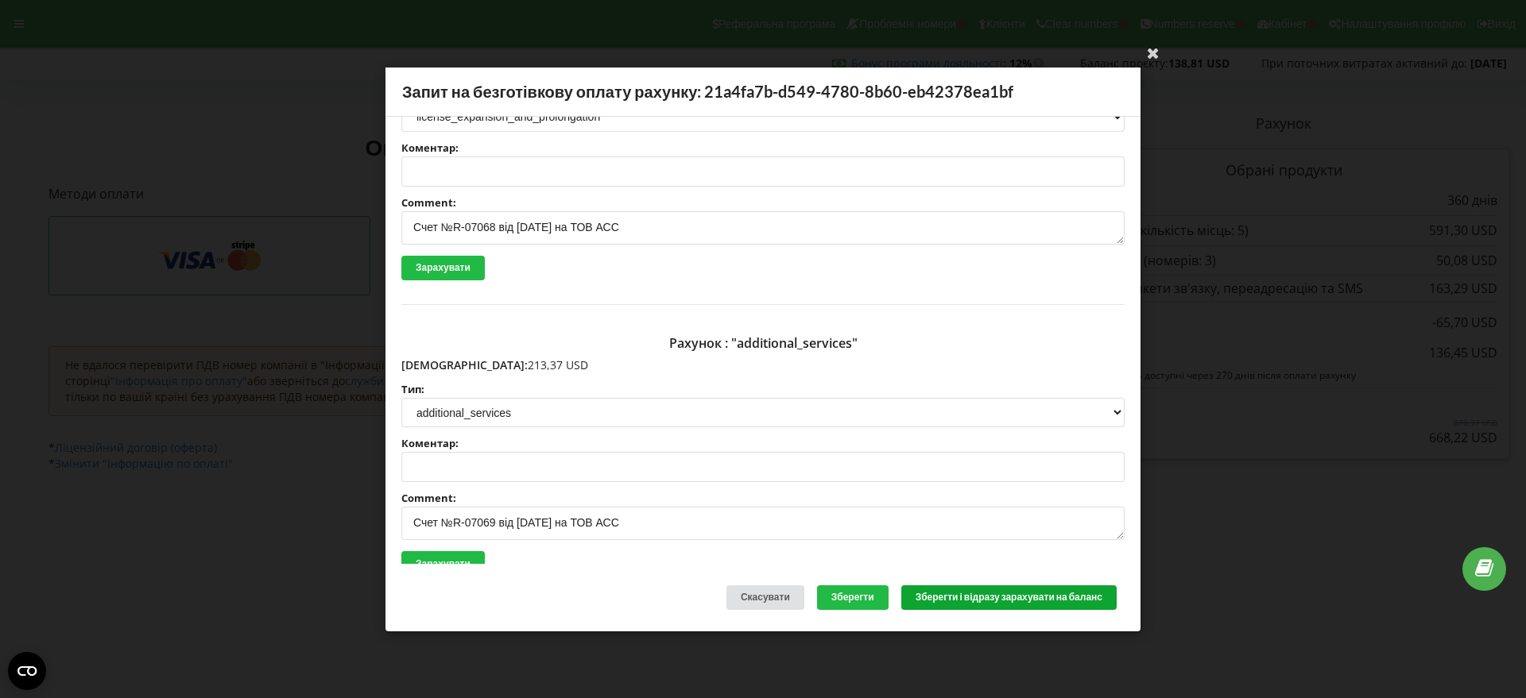
click at [980, 600] on button "Зберегти і відразу зарахувати на баланс" at bounding box center [1008, 598] width 215 height 25
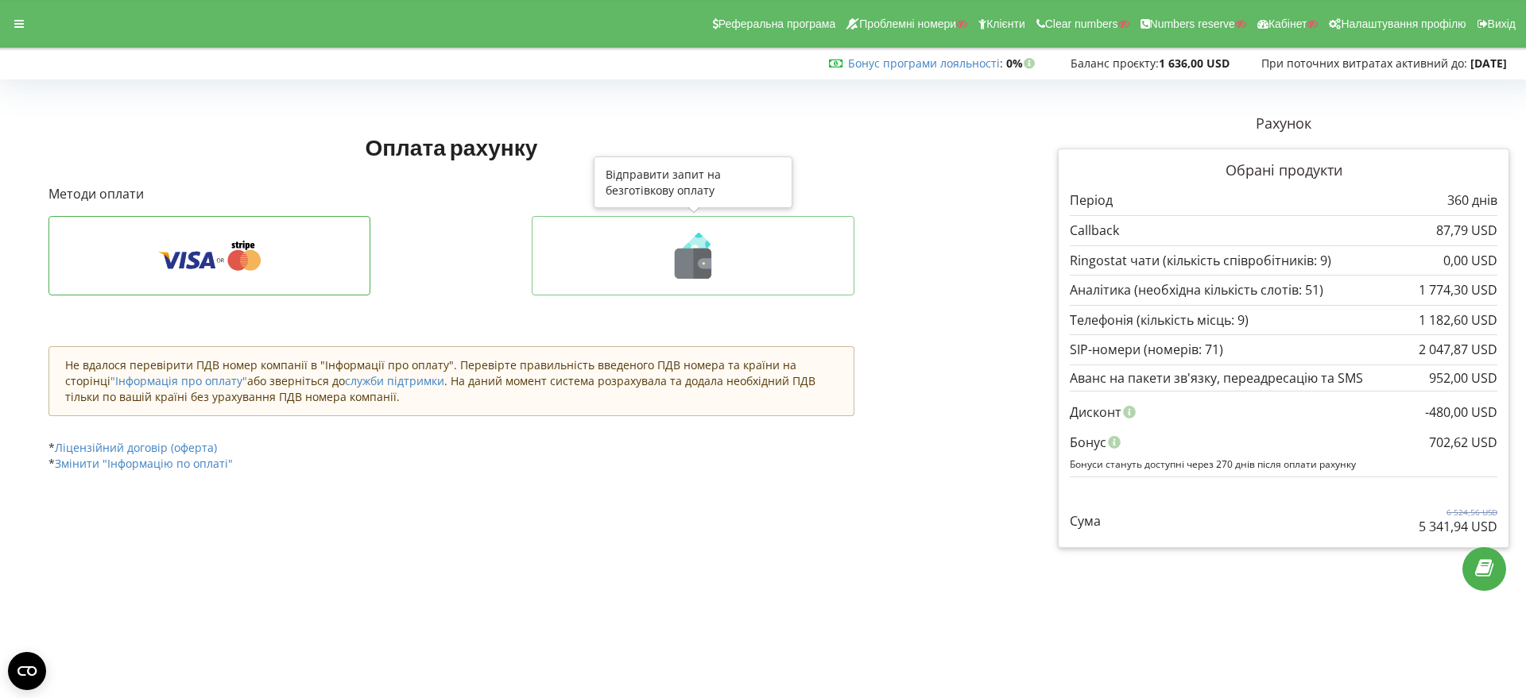
click at [694, 270] on icon at bounding box center [703, 264] width 18 height 30
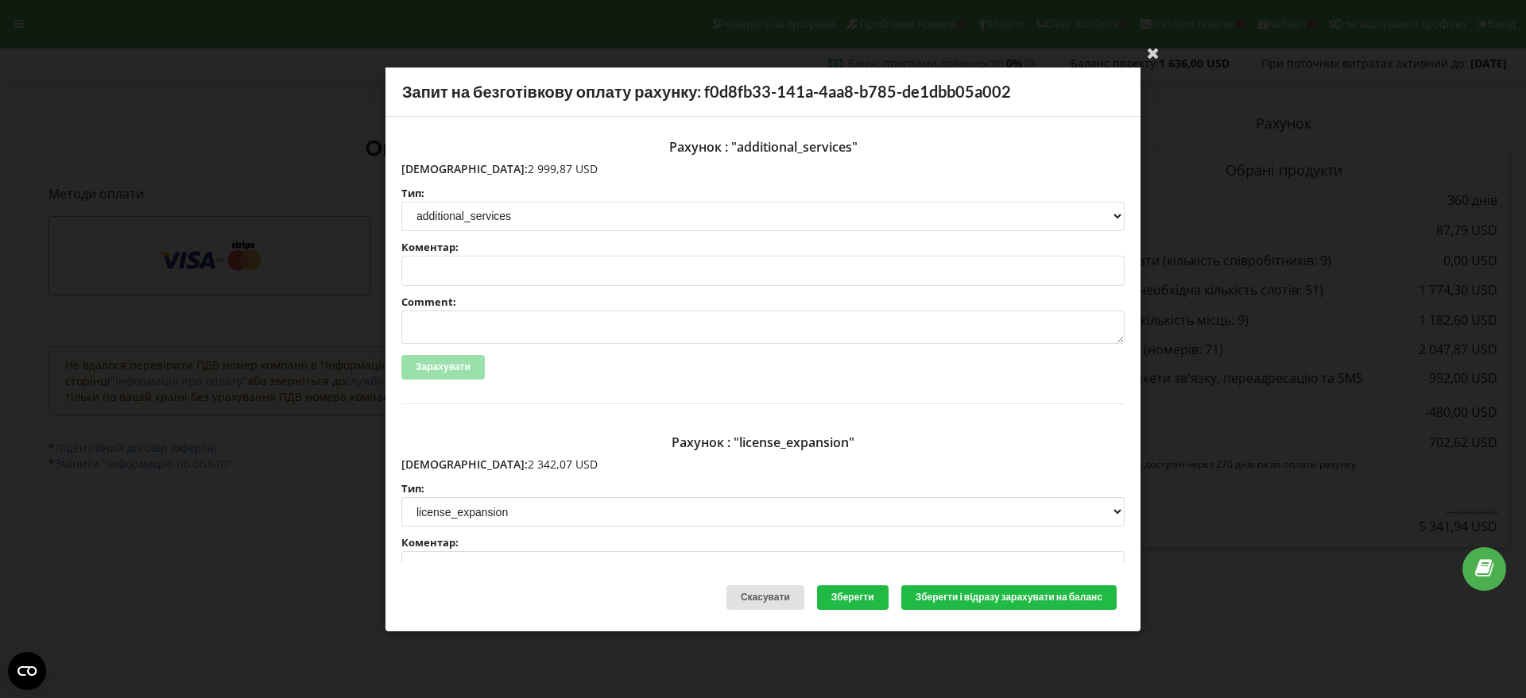
scroll to position [199, 0]
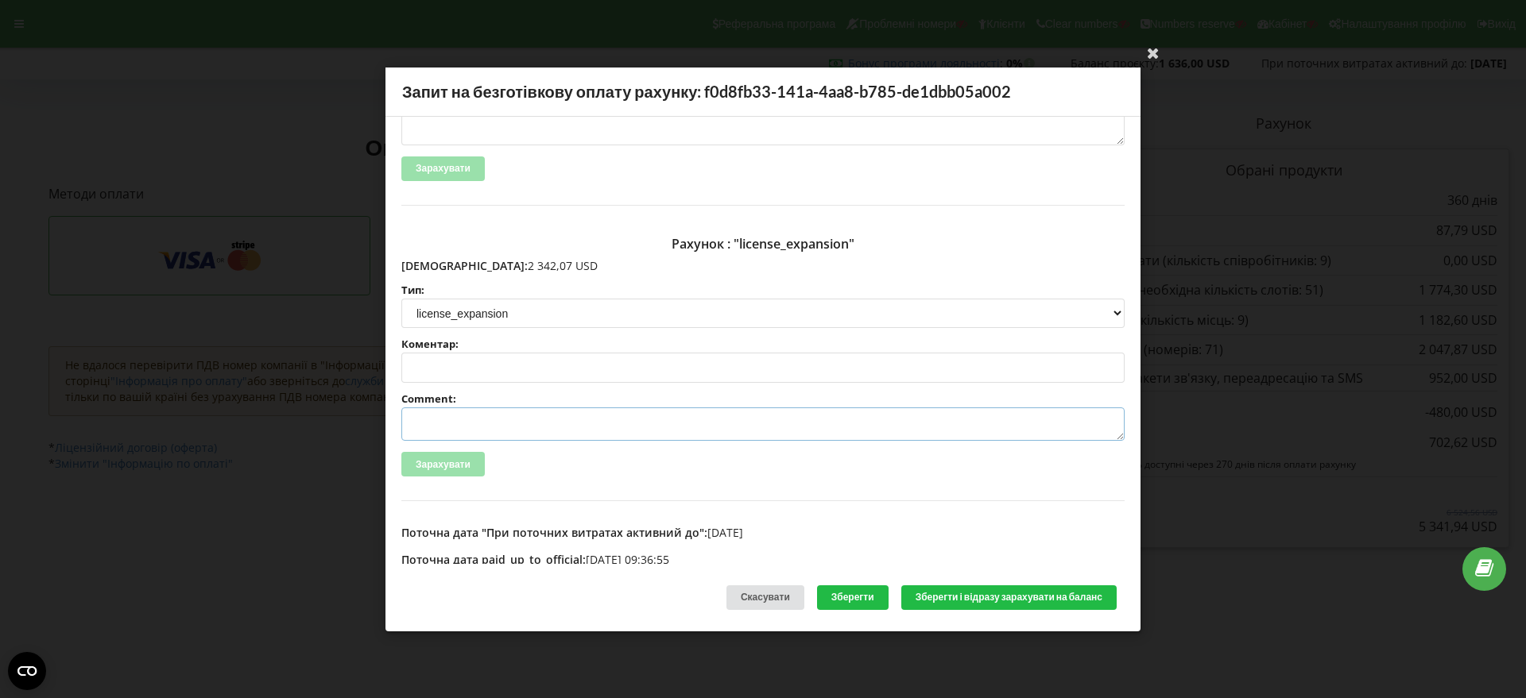
click at [435, 425] on textarea "Comment:" at bounding box center [762, 424] width 723 height 33
paste textarea "№R-07072 від 16.09.2025"
type textarea "Счет №R-07072 від 16.09.2025 на ТОВ АСС"
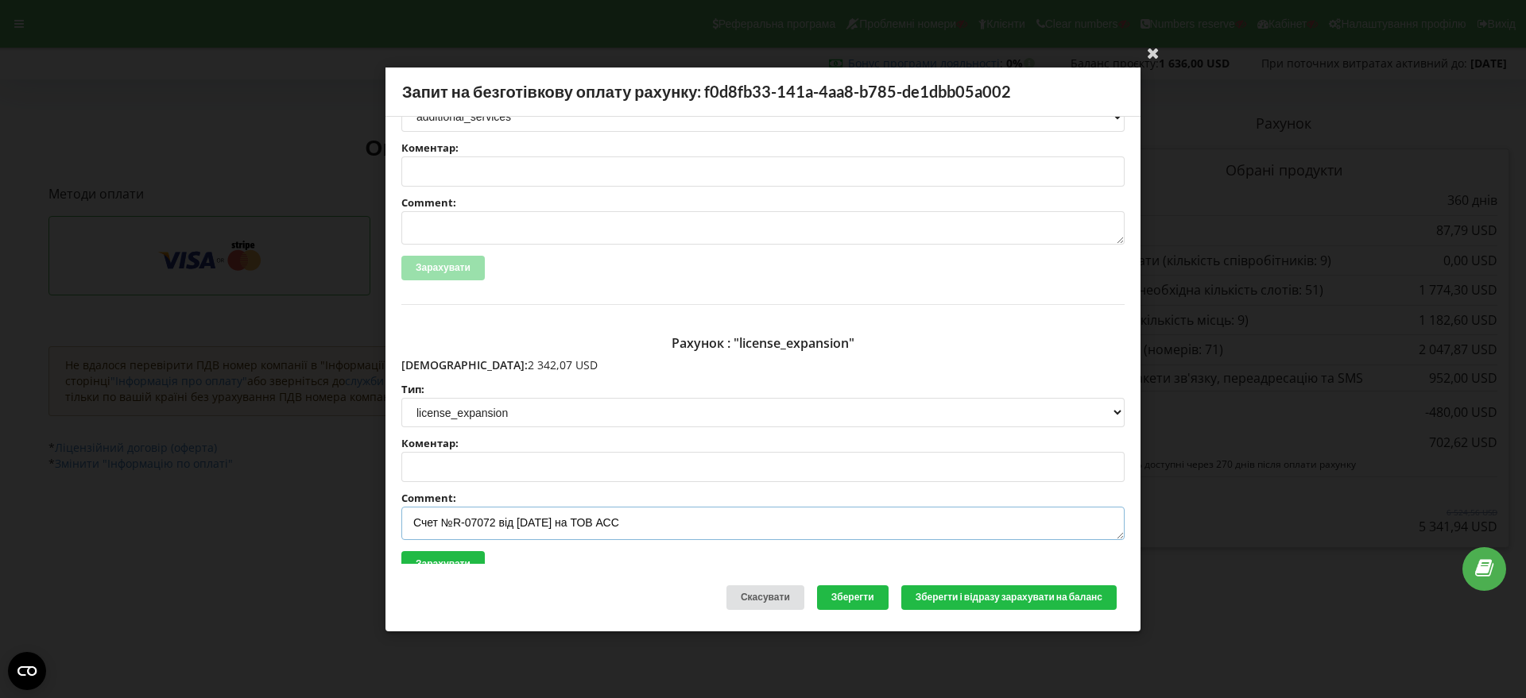
scroll to position [0, 0]
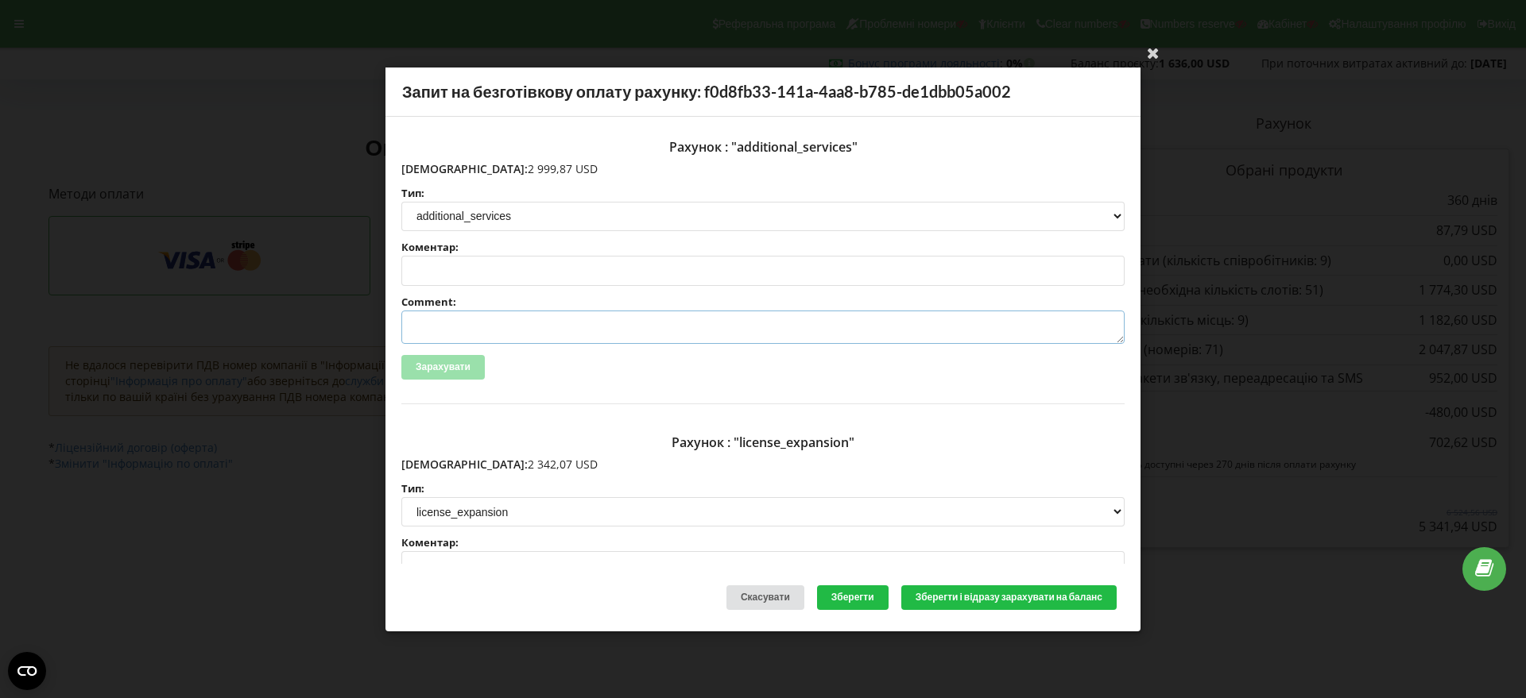
click at [442, 325] on textarea "Comment:" at bounding box center [762, 327] width 723 height 33
paste textarea "№R-07073 від 16.09.2025"
type textarea "Счет №R-07073 від 16.09.2025 на ТОВ АСС"
click at [985, 596] on button "Зберегти і відразу зарахувати на баланс" at bounding box center [1008, 598] width 215 height 25
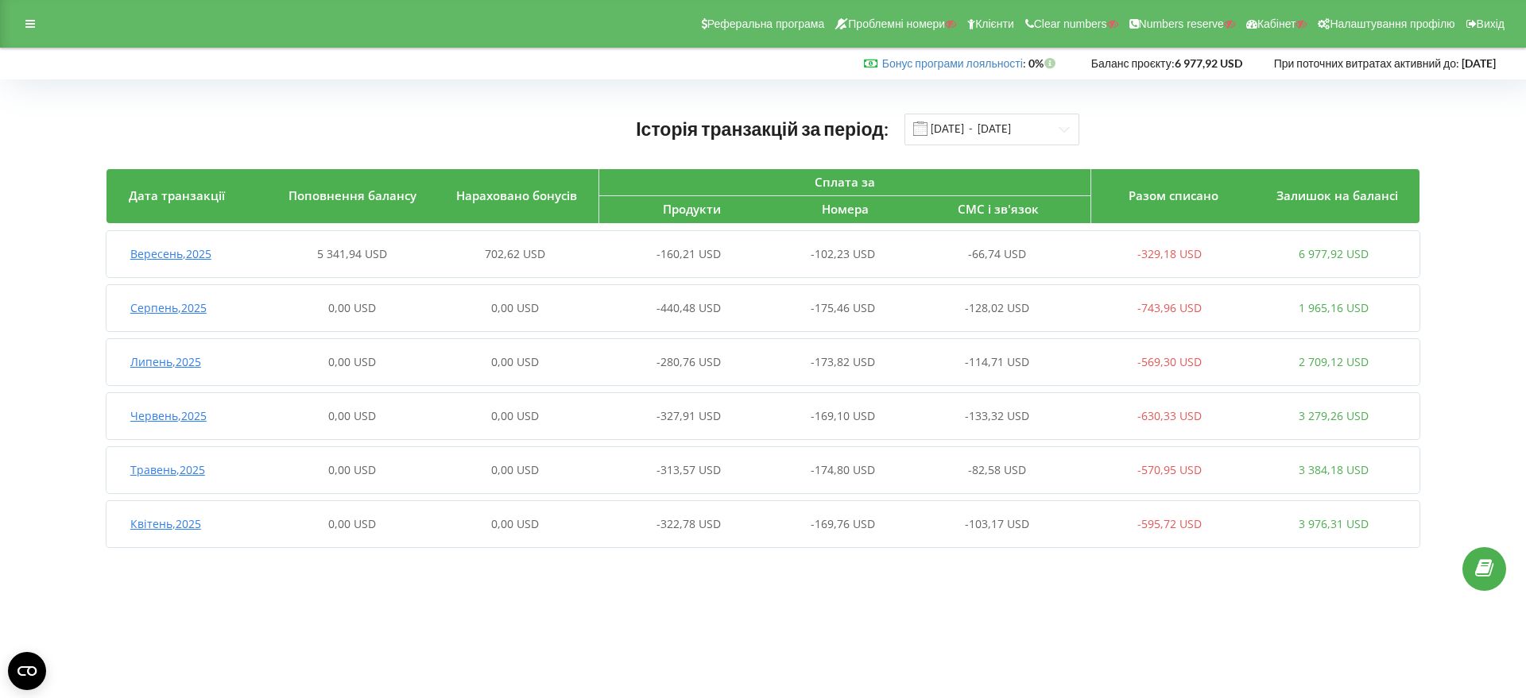
click at [188, 250] on span "Вересень , 2025" at bounding box center [170, 253] width 81 height 15
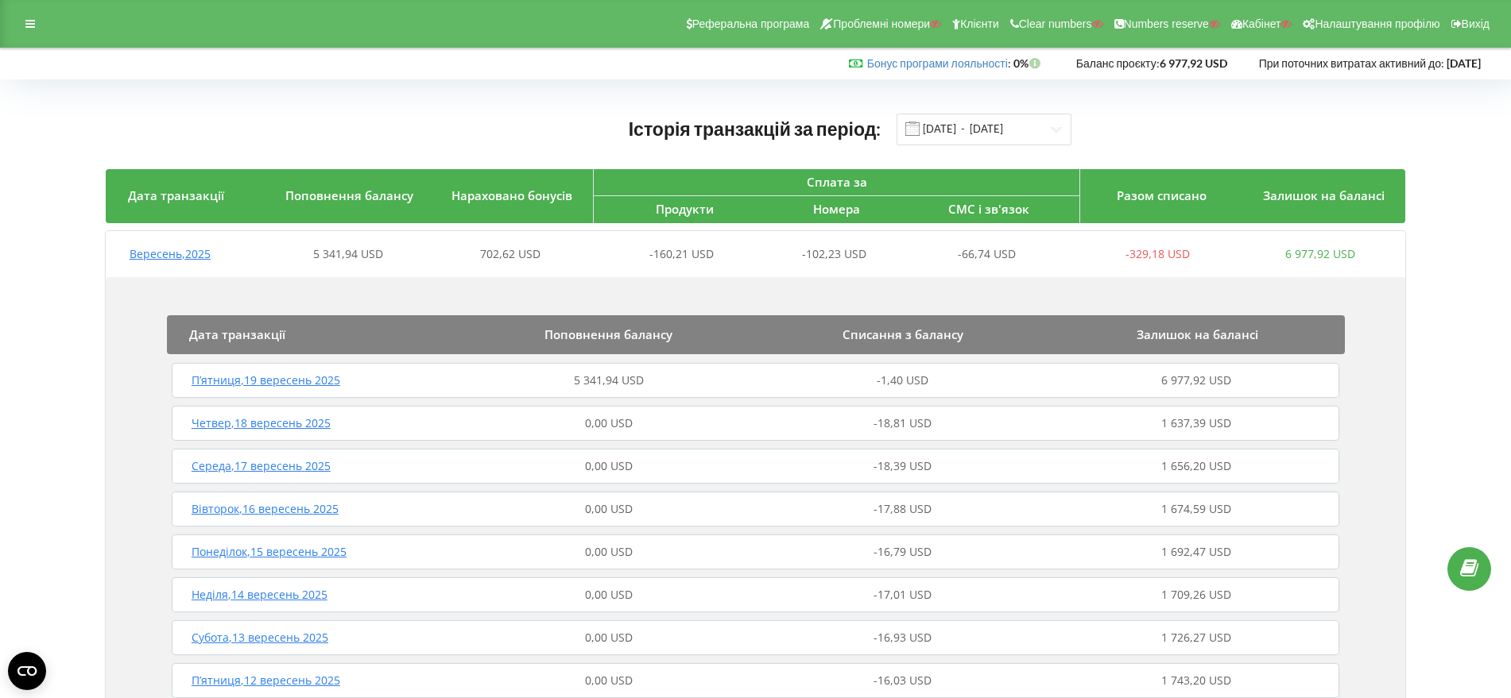
click at [288, 380] on span "П’ятниця , 19 вересень 2025" at bounding box center [265, 380] width 149 height 15
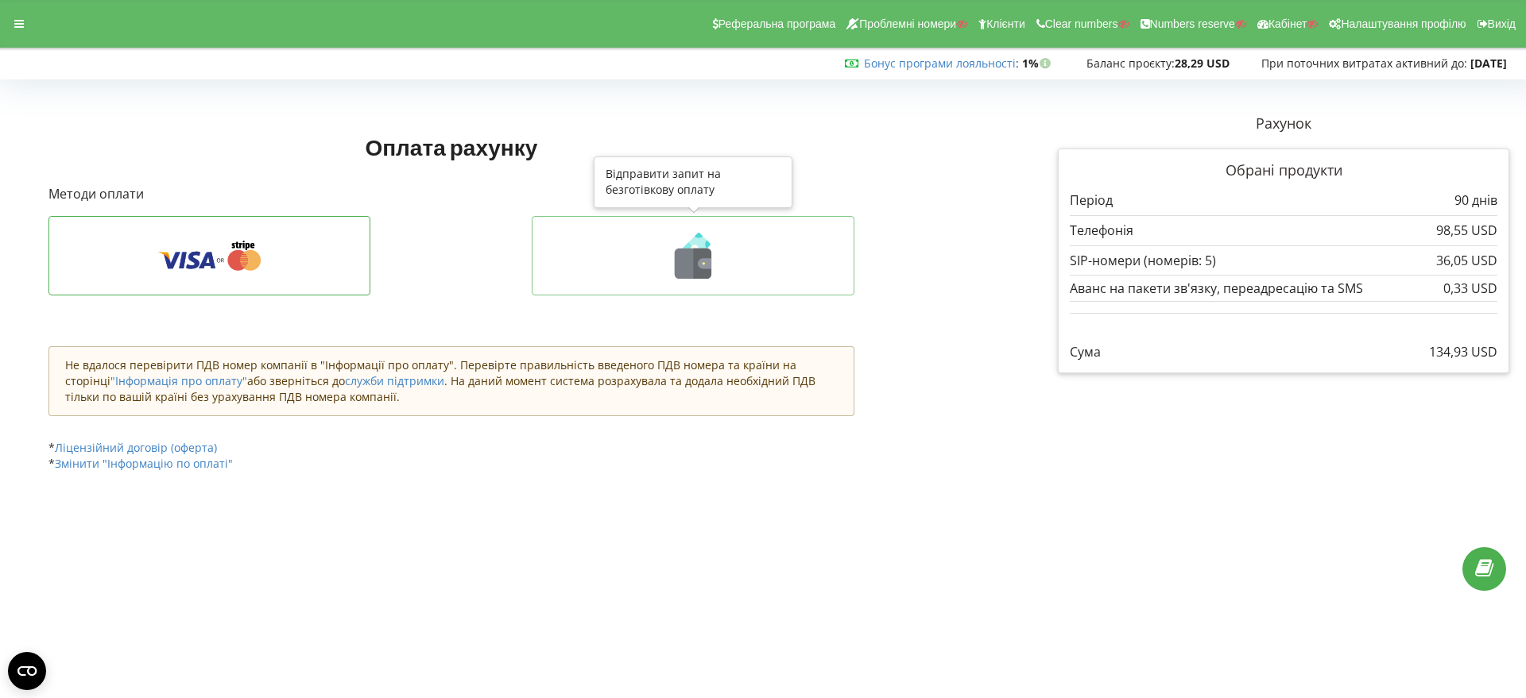
click at [693, 256] on icon at bounding box center [693, 264] width 37 height 30
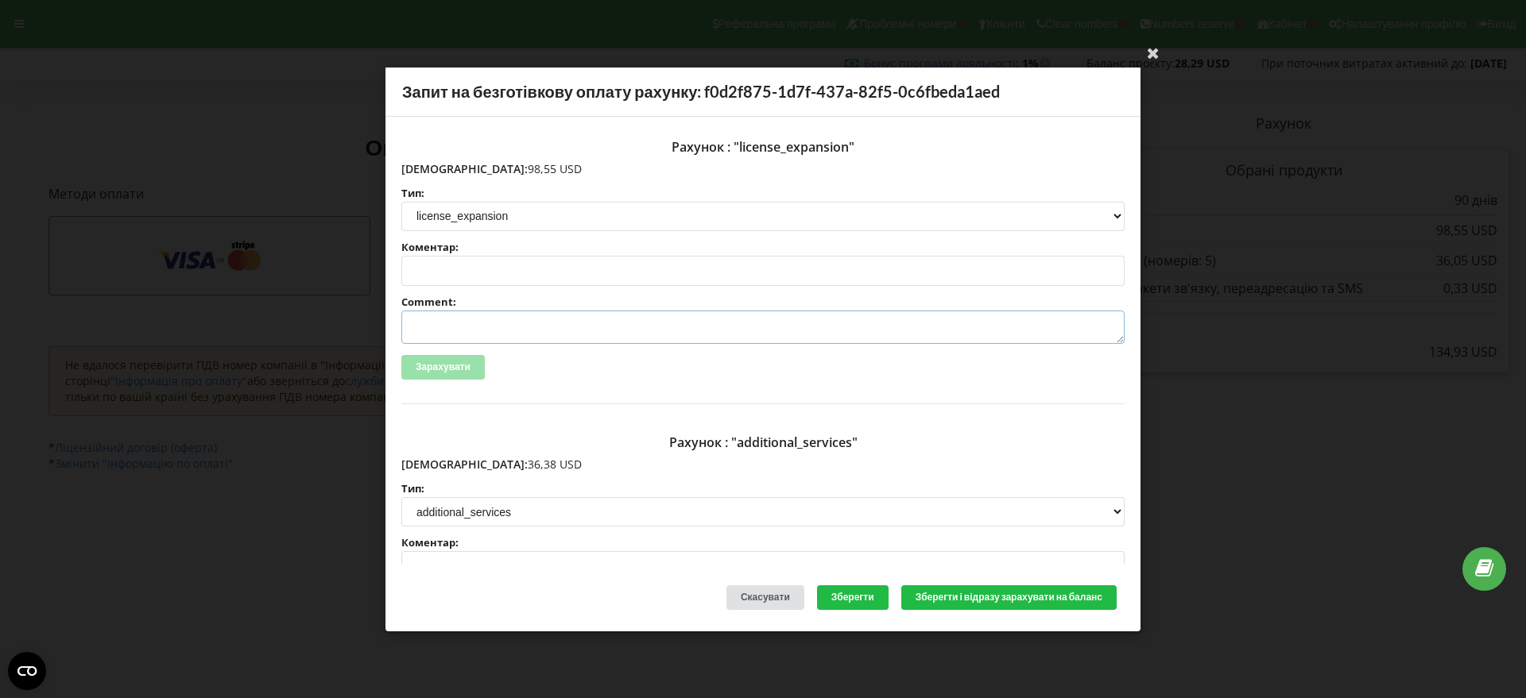
click at [439, 322] on textarea "Comment:" at bounding box center [762, 327] width 723 height 33
paste textarea "№R-07085 від 16.09.2025"
type textarea "Счет №R-07085 від 16.09.2025 на ТОВ АСС"
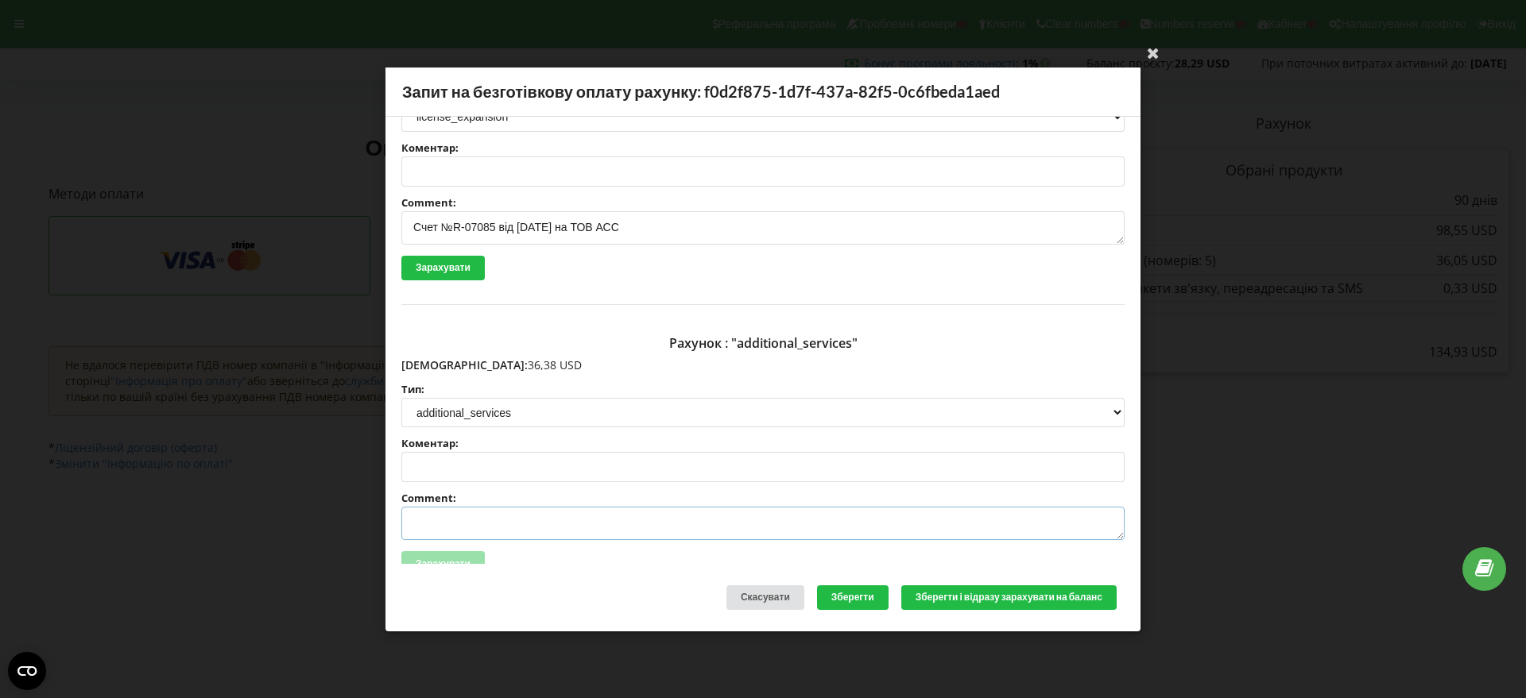
click at [455, 523] on textarea "Comment:" at bounding box center [762, 523] width 723 height 33
paste textarea "№R-07086 від 16.09.2025"
type textarea "Счет №R-07086 від 16.09.2025 на ТОВ АСС"
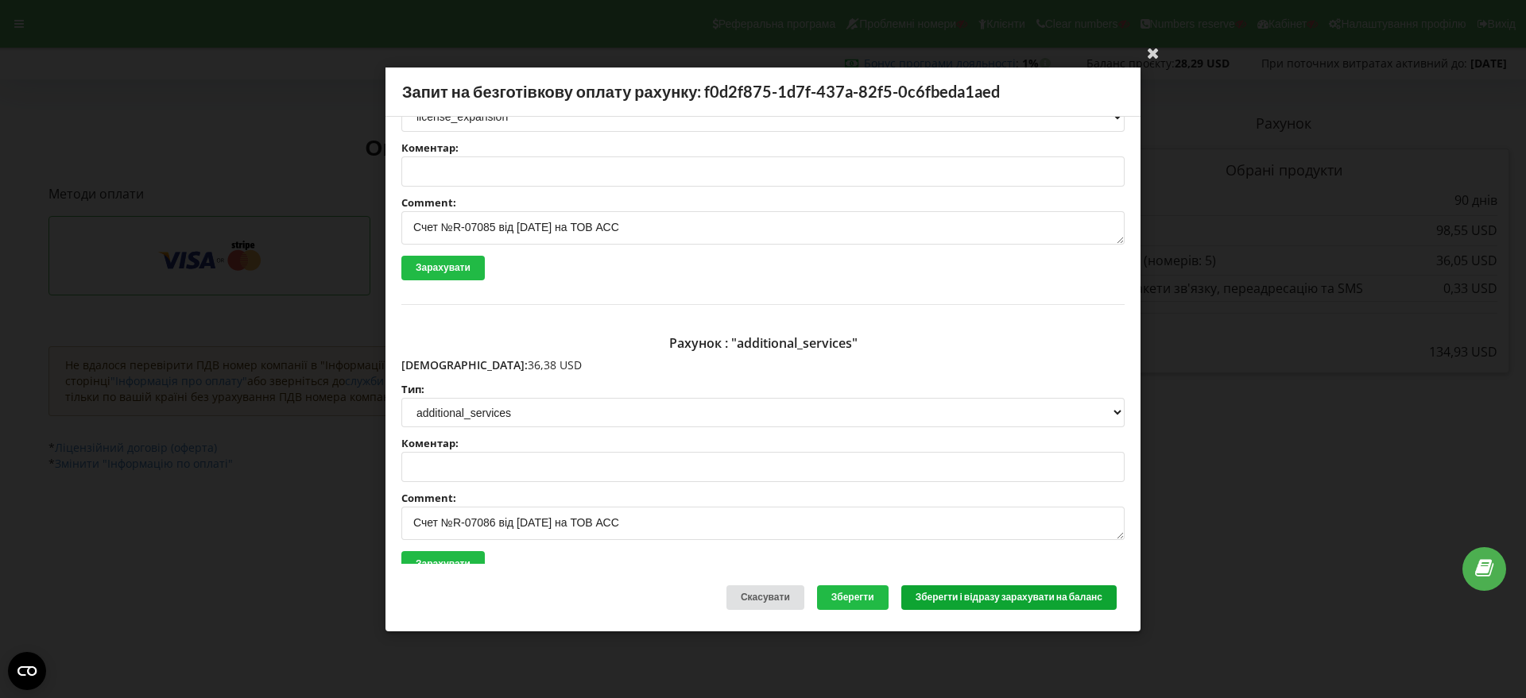
click at [991, 597] on button "Зберегти і відразу зарахувати на баланс" at bounding box center [1008, 598] width 215 height 25
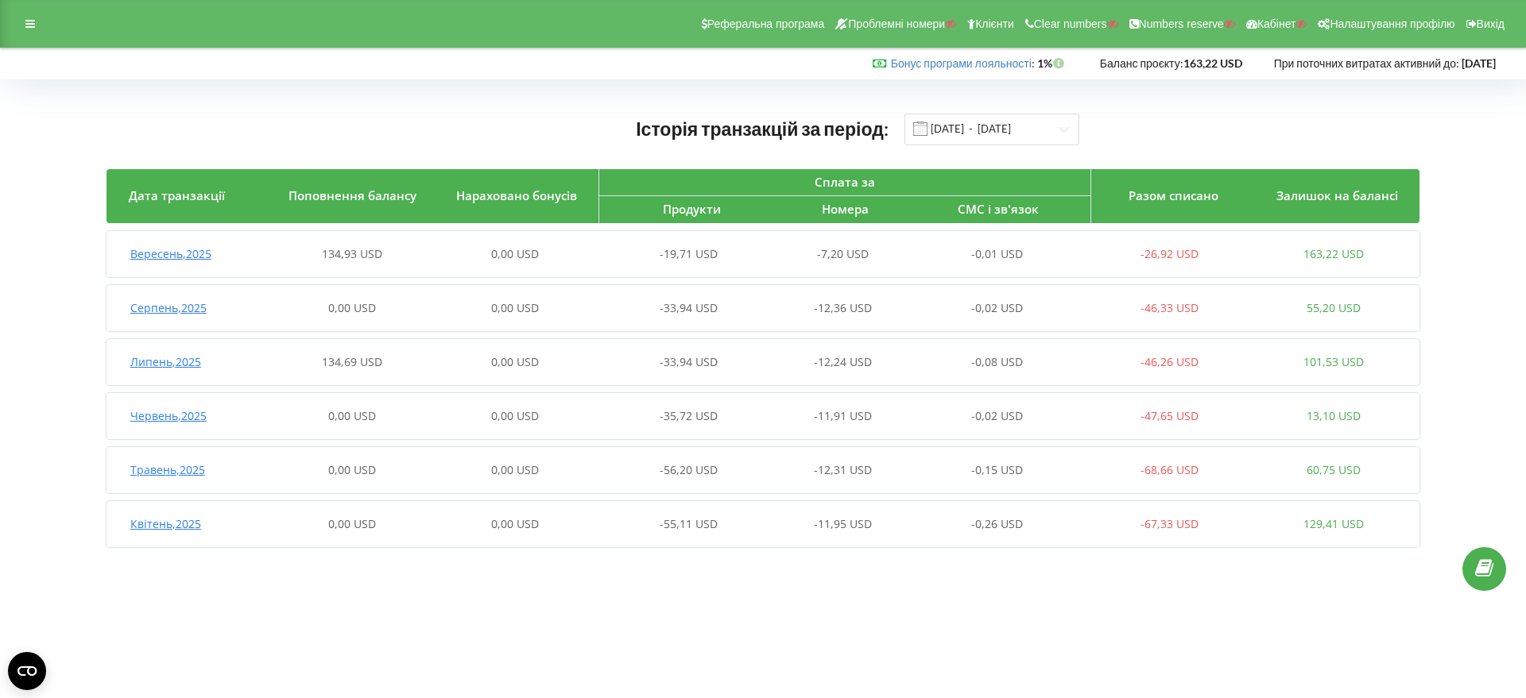
click at [191, 255] on span "Вересень , 2025" at bounding box center [170, 253] width 81 height 15
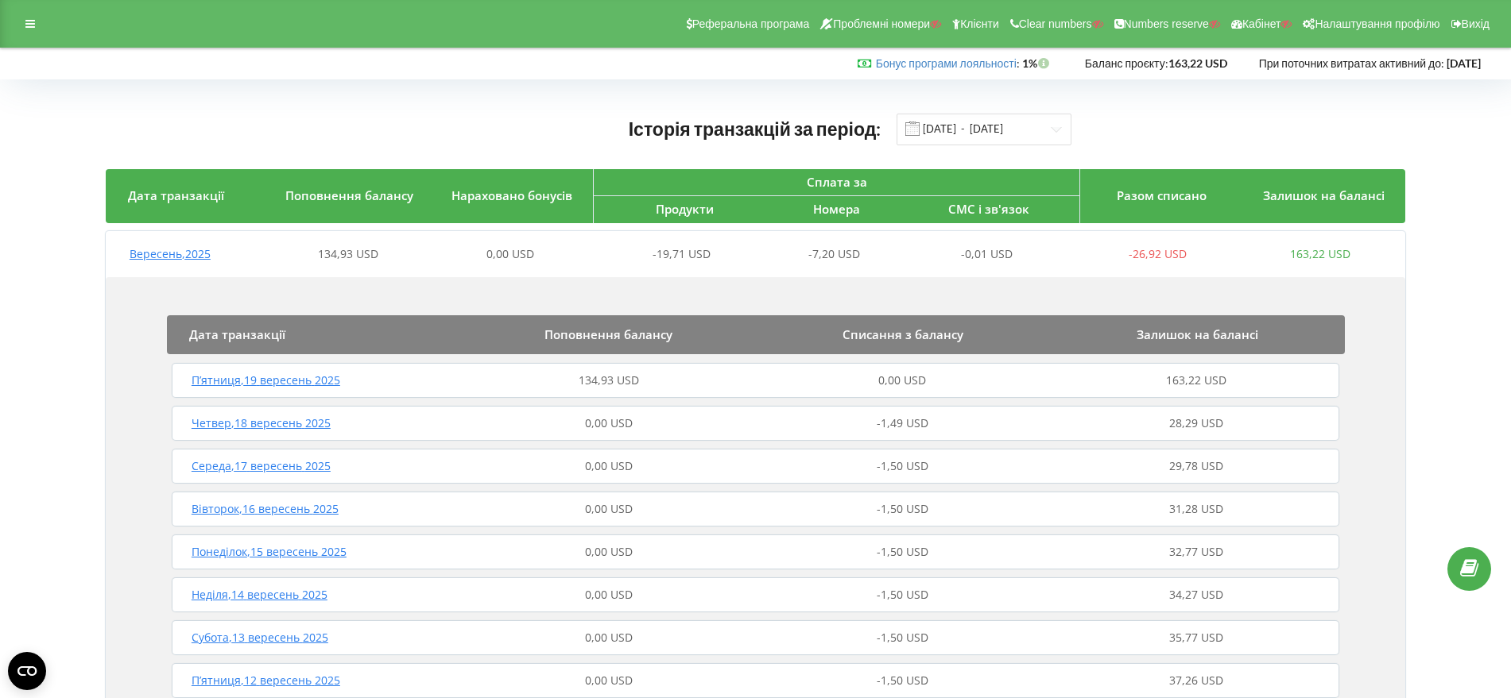
click at [307, 383] on span "П’ятниця , 19 вересень 2025" at bounding box center [265, 380] width 149 height 15
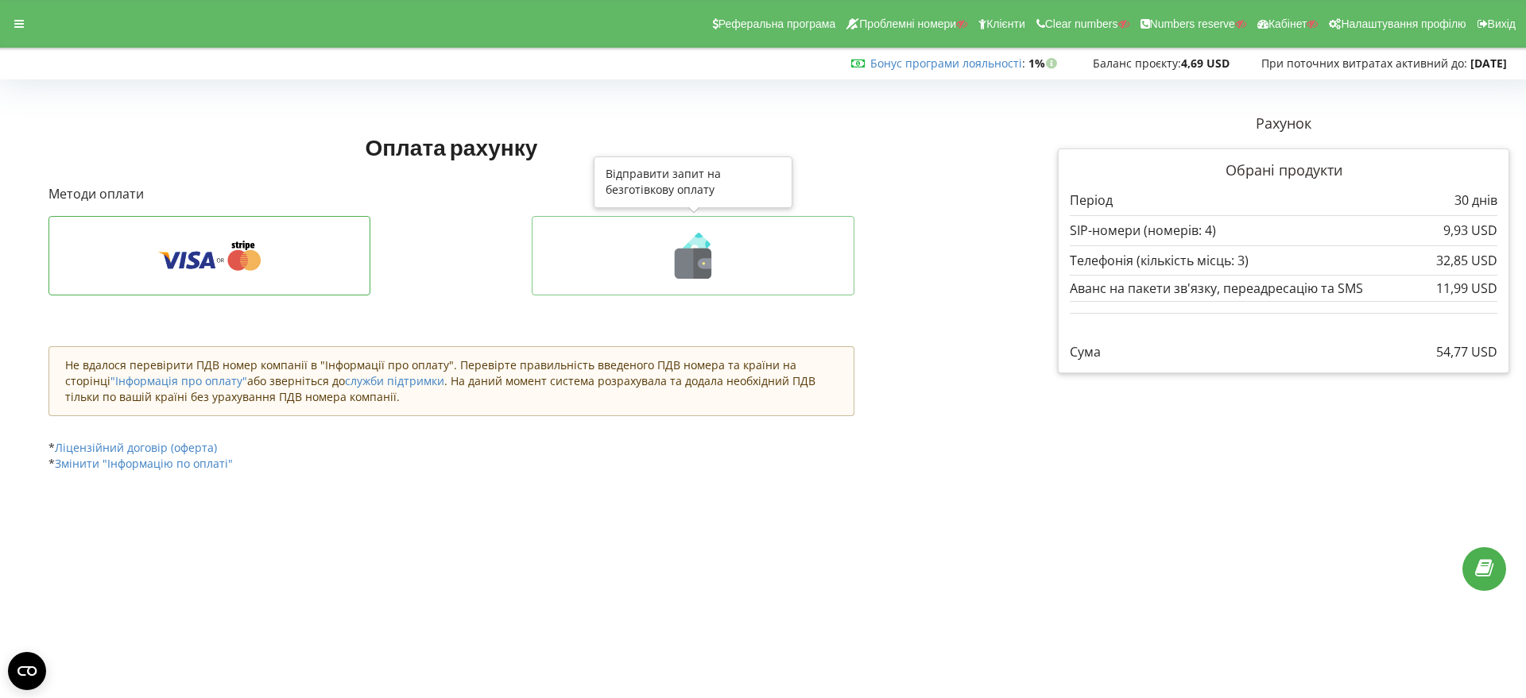
click at [702, 266] on icon at bounding box center [705, 263] width 14 height 10
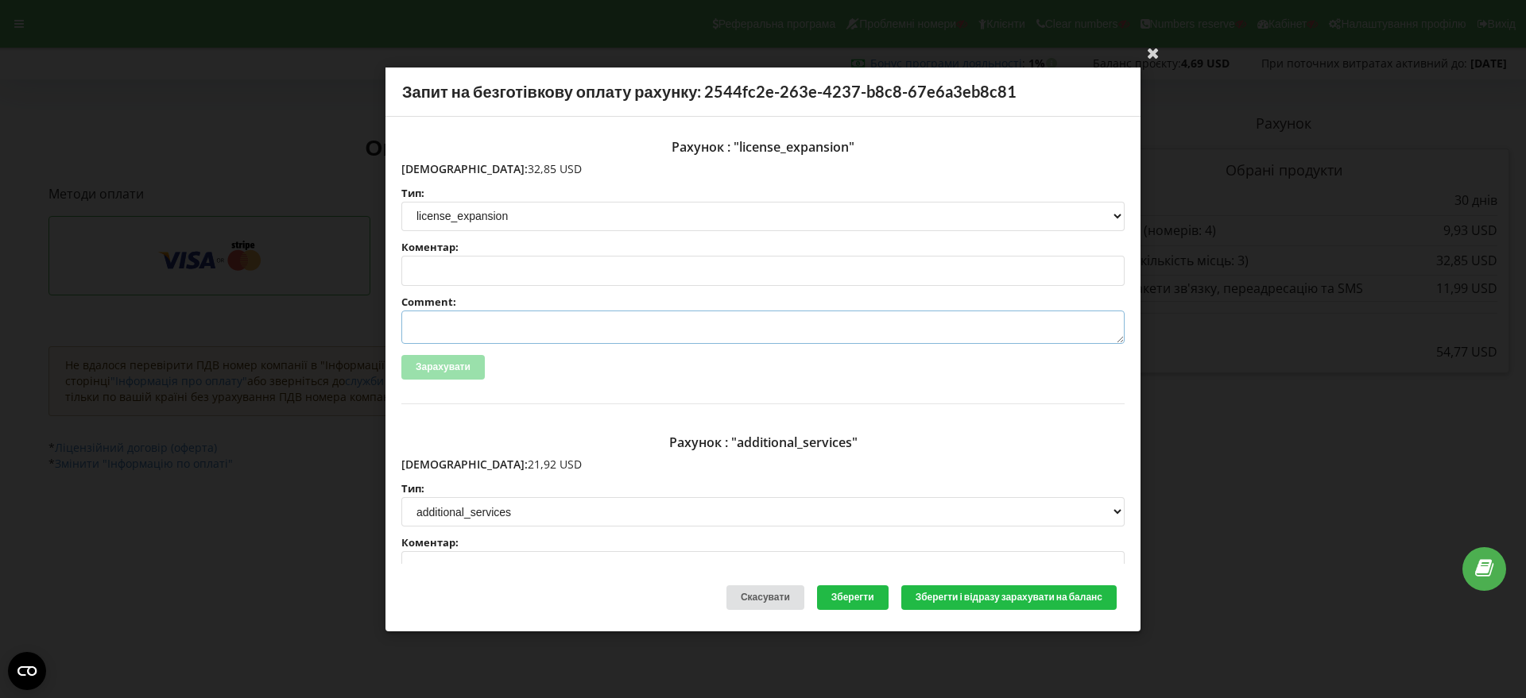
click at [442, 325] on textarea "Comment:" at bounding box center [762, 327] width 723 height 33
paste textarea "№R-07087 від 16.09.2025"
type textarea "Счет №R-07087 від 16.09.2025 на ТОВ АСС"
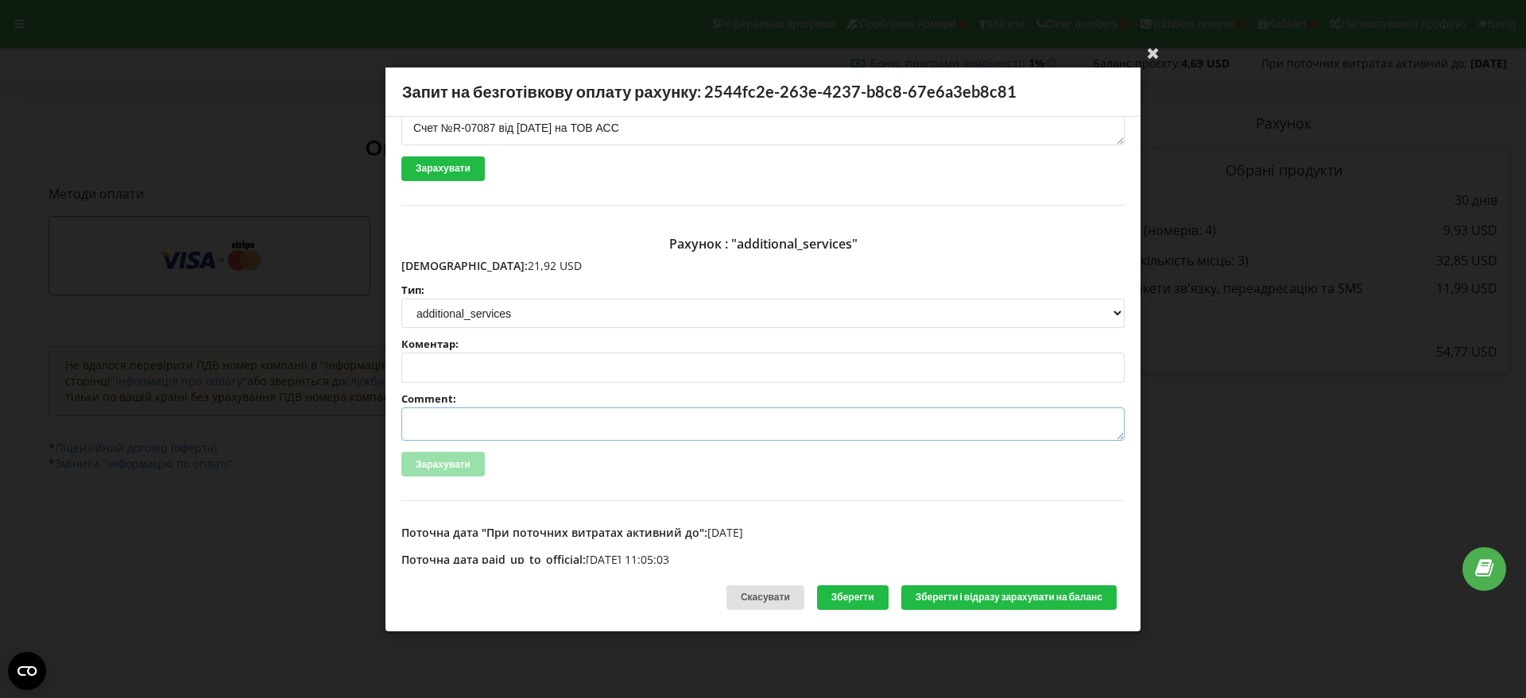
click at [464, 423] on textarea "Comment:" at bounding box center [762, 424] width 723 height 33
paste textarea "№R-07088 від 16.09.2025"
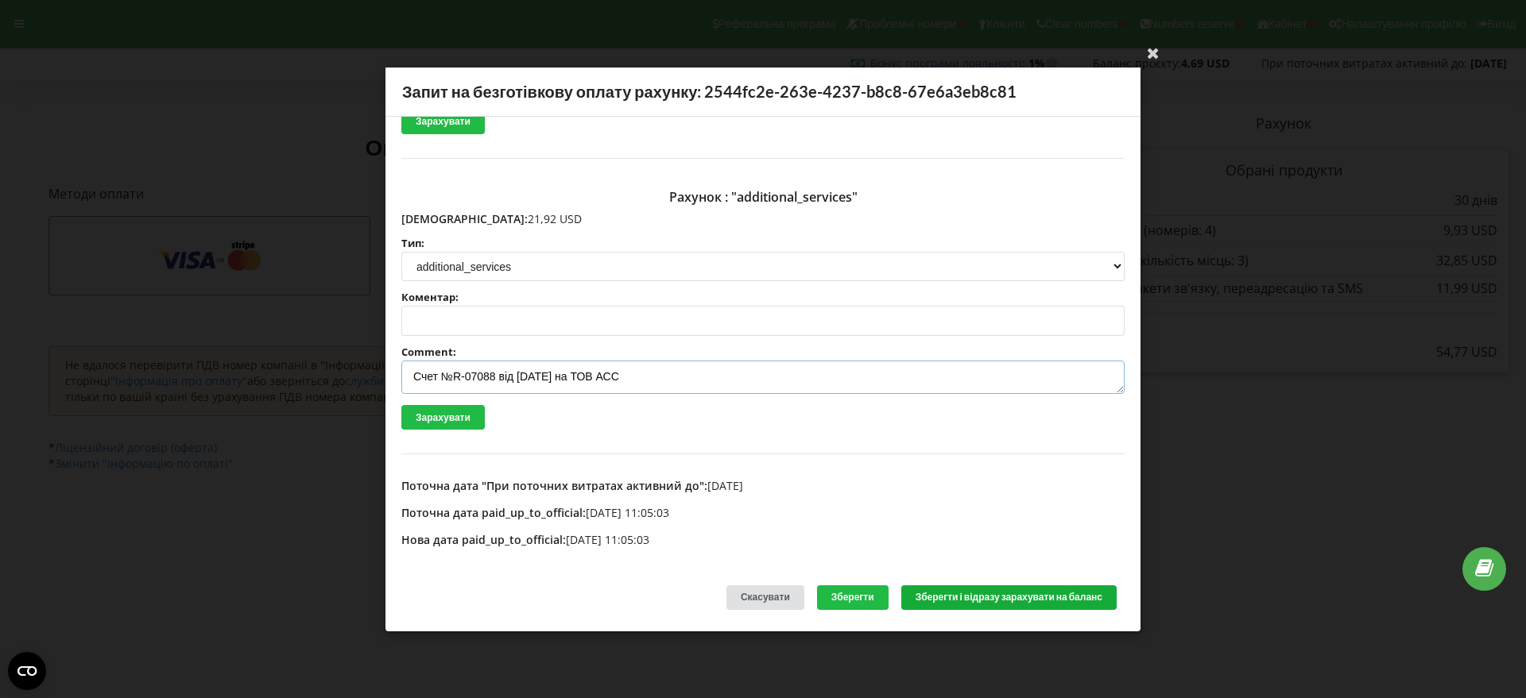
type textarea "Счет №R-07088 від 16.09.2025 на ТОВ АСС"
click at [996, 600] on button "Зберегти і відразу зарахувати на баланс" at bounding box center [1008, 598] width 215 height 25
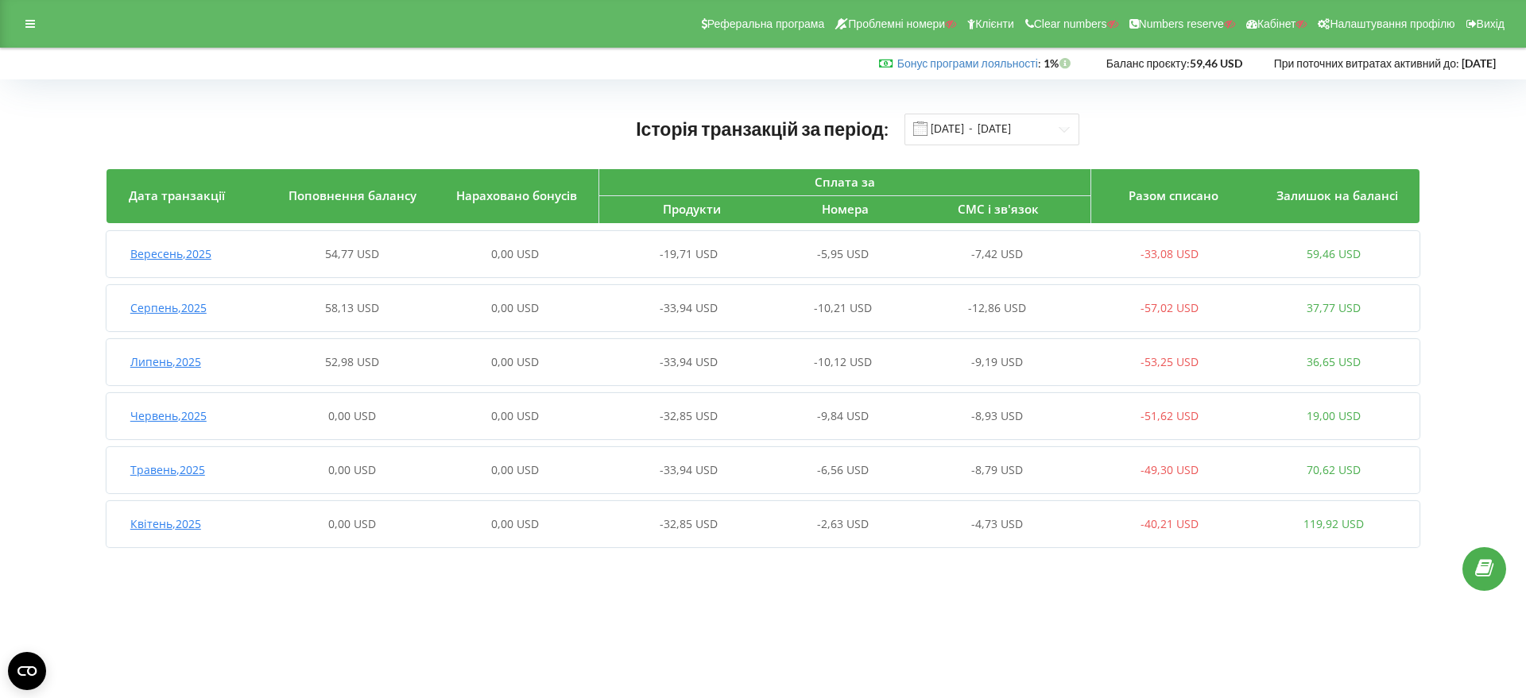
click at [184, 261] on span "Вересень , 2025" at bounding box center [170, 253] width 81 height 15
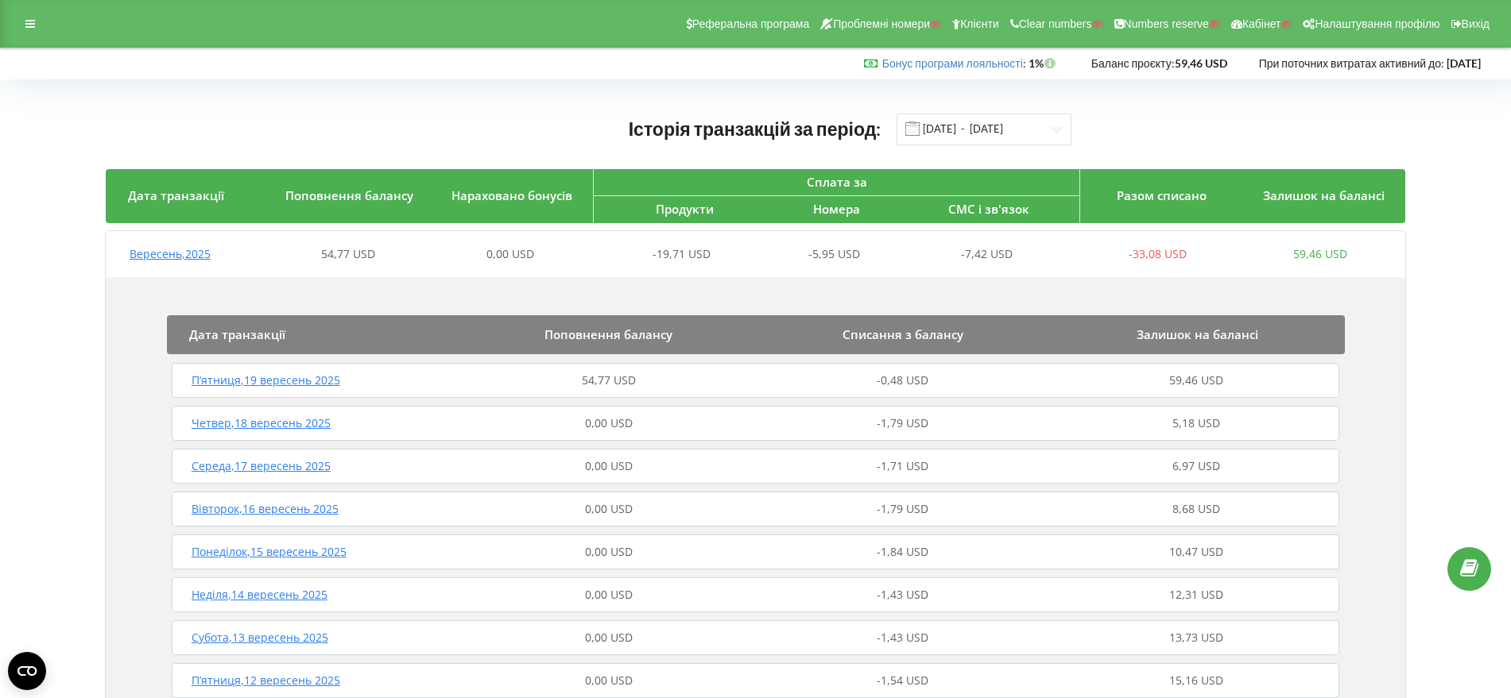
click at [302, 386] on span "П’ятниця , 19 вересень 2025" at bounding box center [265, 380] width 149 height 15
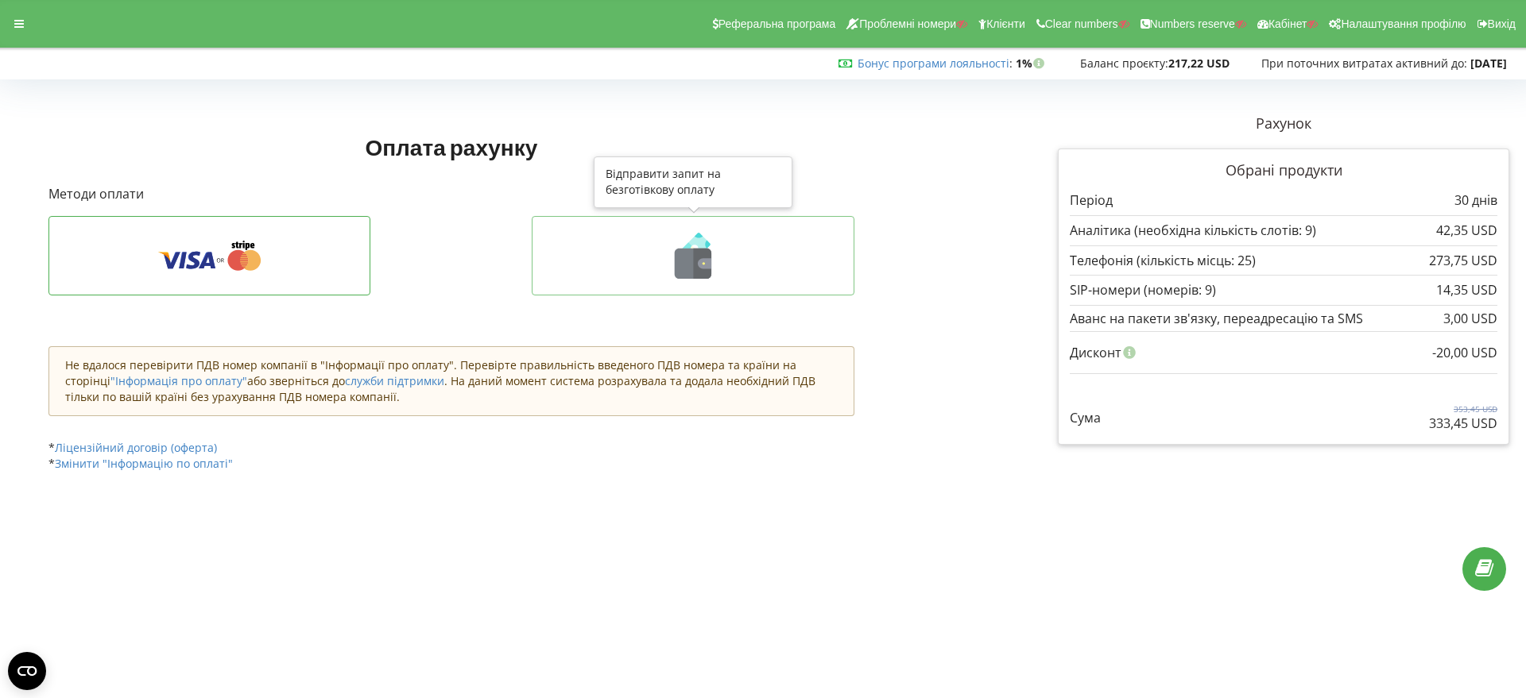
click at [695, 257] on icon at bounding box center [703, 264] width 18 height 30
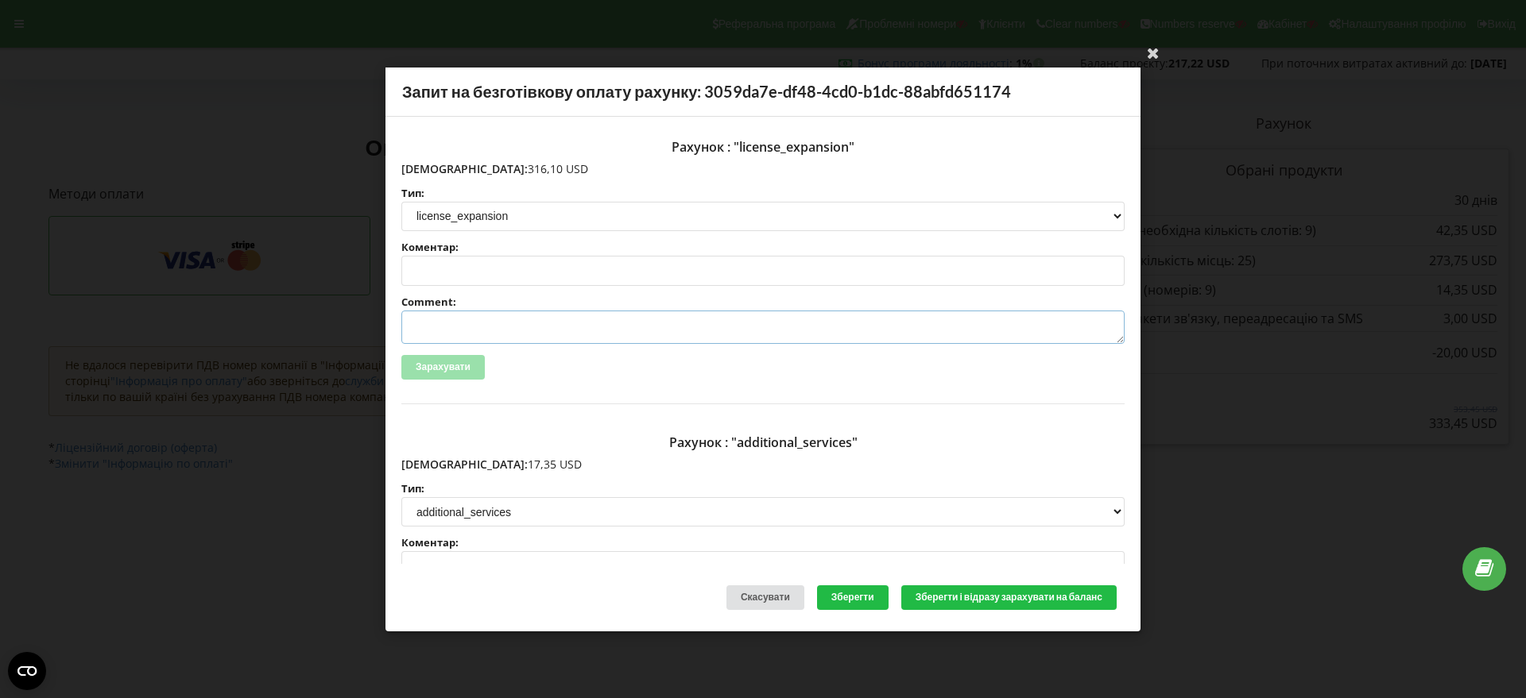
click at [447, 328] on textarea "Comment:" at bounding box center [762, 327] width 723 height 33
paste textarea "№R-07103 від [DATE]"
type textarea "Счет №R-07103 від [DATE] на ТОВ АСС"
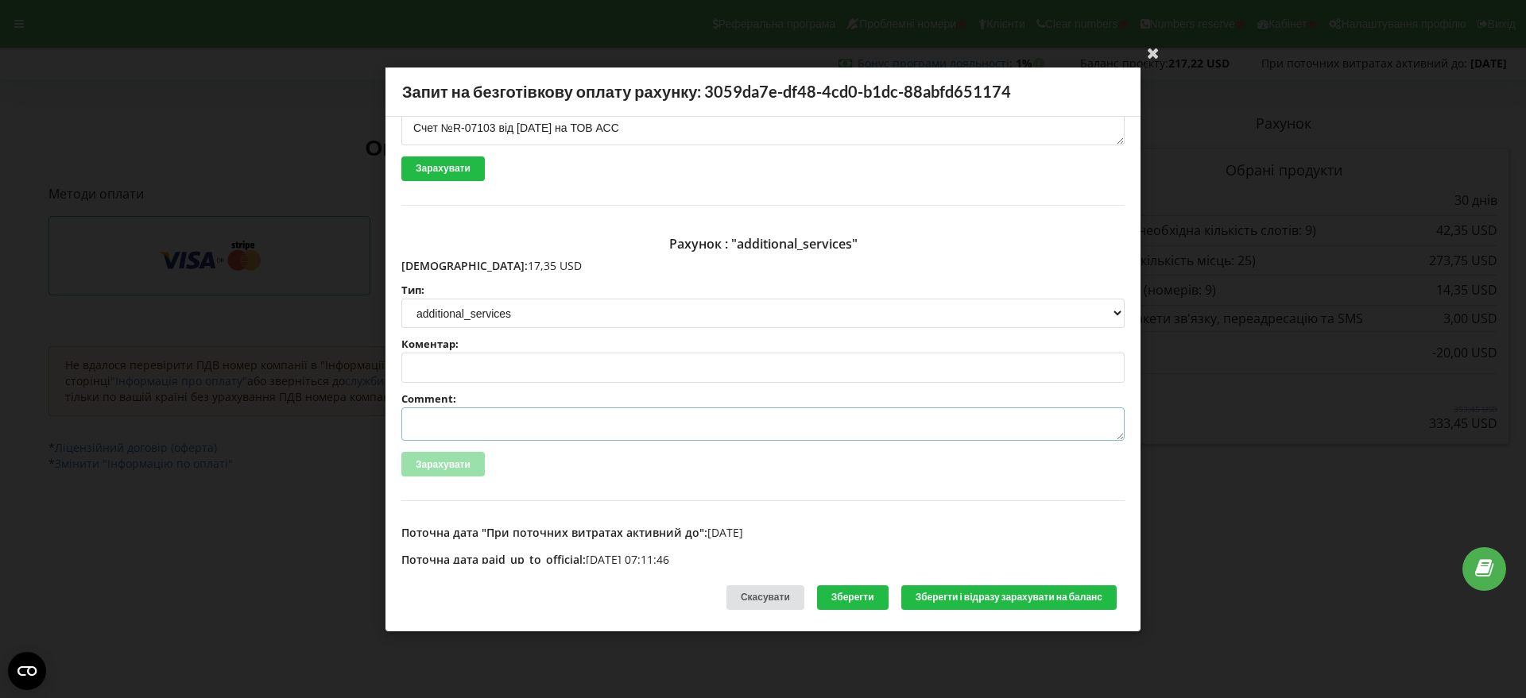
click at [435, 425] on textarea "Comment:" at bounding box center [762, 424] width 723 height 33
paste textarea "№R-07104 від [DATE]"
type textarea "Счет №R-07104 від [DATE] на ТОВ АСС"
click at [978, 598] on button "Зберегти і відразу зарахувати на баланс" at bounding box center [1008, 598] width 215 height 25
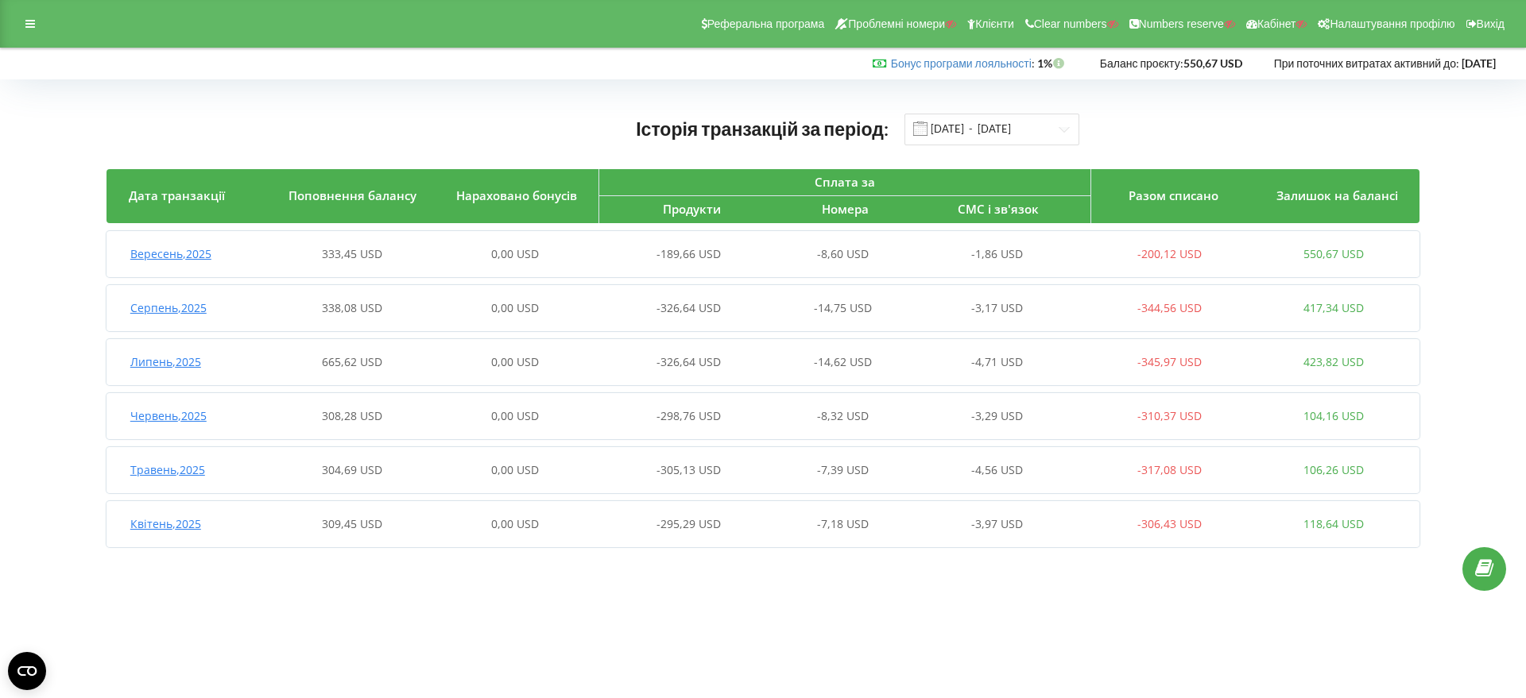
click at [156, 253] on span "Вересень , 2025" at bounding box center [170, 253] width 81 height 15
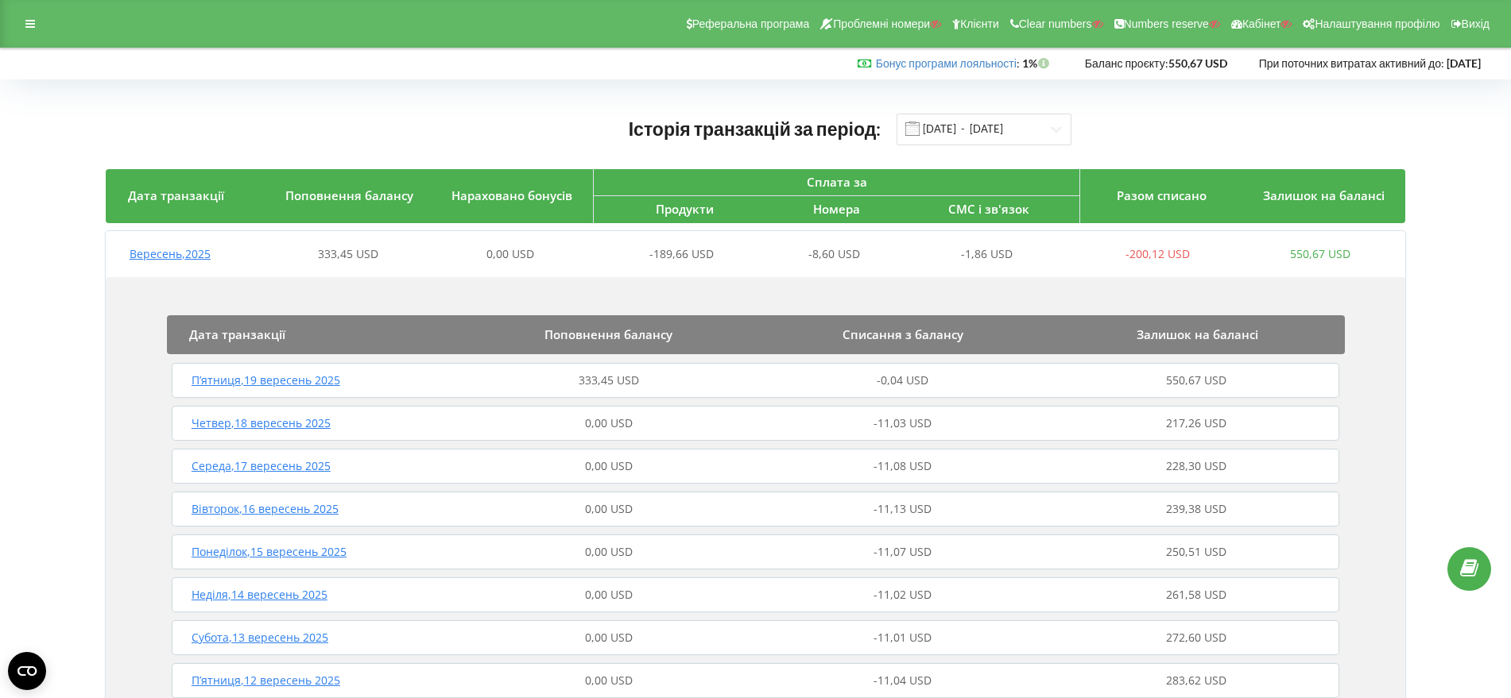
click at [295, 381] on span "П’ятниця , 19 вересень 2025" at bounding box center [265, 380] width 149 height 15
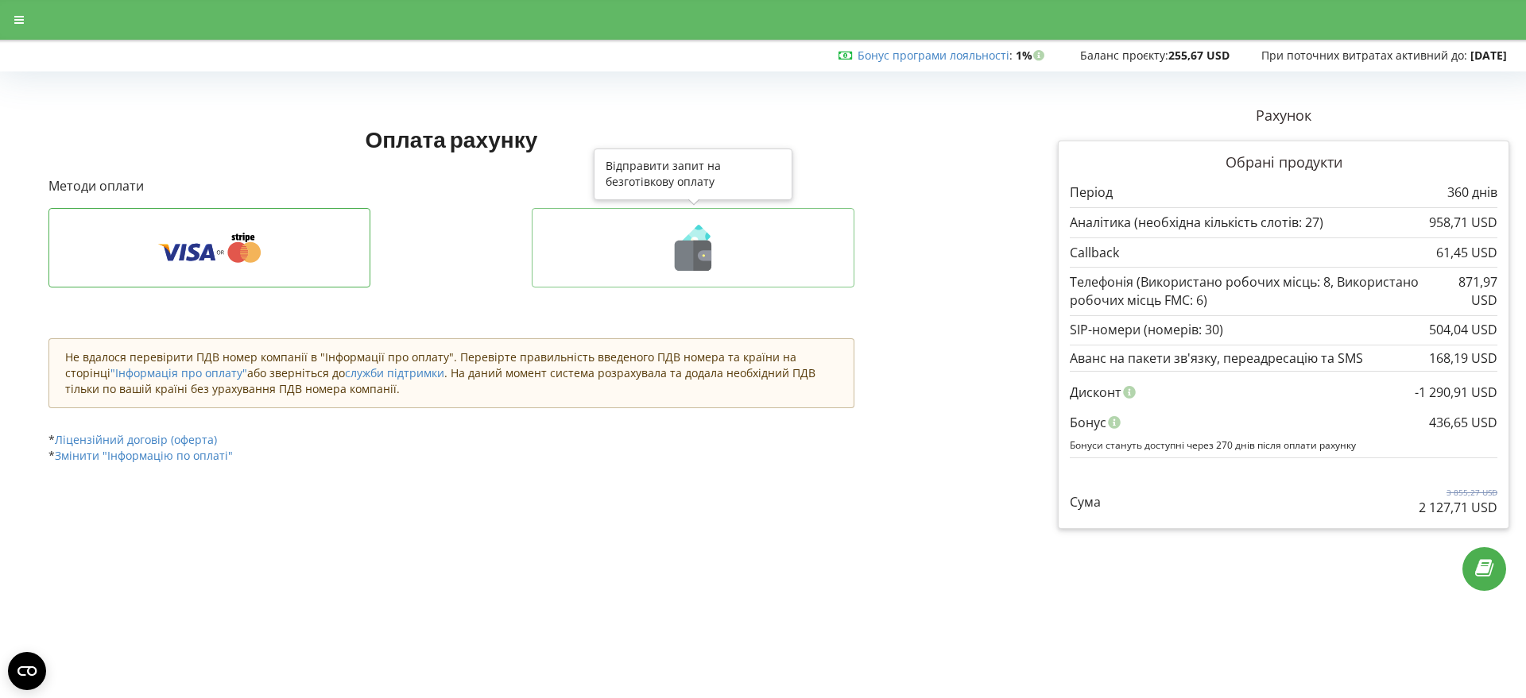
click at [699, 260] on icon at bounding box center [703, 256] width 18 height 30
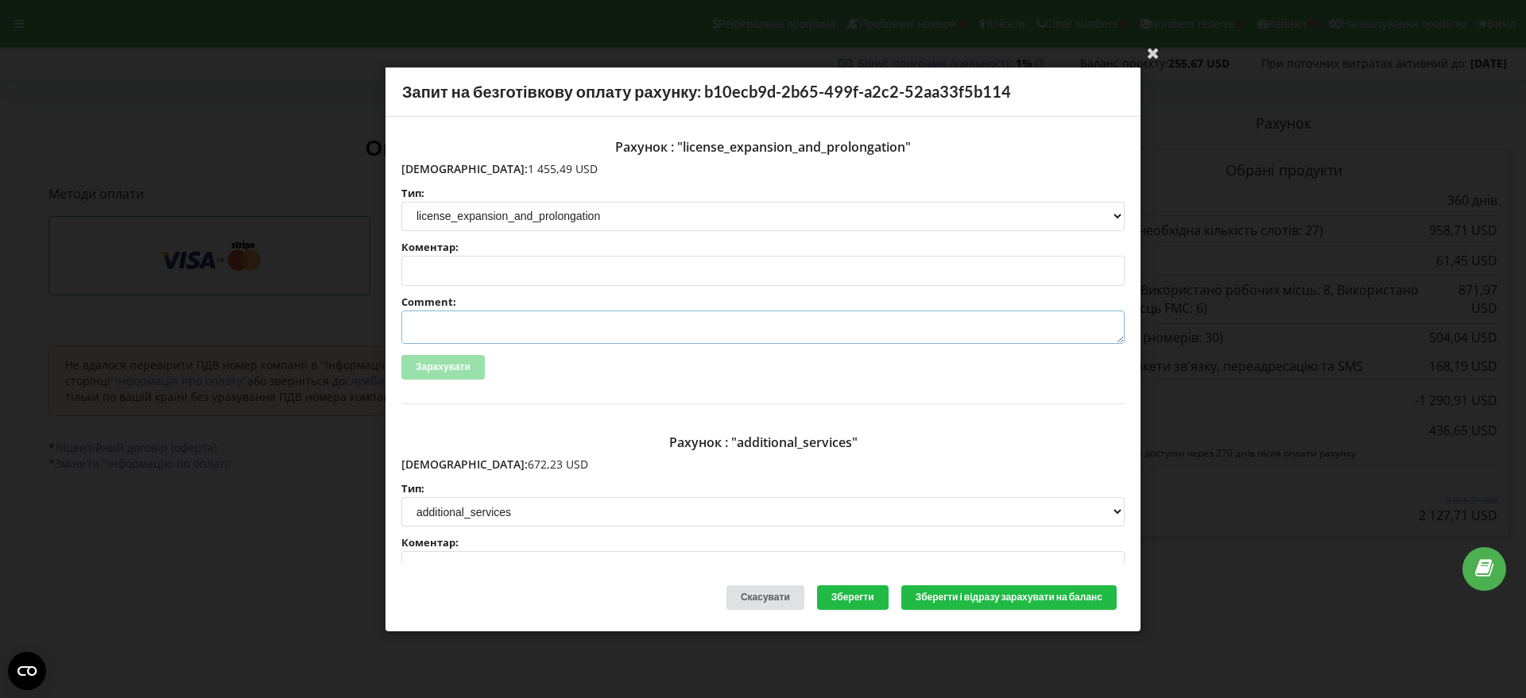
click at [481, 325] on textarea "Comment:" at bounding box center [762, 327] width 723 height 33
paste textarea "№R-07105 від [DATE]"
type textarea "Счет №R-07105 від [DATE] на ТОВ АСС"
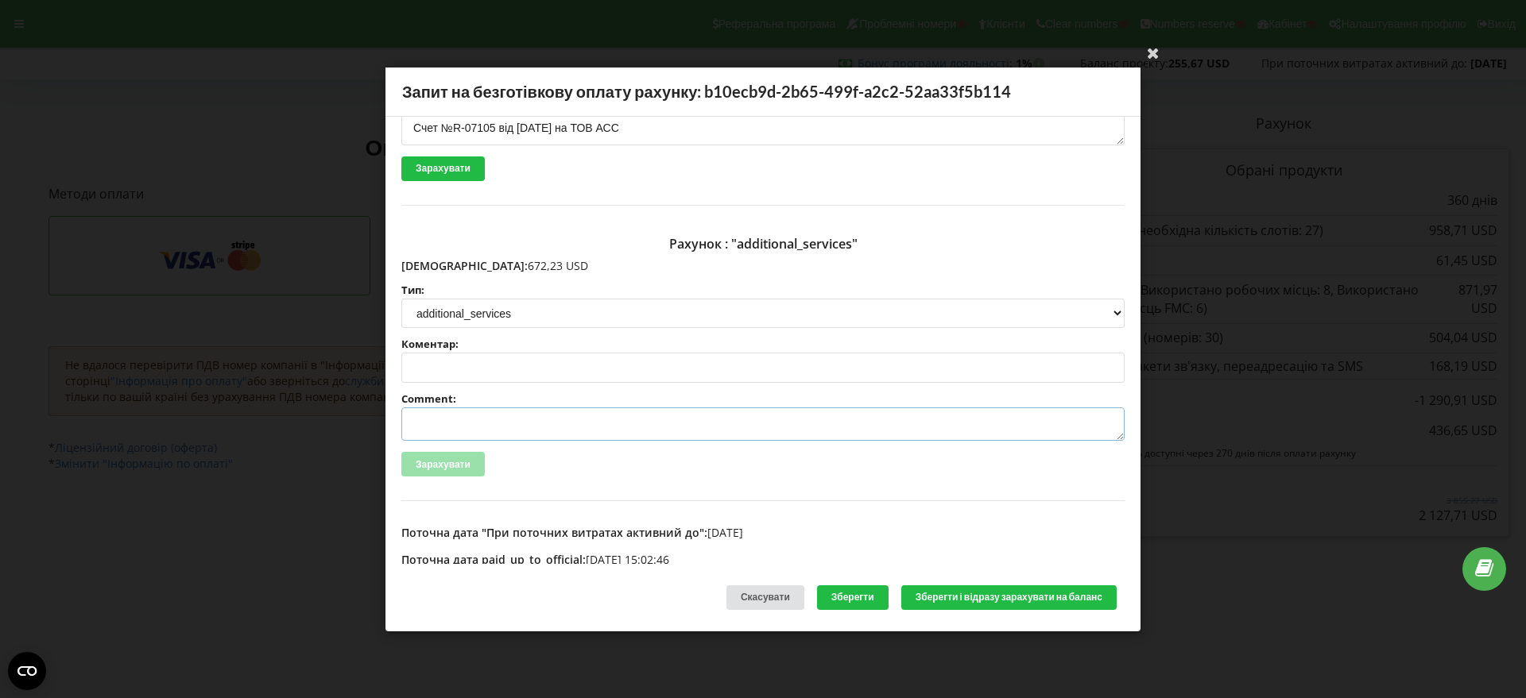
click at [451, 423] on textarea "Comment:" at bounding box center [762, 424] width 723 height 33
paste textarea "№R-07106 від [DATE]"
type textarea "Счет №R-07106 від [DATE] на ТОВ АСС"
click at [948, 594] on button "Зберегти і відразу зарахувати на баланс" at bounding box center [1008, 598] width 215 height 25
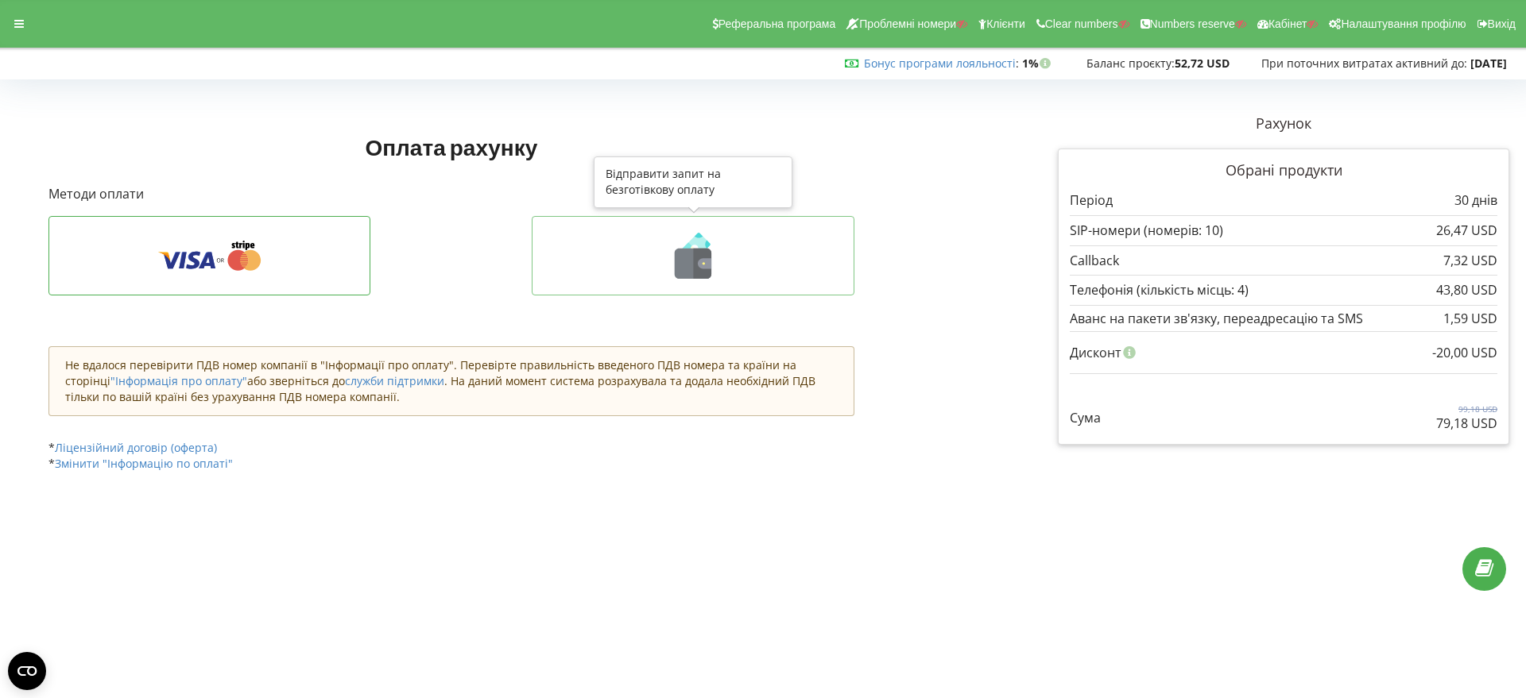
click at [697, 265] on icon at bounding box center [703, 264] width 18 height 30
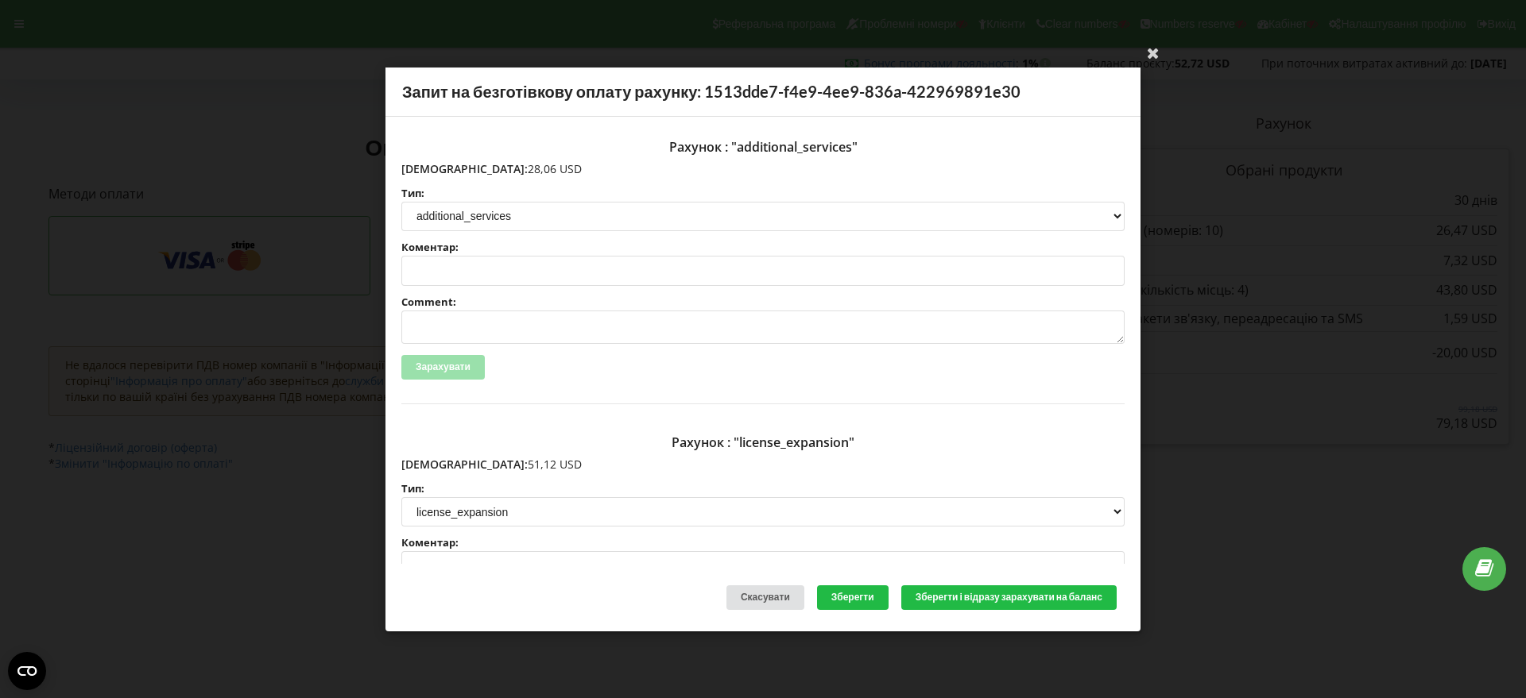
scroll to position [199, 0]
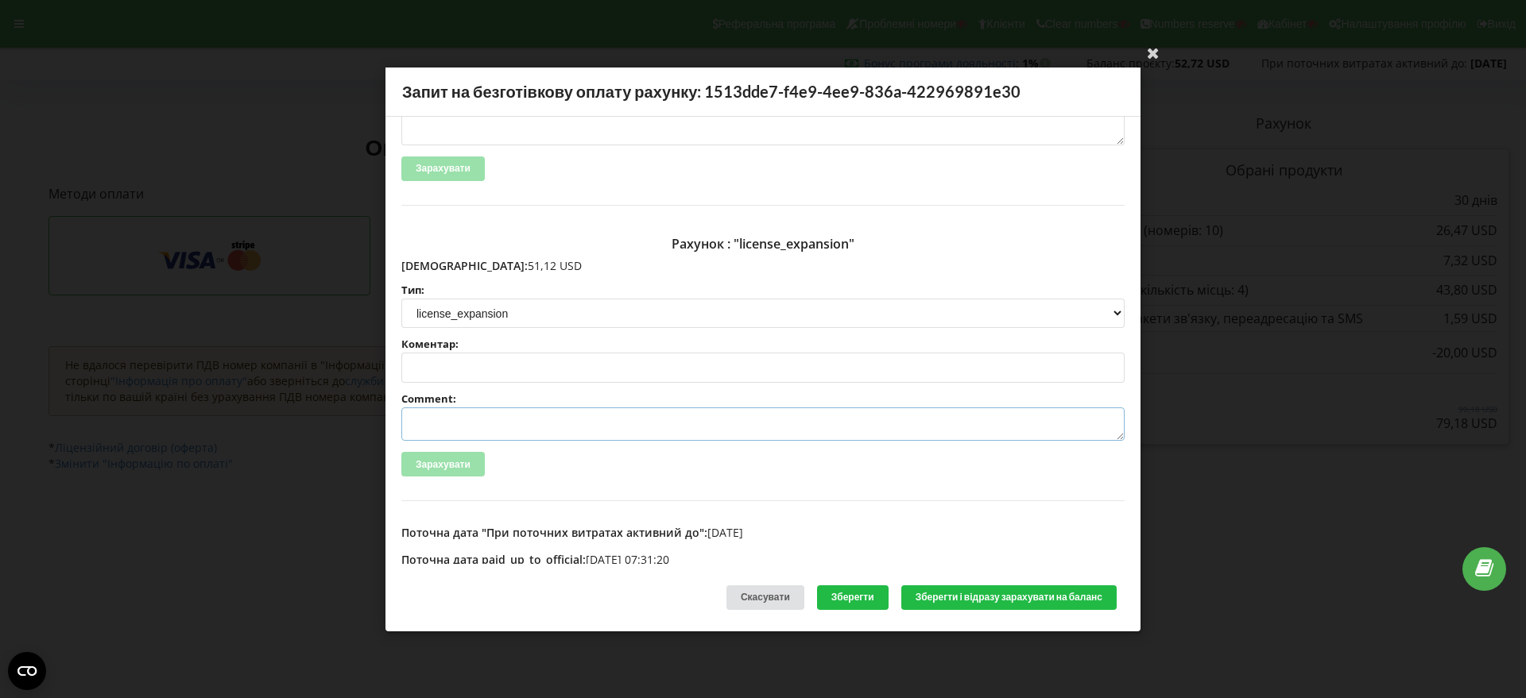
click at [436, 423] on textarea "Comment:" at bounding box center [762, 424] width 723 height 33
paste textarea "№R-07162 від 17.09.2025"
type textarea "Счет №R-07162 від 17.09.2025 на ТОВ АСС"
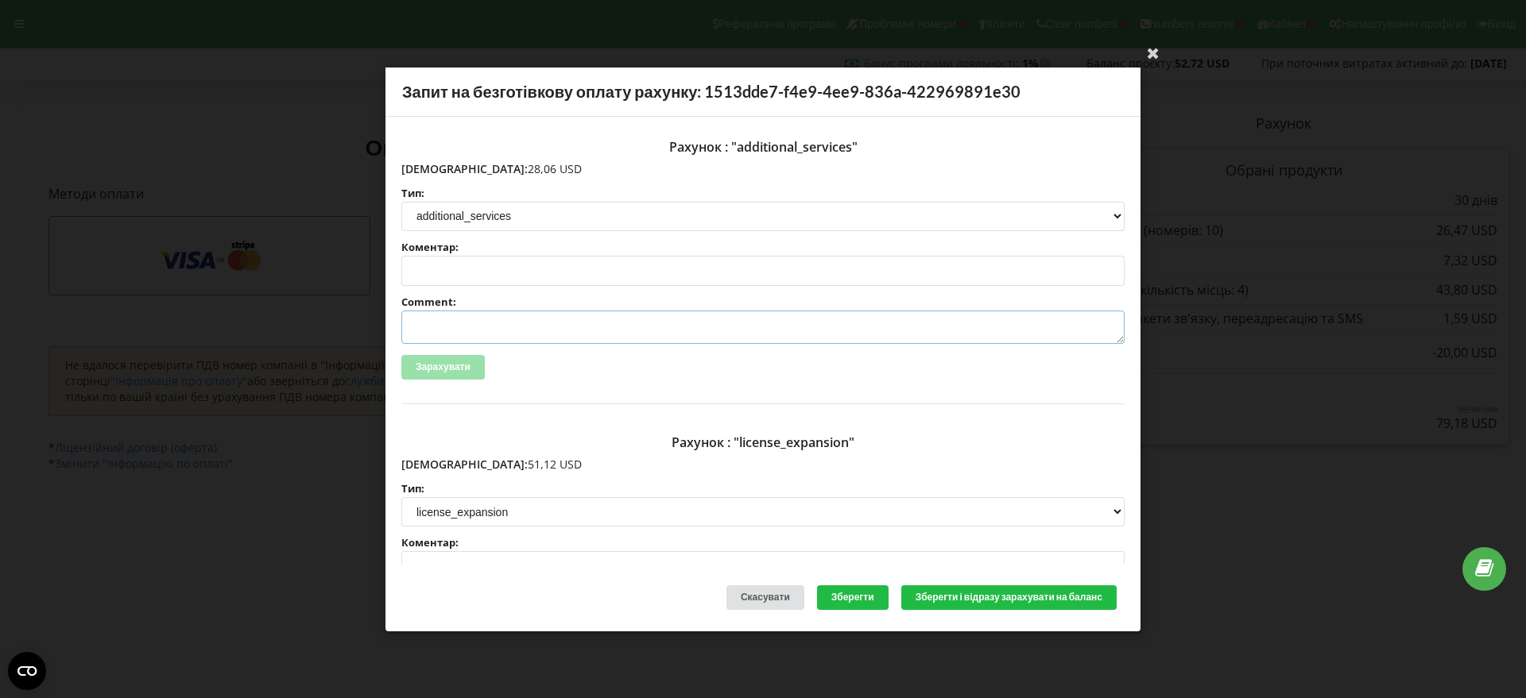
click at [481, 315] on textarea "Comment:" at bounding box center [762, 327] width 723 height 33
paste textarea "№R-07163 від 17.09.2025"
type textarea "Счет №R-07163 від 17.09.2025 на ТОВ АСС"
click at [993, 594] on button "Зберегти і відразу зарахувати на баланс" at bounding box center [1008, 598] width 215 height 25
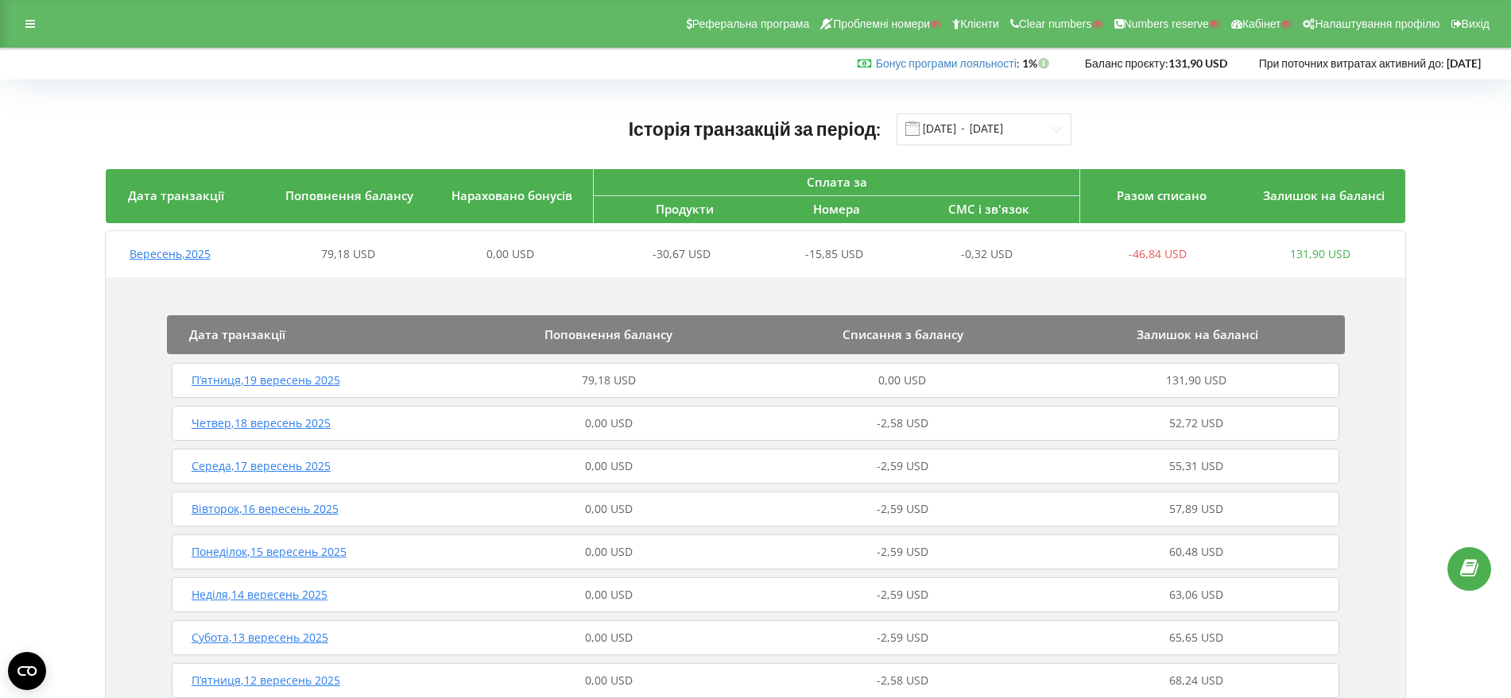
click at [305, 384] on span "П’ятниця , 19 вересень 2025" at bounding box center [265, 380] width 149 height 15
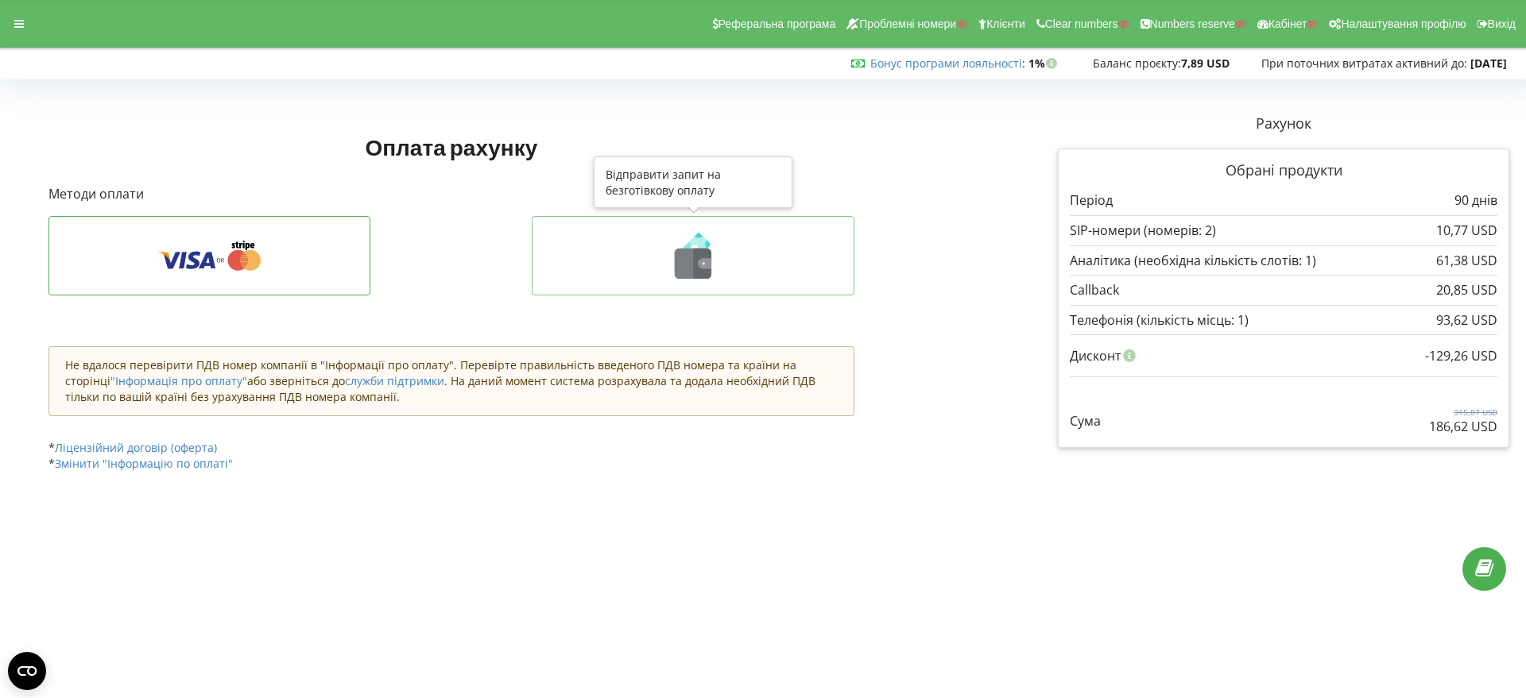
click at [694, 267] on icon at bounding box center [703, 264] width 18 height 30
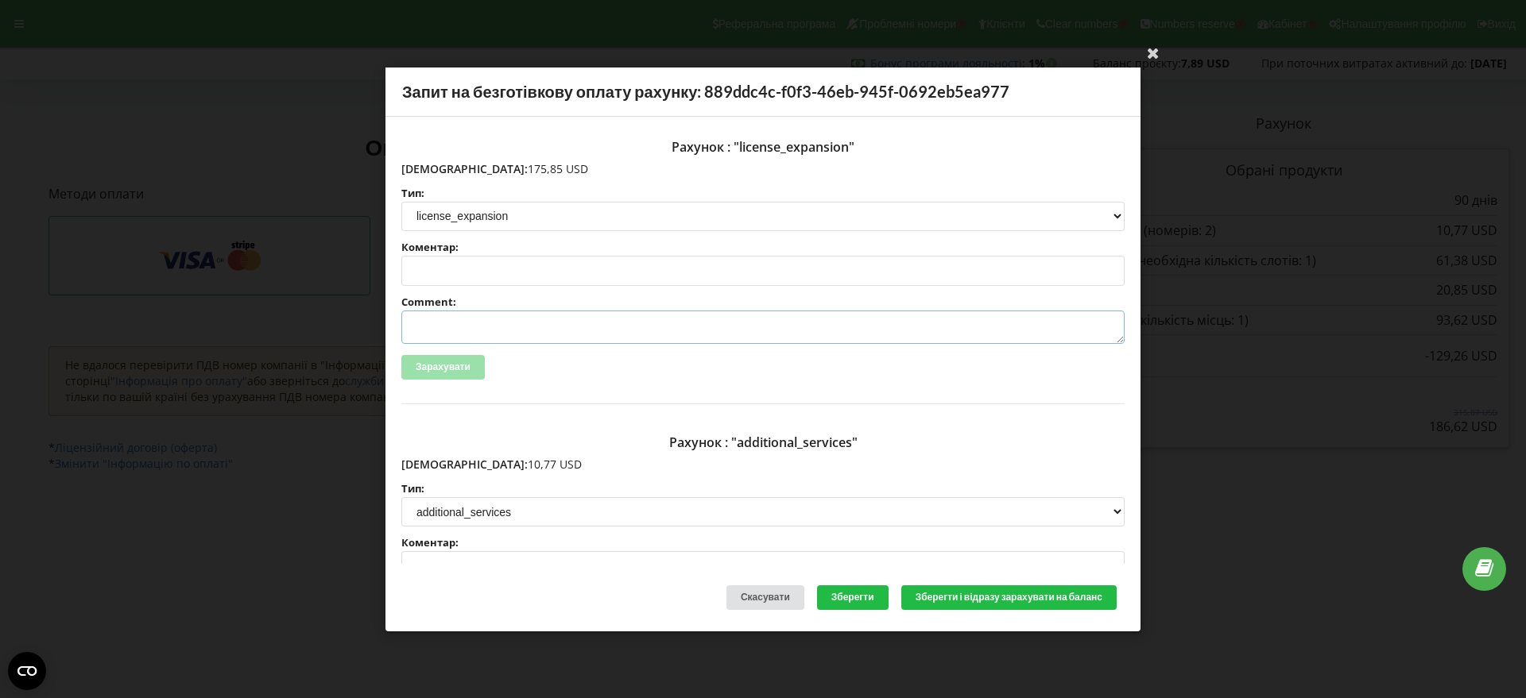
click at [443, 327] on textarea "Comment:" at bounding box center [762, 327] width 723 height 33
paste textarea "№R-07202 від 18.09.2025"
type textarea "Счет №R-07202 від 18.09.2025 на ТОВ АСС"
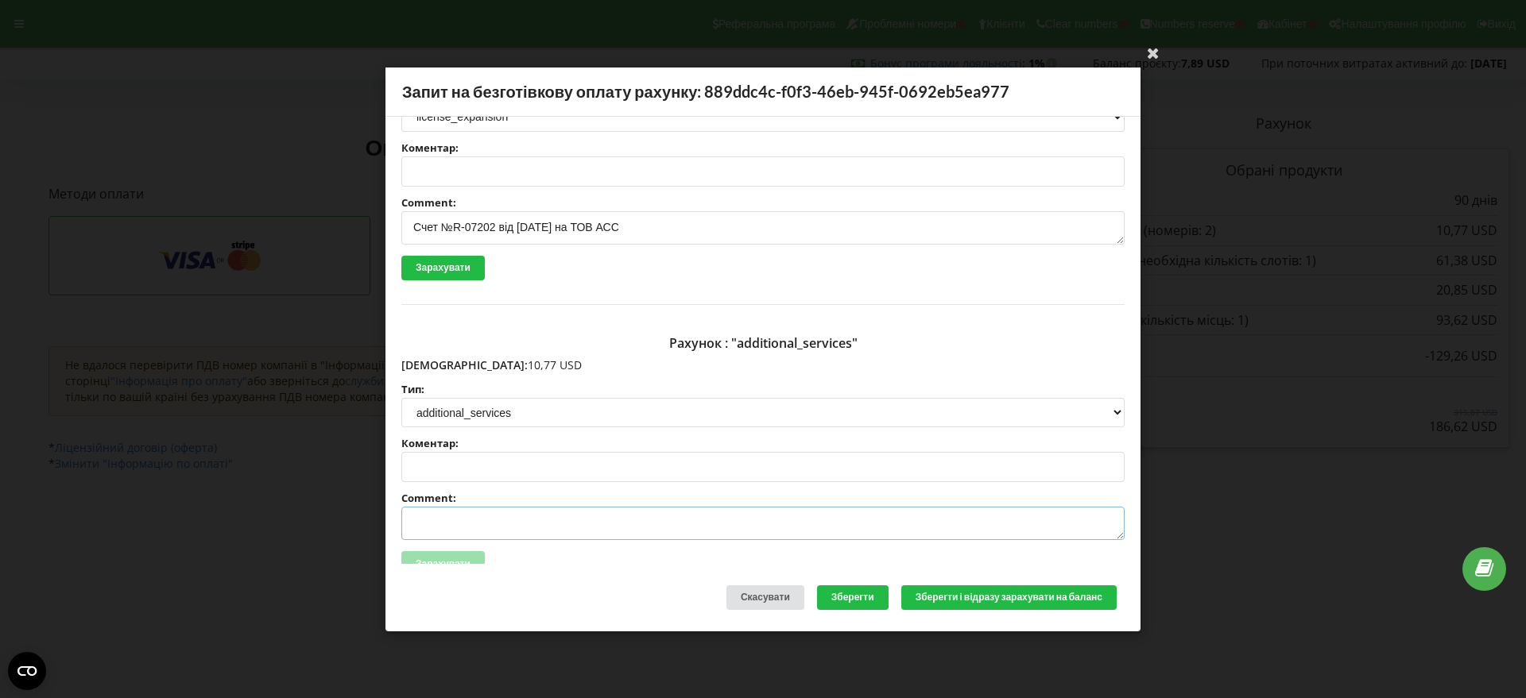
click at [447, 529] on textarea "Comment:" at bounding box center [762, 523] width 723 height 33
paste textarea "№R-07203 від 18.09.2025"
type textarea "Счет №R-07203 від 18.09.2025 на ТОВ АСС"
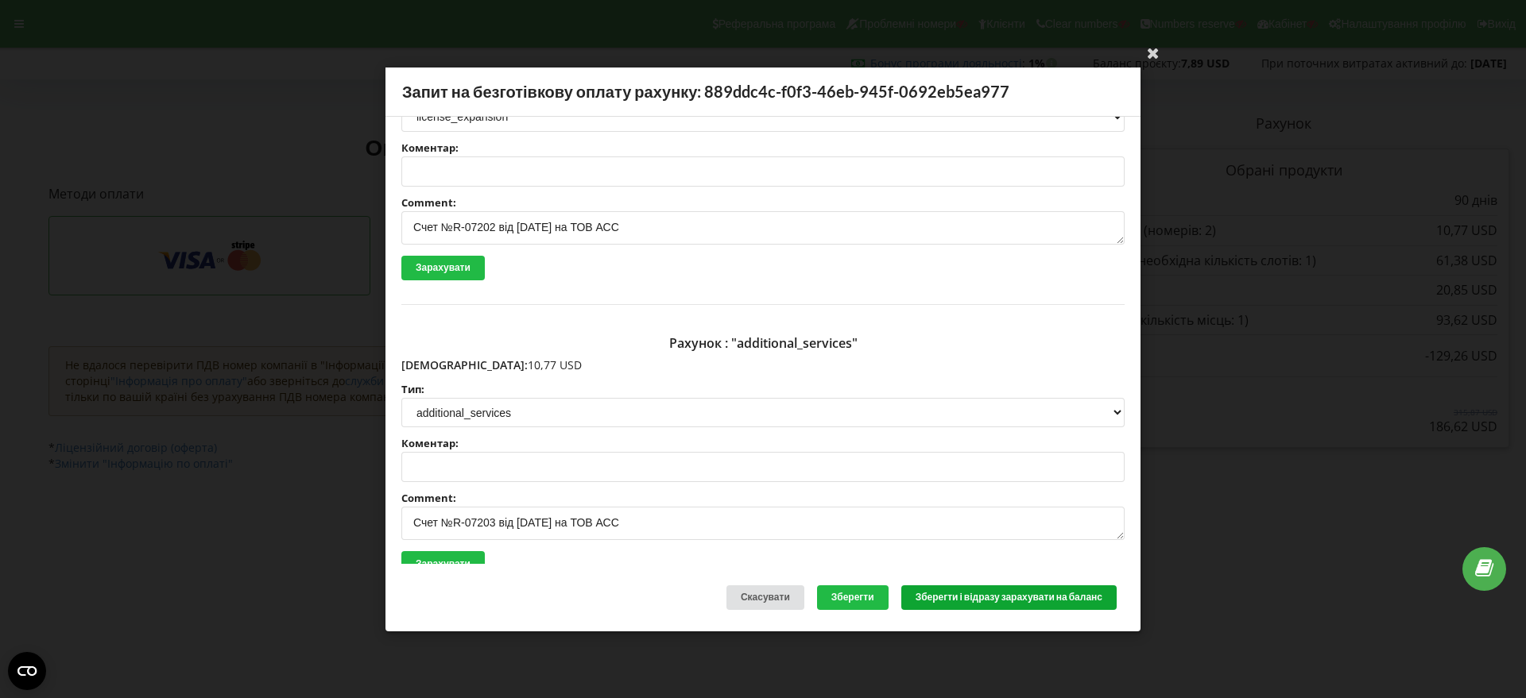
click at [993, 597] on button "Зберегти і відразу зарахувати на баланс" at bounding box center [1008, 598] width 215 height 25
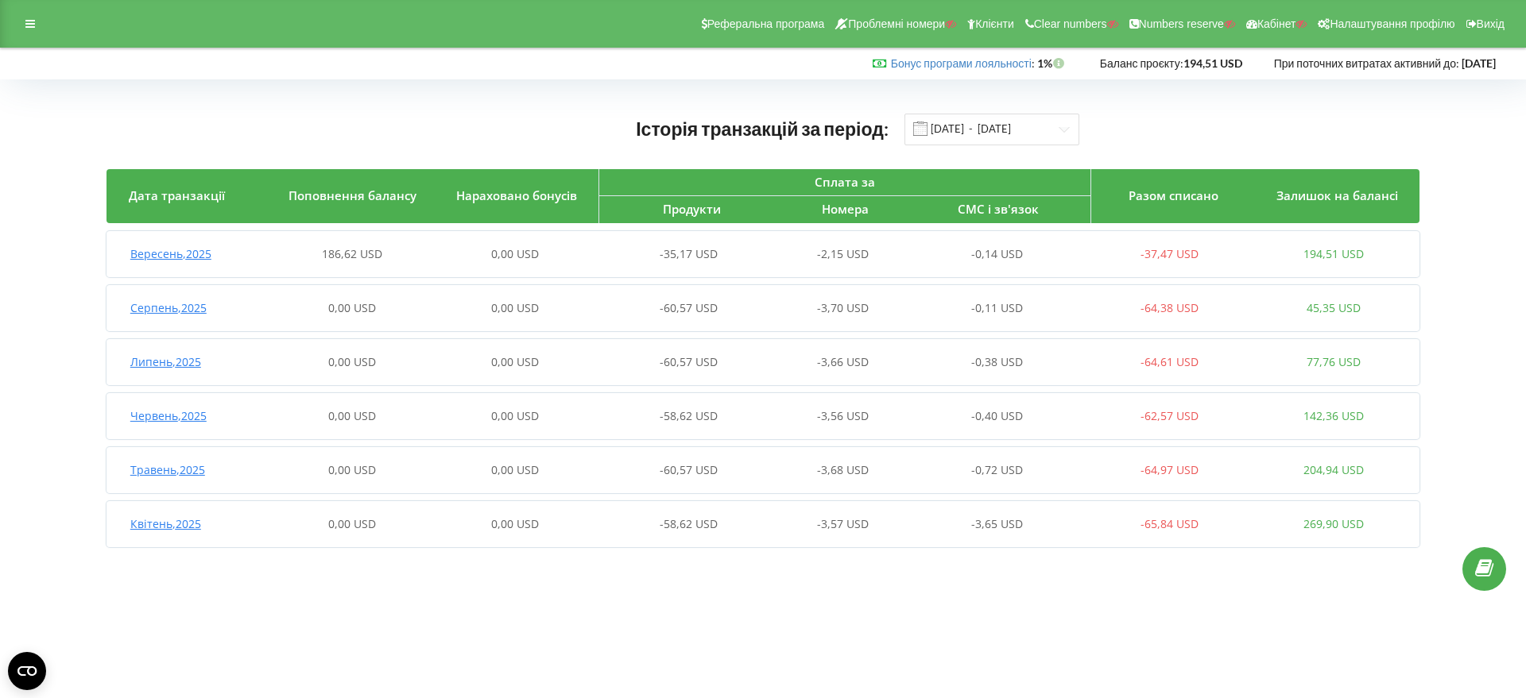
click at [161, 257] on span "Вересень , 2025" at bounding box center [170, 253] width 81 height 15
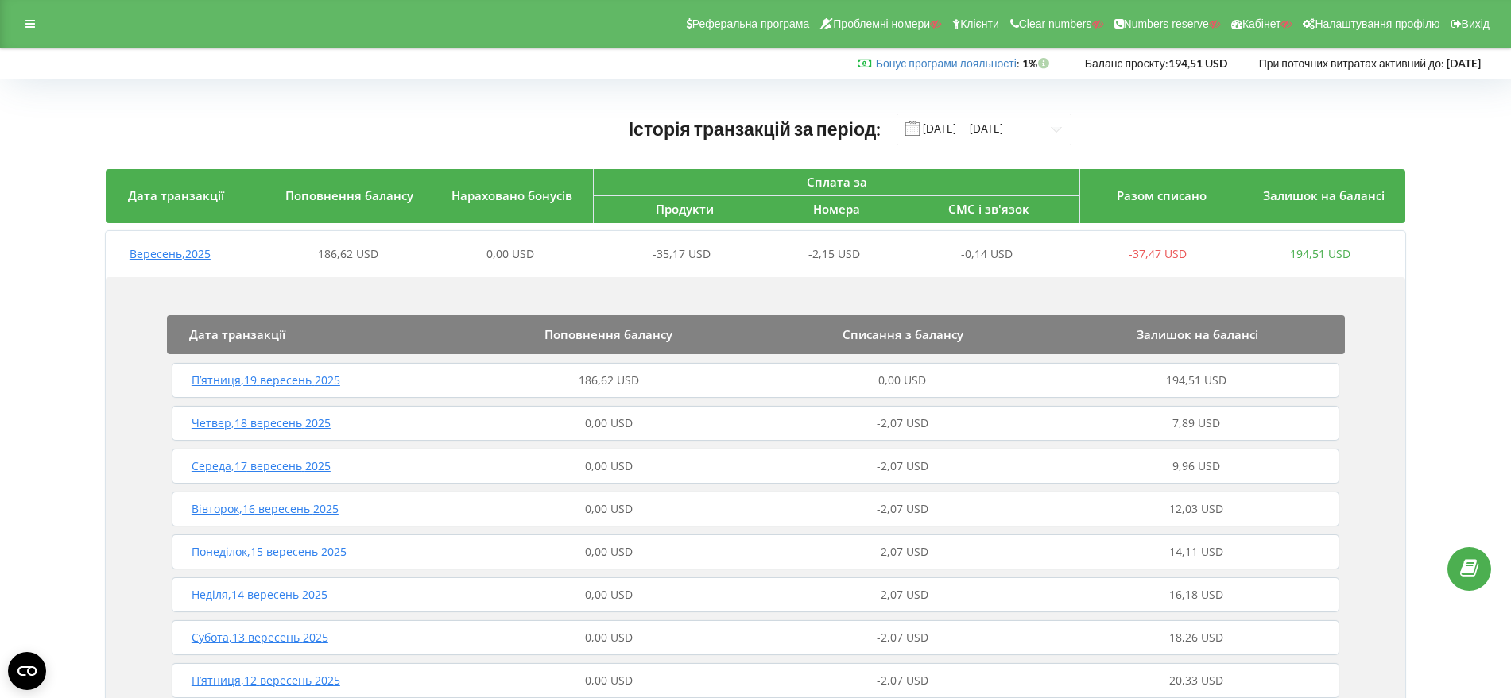
click at [331, 377] on span "П’ятниця , 19 вересень 2025" at bounding box center [265, 380] width 149 height 15
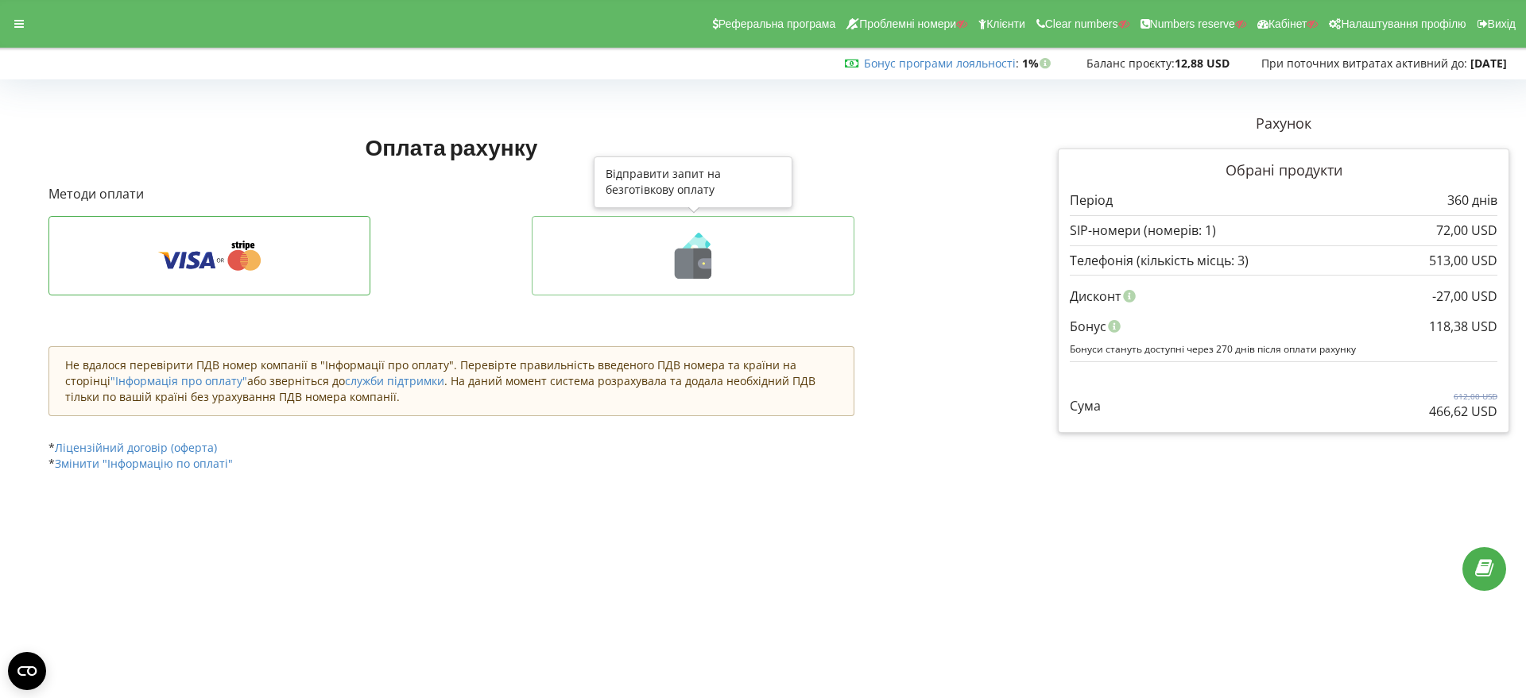
click at [691, 263] on icon at bounding box center [693, 264] width 37 height 30
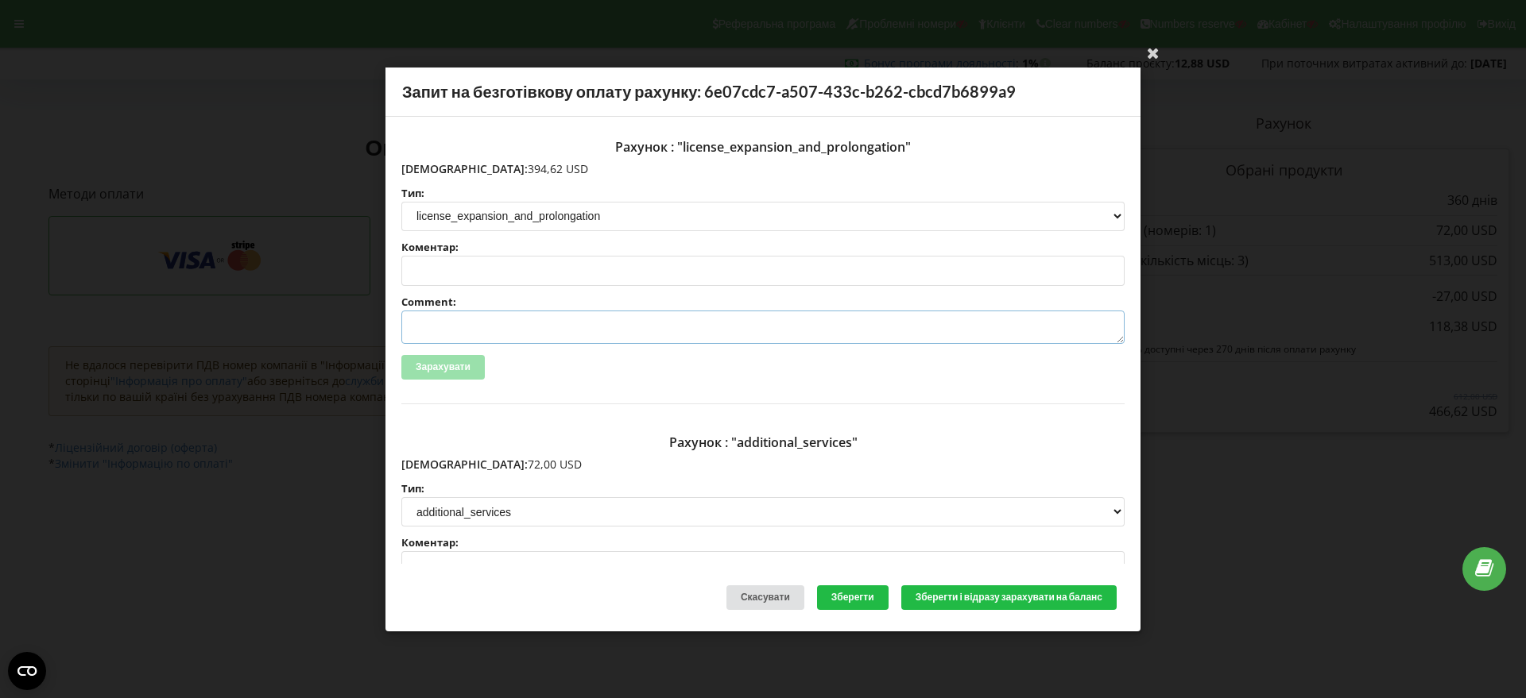
click at [458, 329] on textarea "Comment:" at bounding box center [762, 327] width 723 height 33
paste textarea "№R-07214 від 18.09.2025"
type textarea "Счет №R-07214 від 18.09.2025 на ТОВ АСС"
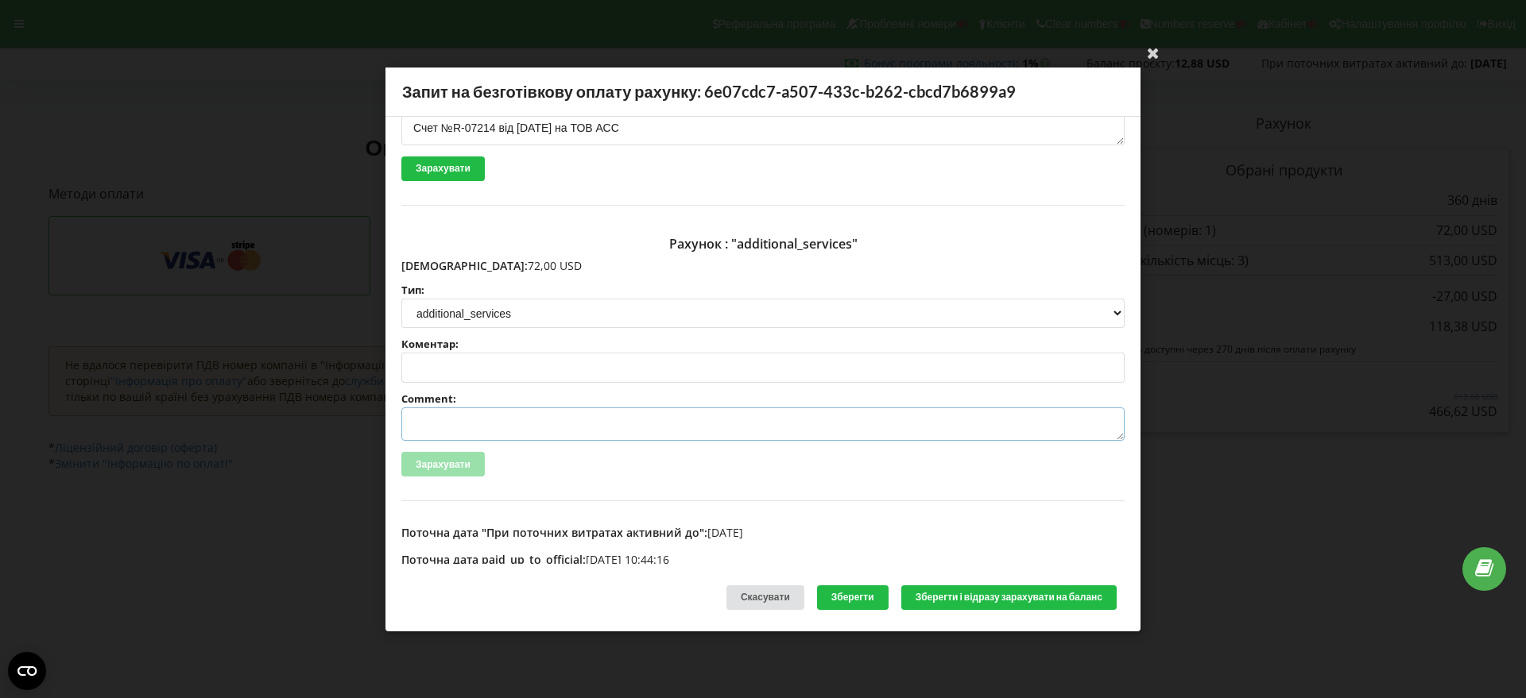
click at [429, 423] on textarea "Comment:" at bounding box center [762, 424] width 723 height 33
paste textarea "№R-07215 від 18.09.2025"
type textarea "Счет №R-07215 від 18.09.2025 на ТОВ АСС"
click at [992, 594] on button "Зберегти і відразу зарахувати на баланс" at bounding box center [1008, 598] width 215 height 25
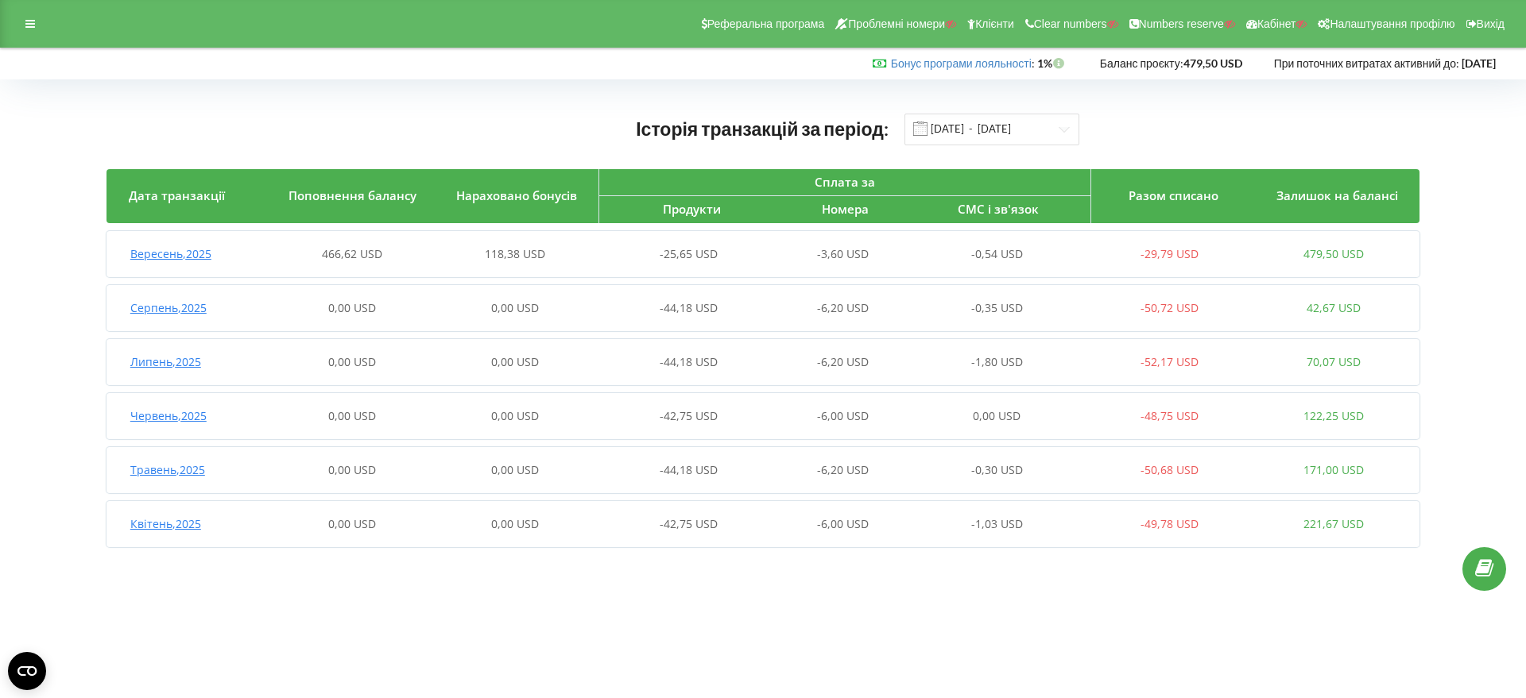
click at [175, 254] on span "Вересень , 2025" at bounding box center [170, 253] width 81 height 15
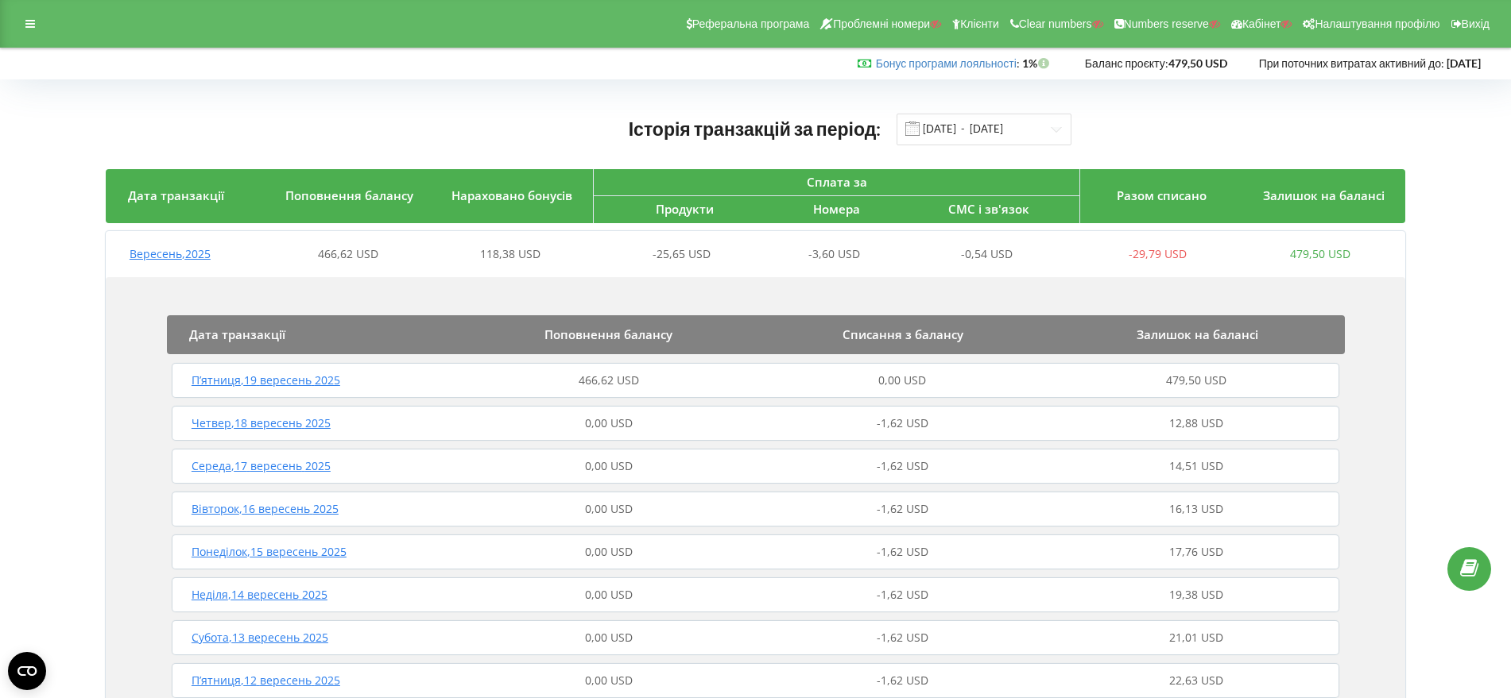
click at [303, 385] on span "П’ятниця , 19 вересень 2025" at bounding box center [265, 380] width 149 height 15
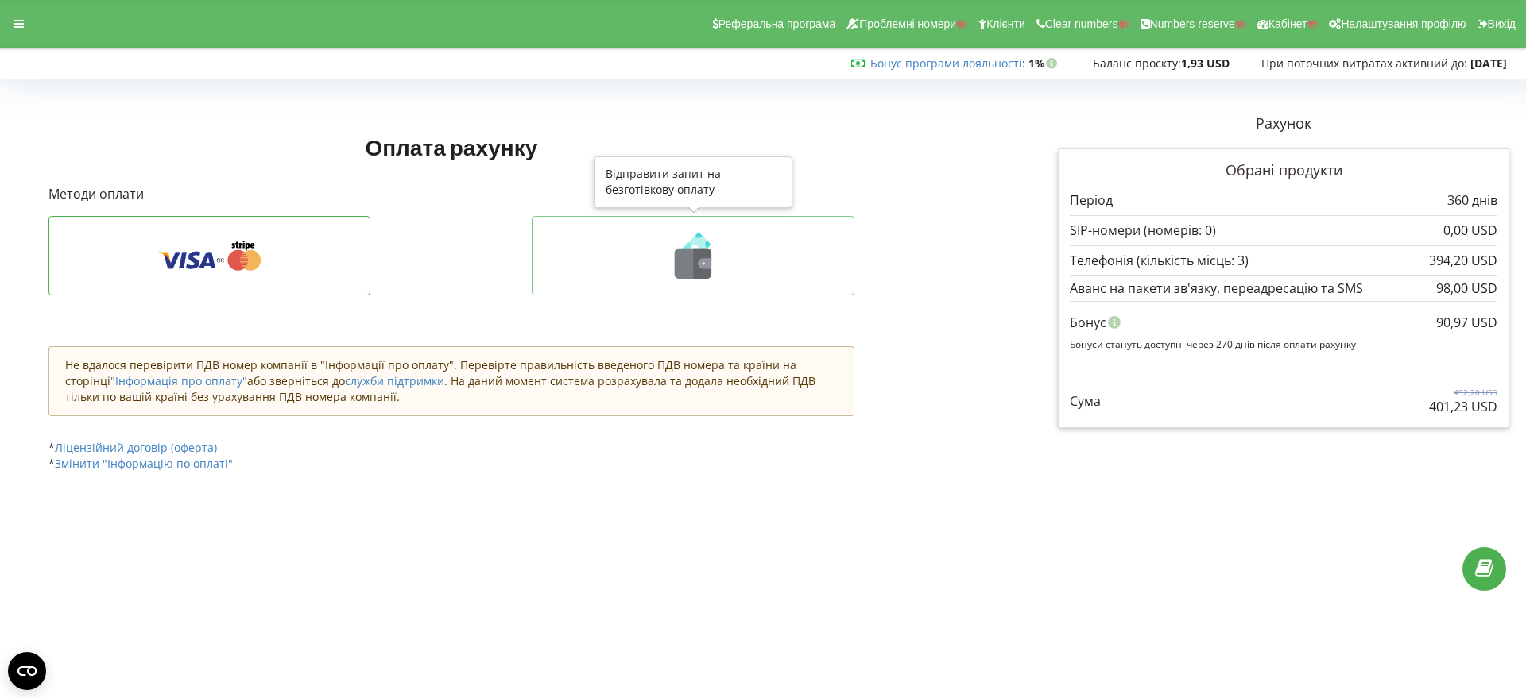
click at [692, 264] on icon at bounding box center [693, 264] width 37 height 30
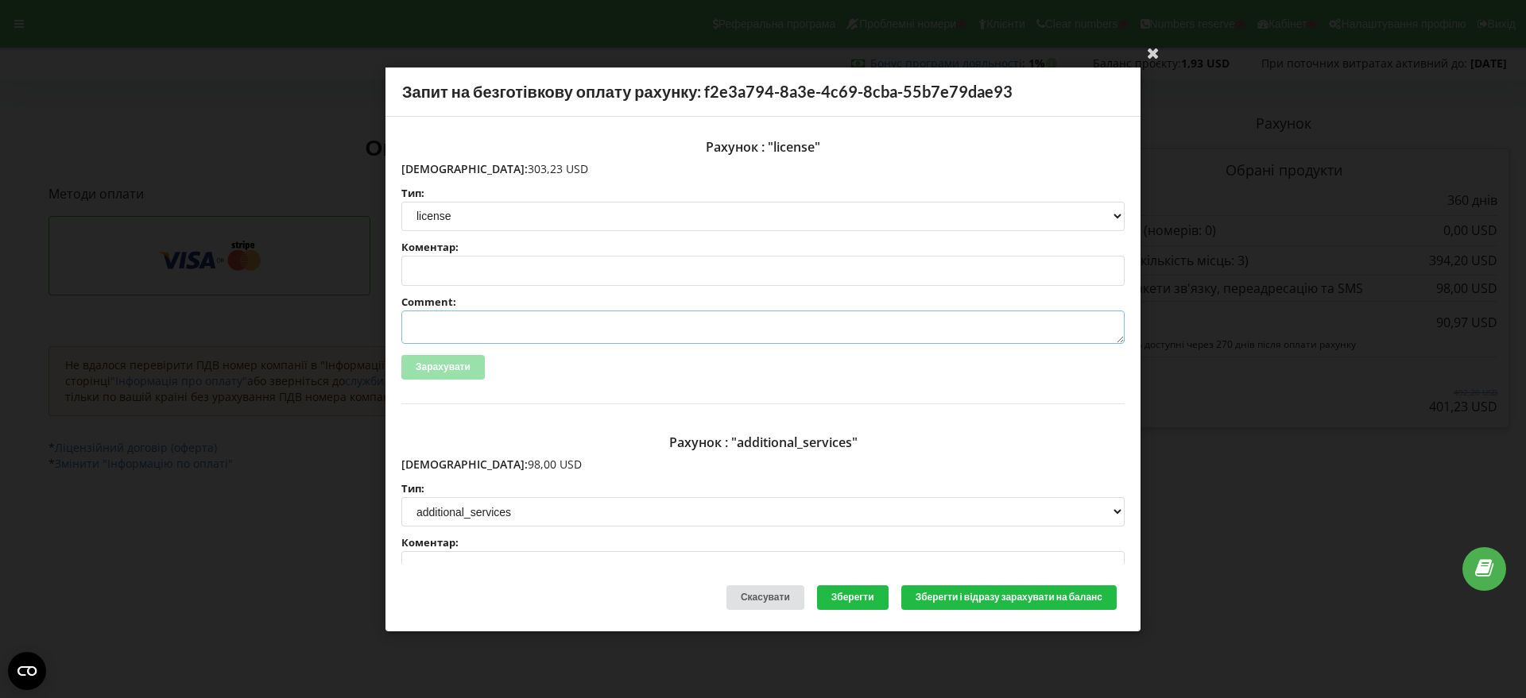
click at [437, 331] on textarea "Comment:" at bounding box center [762, 327] width 723 height 33
paste textarea "№R-07179 від 18.09.2025"
type textarea "счет №R-07179 від 18.09.2025 на ТОВ АСС"
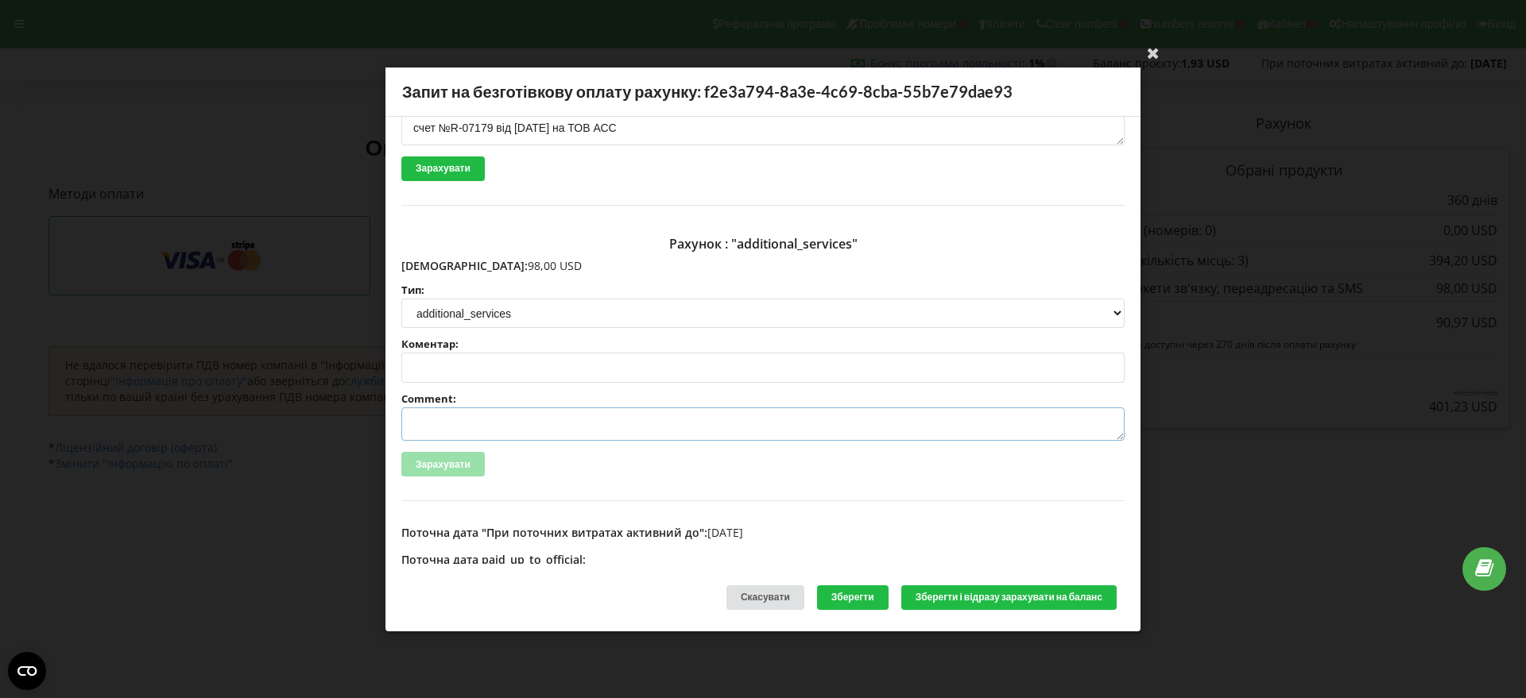
click at [454, 412] on textarea "Comment:" at bounding box center [762, 424] width 723 height 33
paste textarea "№R-07180 від 18.09.2025"
type textarea "Счет №R-07180 від 18.09.2025 на ТОВ АСС"
click at [977, 598] on button "Зберегти і відразу зарахувати на баланс" at bounding box center [1008, 598] width 215 height 25
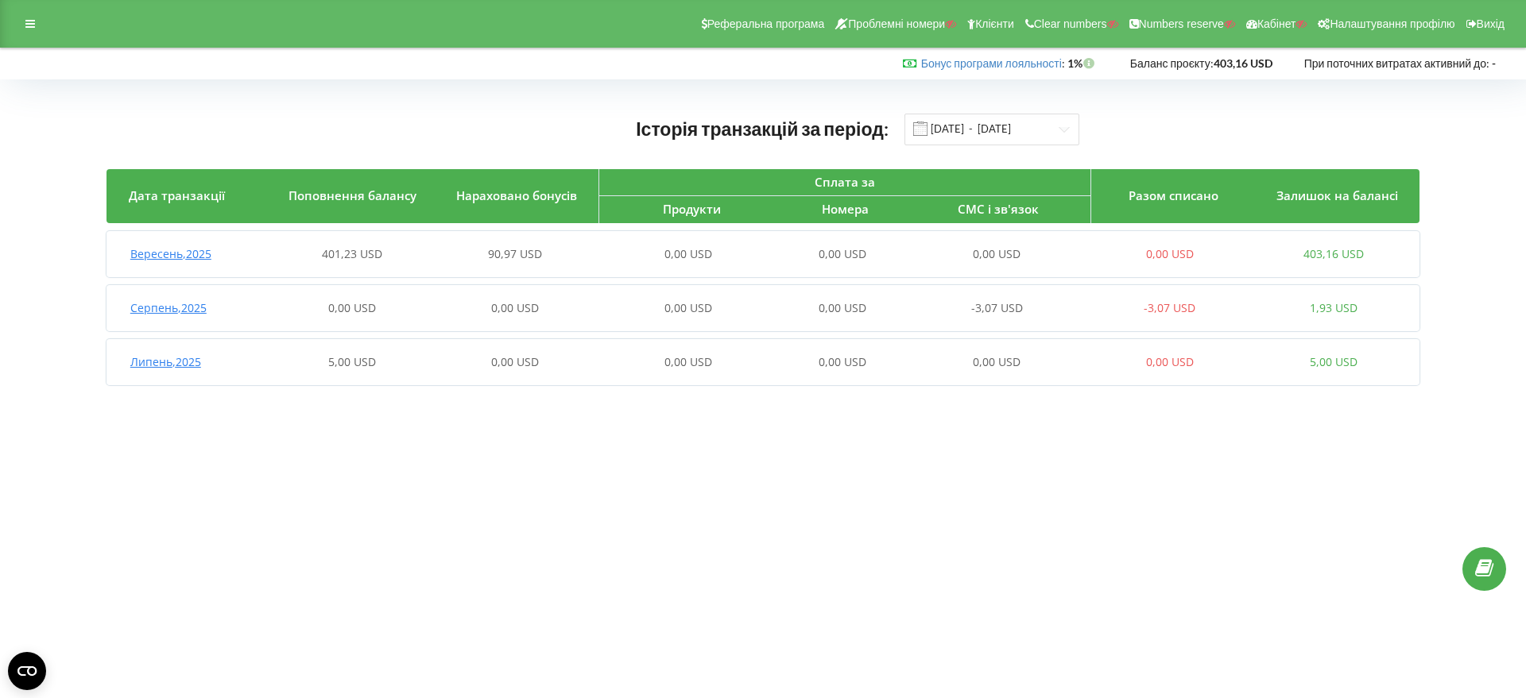
click at [162, 250] on span "Вересень , 2025" at bounding box center [170, 253] width 81 height 15
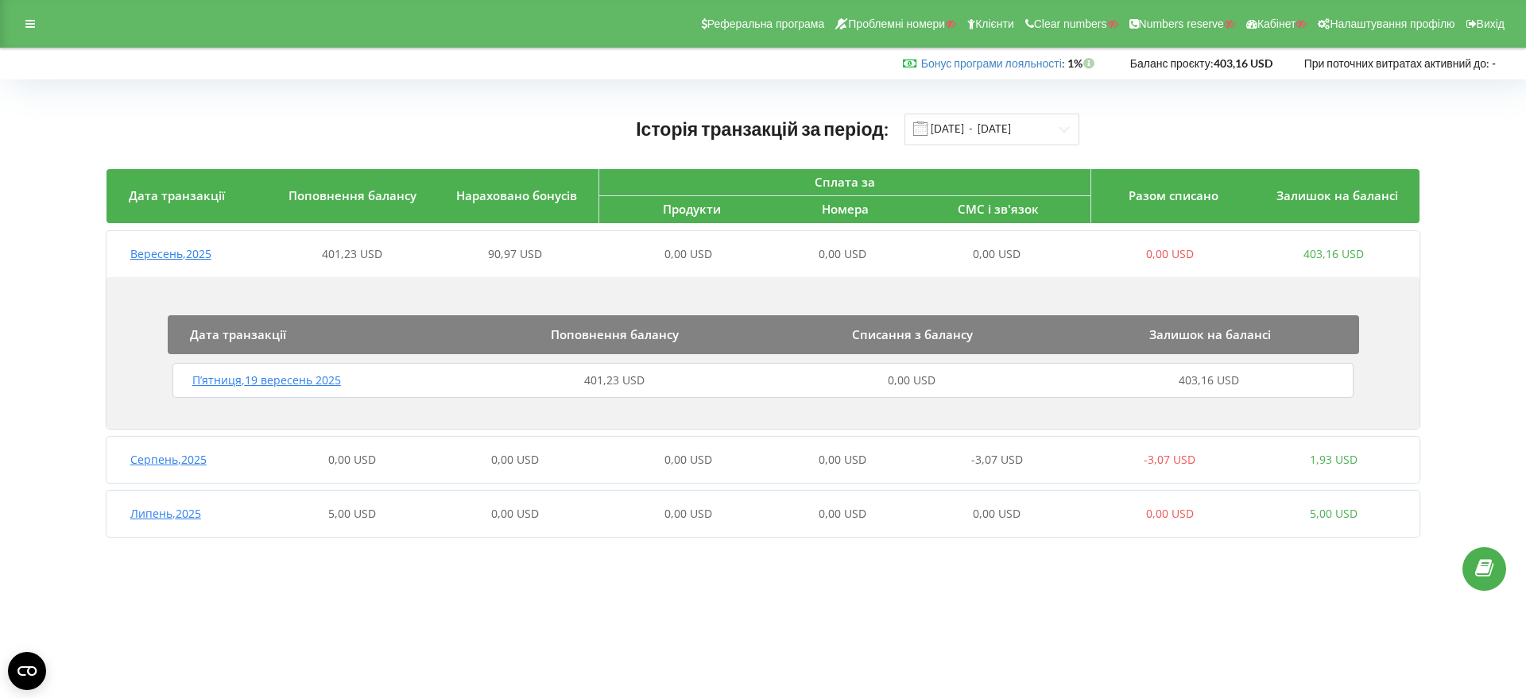
click at [325, 381] on span "П’ятниця , 19 вересень 2025" at bounding box center [266, 380] width 149 height 15
